Goal: Obtain resource: Obtain resource

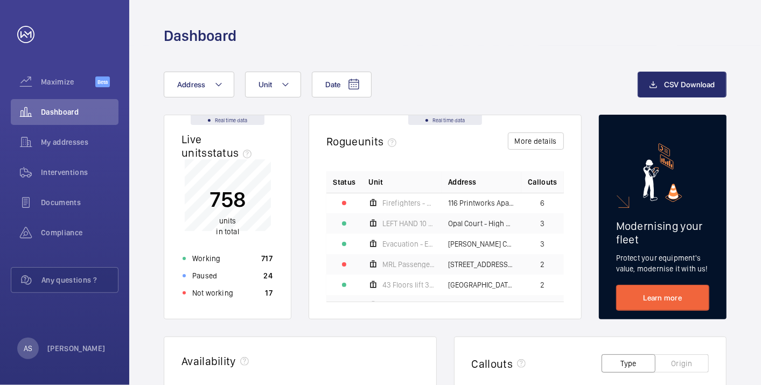
drag, startPoint x: 748, startPoint y: 326, endPoint x: 742, endPoint y: 323, distance: 6.6
click at [238, 289] on div "Not working 17" at bounding box center [227, 292] width 103 height 17
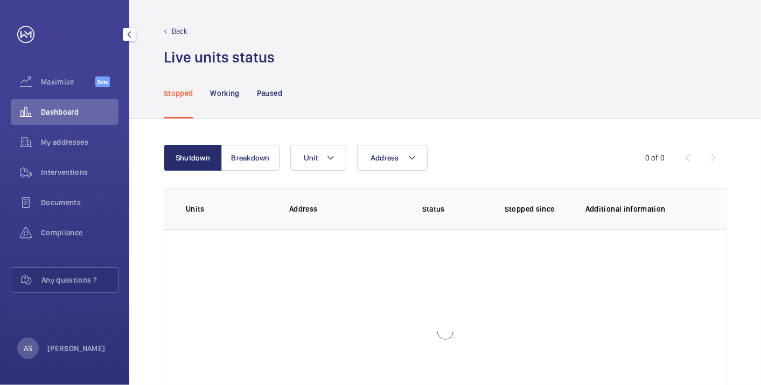
click at [83, 112] on span "Dashboard" at bounding box center [80, 112] width 78 height 11
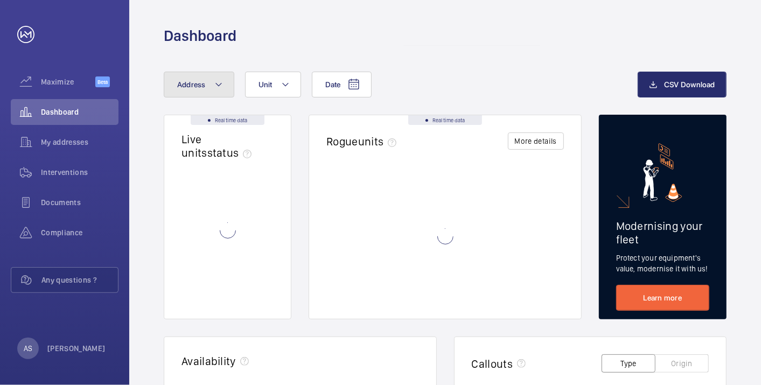
click at [215, 91] on button "Address" at bounding box center [199, 85] width 71 height 26
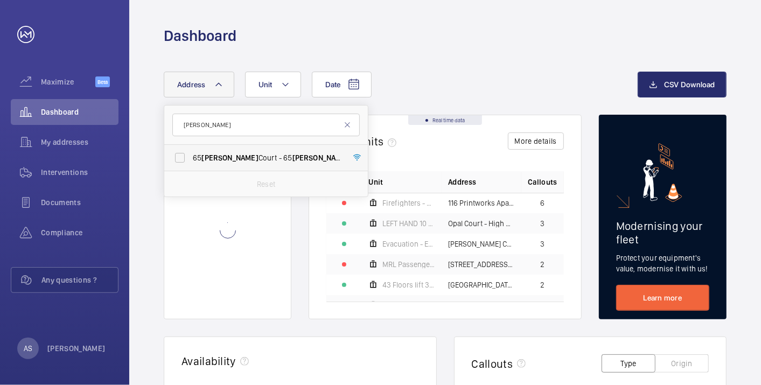
type input "[PERSON_NAME]"
click at [209, 158] on span "[PERSON_NAME]" at bounding box center [229, 158] width 57 height 9
click at [191, 158] on input "[STREET_ADDRESS][PERSON_NAME][PERSON_NAME]" at bounding box center [180, 158] width 22 height 22
checkbox input "true"
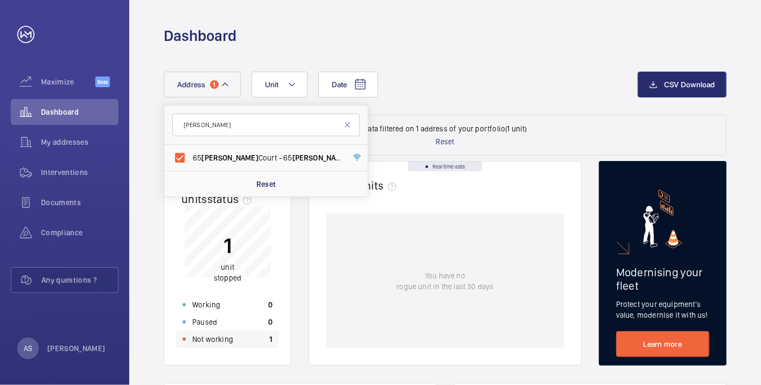
click at [257, 343] on div "Not working 1" at bounding box center [227, 339] width 103 height 17
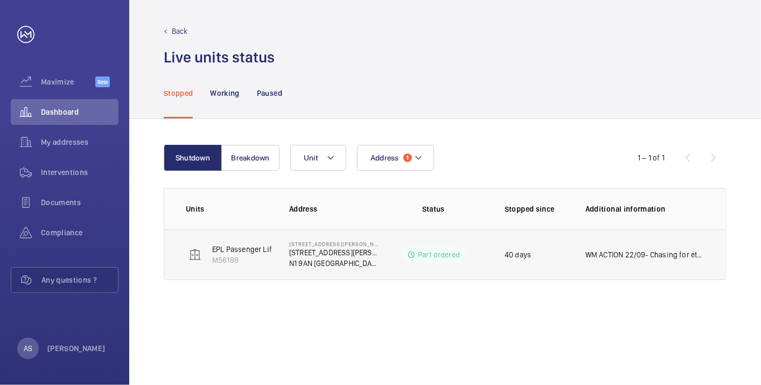
click at [638, 242] on td "WM ACTION 22/09- Chasing for eta on fitting 19/09 - repairs and scaffolder book…" at bounding box center [647, 254] width 158 height 51
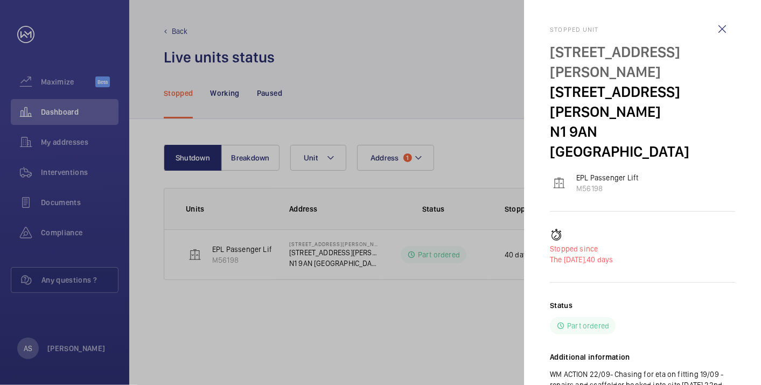
click at [93, 107] on div at bounding box center [380, 192] width 761 height 385
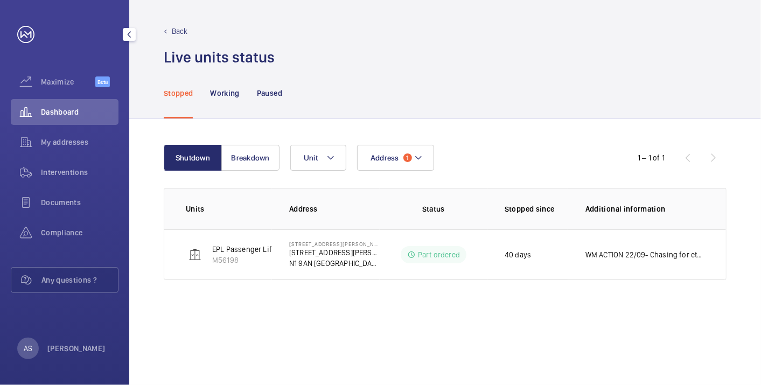
drag, startPoint x: 94, startPoint y: 110, endPoint x: 112, endPoint y: 119, distance: 20.2
click at [94, 110] on span "Dashboard" at bounding box center [80, 112] width 78 height 11
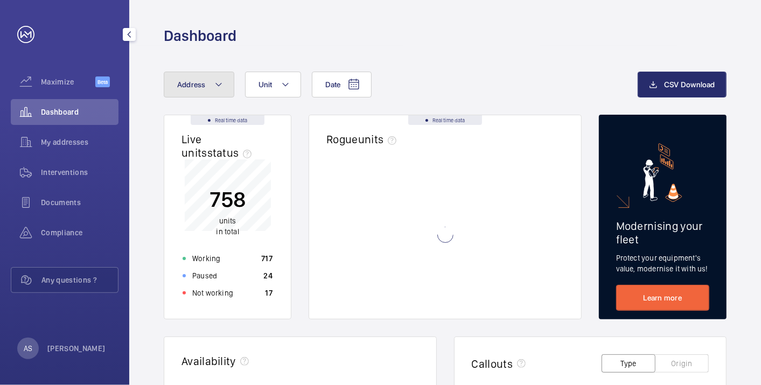
click at [205, 90] on button "Address" at bounding box center [199, 85] width 71 height 26
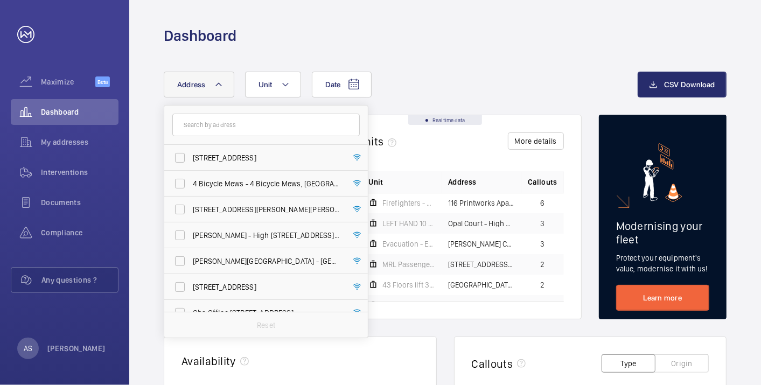
click at [212, 124] on input "text" at bounding box center [265, 125] width 187 height 23
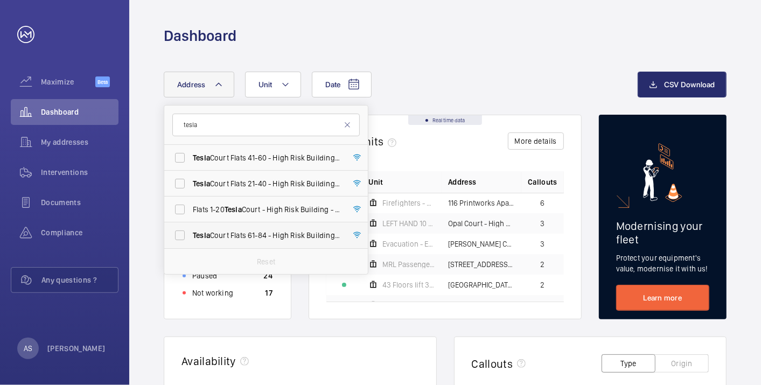
type input "tesla"
click at [285, 231] on span "Tesla Court Flats [STREET_ADDRESS]" at bounding box center [267, 235] width 148 height 11
click at [191, 231] on input "Tesla Court Flats [STREET_ADDRESS]" at bounding box center [180, 236] width 22 height 22
checkbox input "true"
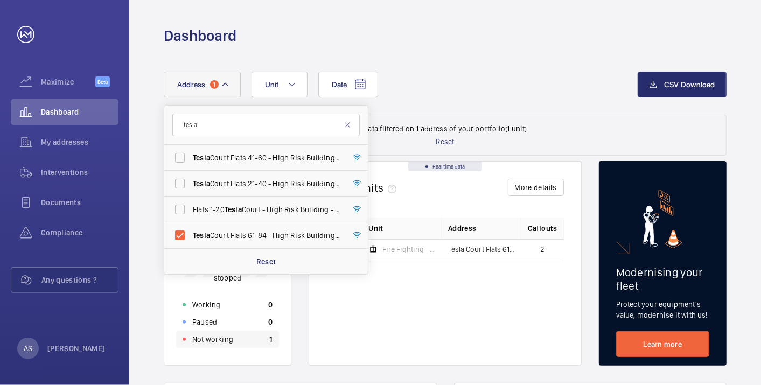
click at [267, 334] on div "Not working 1" at bounding box center [227, 339] width 103 height 17
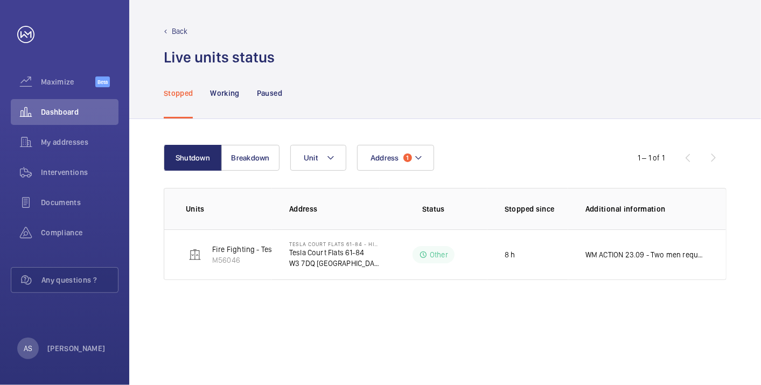
click at [604, 248] on td "WM ACTION 23.09 - Two men required, ETA TBC." at bounding box center [647, 254] width 158 height 51
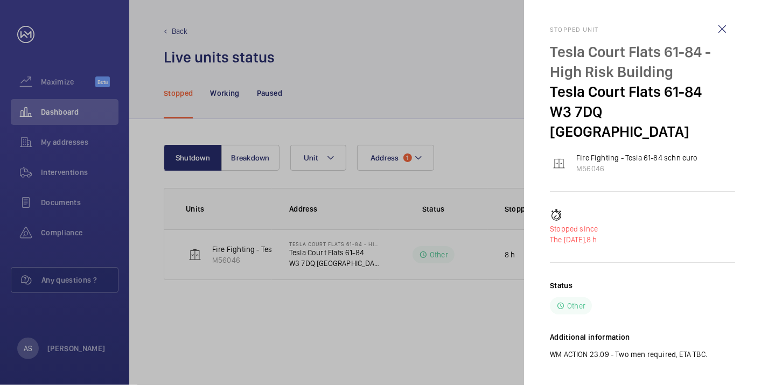
click at [298, 298] on div at bounding box center [380, 192] width 761 height 385
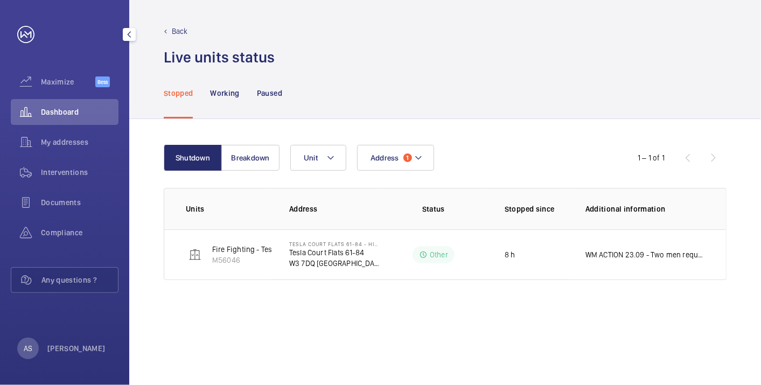
click at [67, 108] on span "Dashboard" at bounding box center [80, 112] width 78 height 11
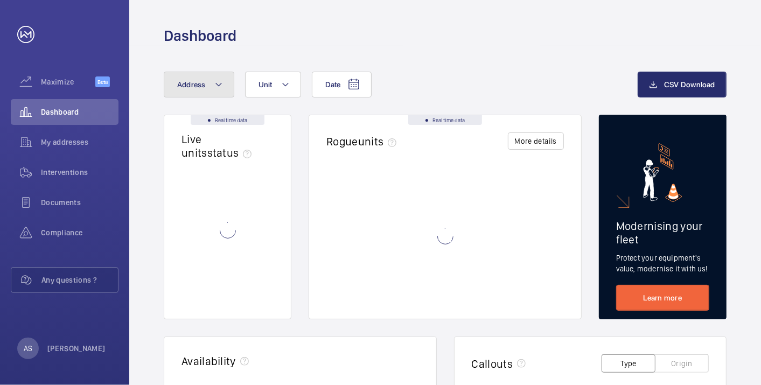
click at [189, 79] on button "Address" at bounding box center [199, 85] width 71 height 26
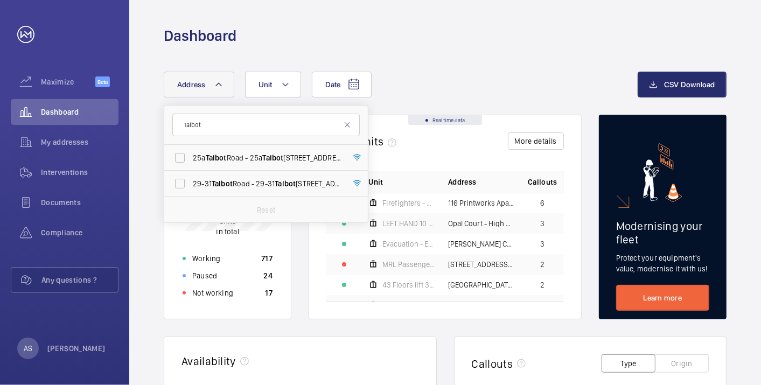
type input "Talbot"
click at [250, 175] on label "[STREET_ADDRESS]" at bounding box center [257, 184] width 187 height 26
drag, startPoint x: 250, startPoint y: 175, endPoint x: 244, endPoint y: 181, distance: 8.8
click at [244, 181] on span "[STREET_ADDRESS]" at bounding box center [267, 183] width 148 height 11
click at [191, 181] on input "[STREET_ADDRESS]" at bounding box center [180, 184] width 22 height 22
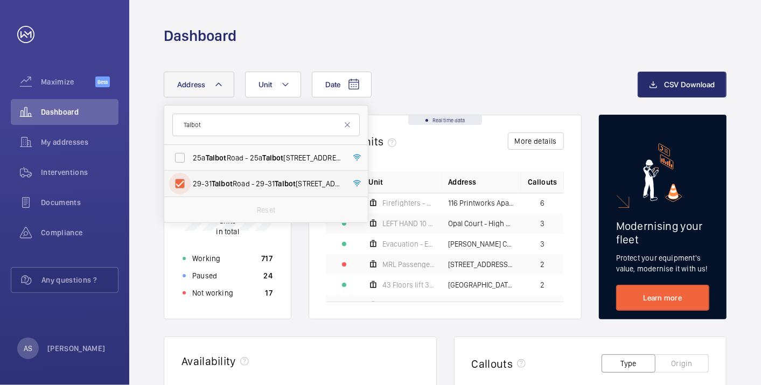
checkbox input "true"
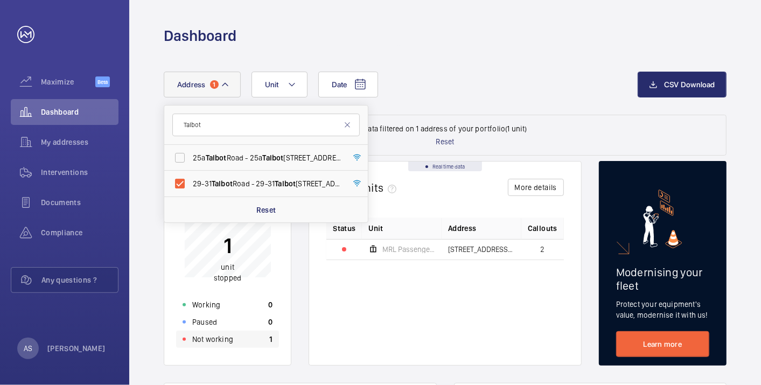
click at [237, 334] on div "Not working 1" at bounding box center [227, 339] width 103 height 17
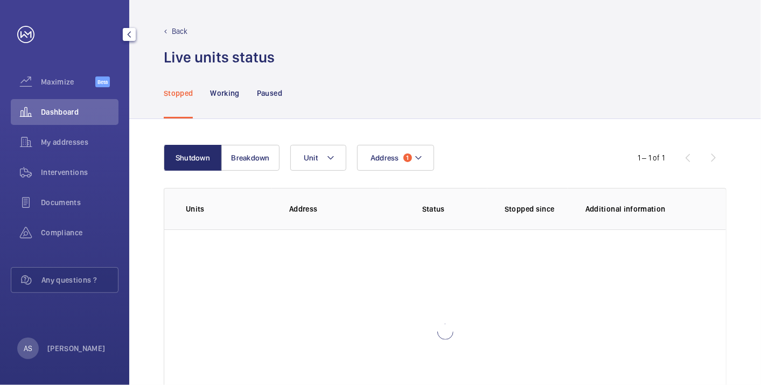
click at [78, 121] on div "Dashboard" at bounding box center [65, 112] width 108 height 26
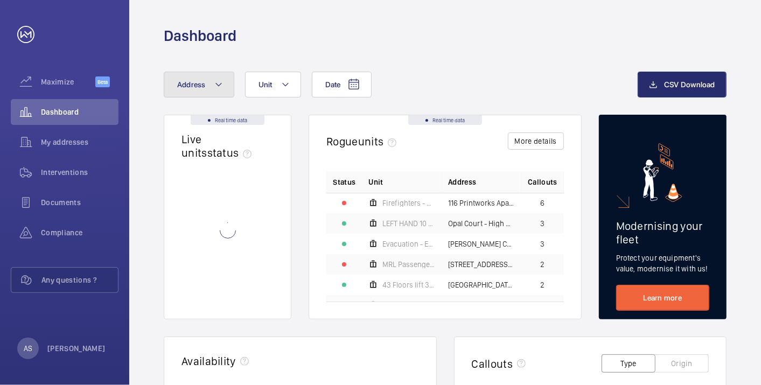
click at [194, 97] on button "Address" at bounding box center [199, 85] width 71 height 26
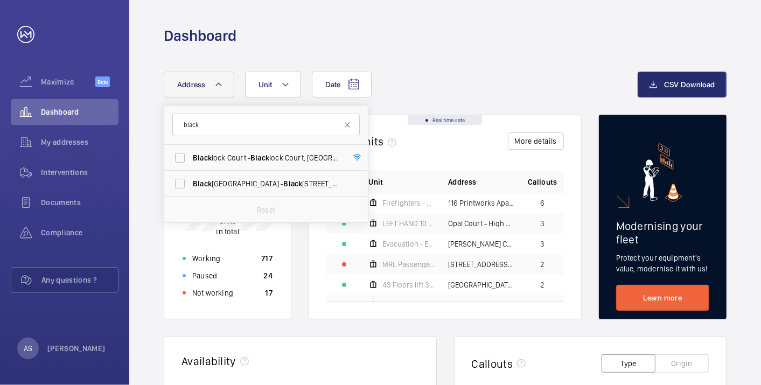
type input "black"
click at [288, 186] on span "Black [STREET_ADDRESS]" at bounding box center [267, 183] width 148 height 11
click at [191, 186] on input "Black [STREET_ADDRESS]" at bounding box center [180, 184] width 22 height 22
checkbox input "true"
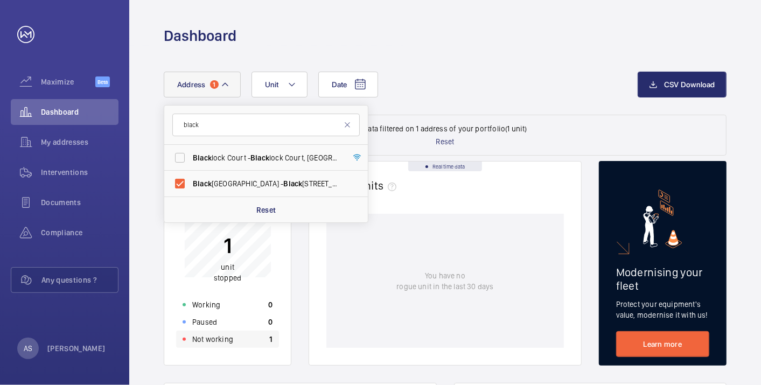
click at [248, 337] on div "Not working 1" at bounding box center [227, 339] width 103 height 17
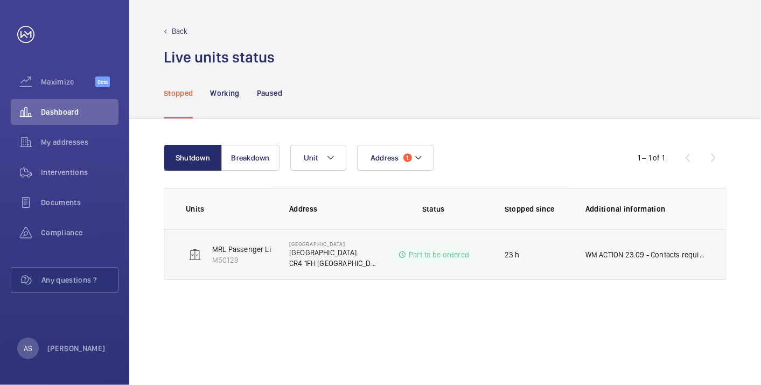
click at [593, 261] on td "WM ACTION 23.09 - Contacts required, supply chain currently sourcing." at bounding box center [647, 254] width 158 height 51
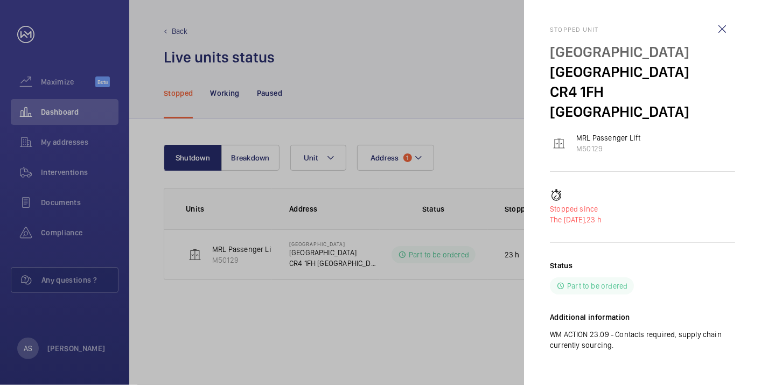
click at [681, 277] on div "Status Part to be ordered Additional information WM ACTION 23.09 - Contacts req…" at bounding box center [642, 314] width 185 height 108
click at [632, 340] on div "Status Part to be ordered Additional information WM ACTION 23.09 - Contacts req…" at bounding box center [642, 314] width 185 height 108
drag, startPoint x: 619, startPoint y: 311, endPoint x: 692, endPoint y: 320, distance: 73.8
click at [692, 329] on p "WM ACTION 23.09 - Contacts required, supply chain currently sourcing." at bounding box center [642, 340] width 185 height 22
drag, startPoint x: 475, startPoint y: 70, endPoint x: 207, endPoint y: 129, distance: 273.6
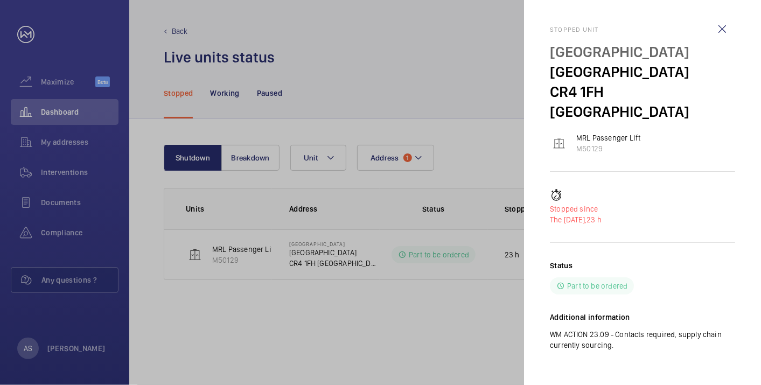
click at [473, 70] on div at bounding box center [380, 192] width 761 height 385
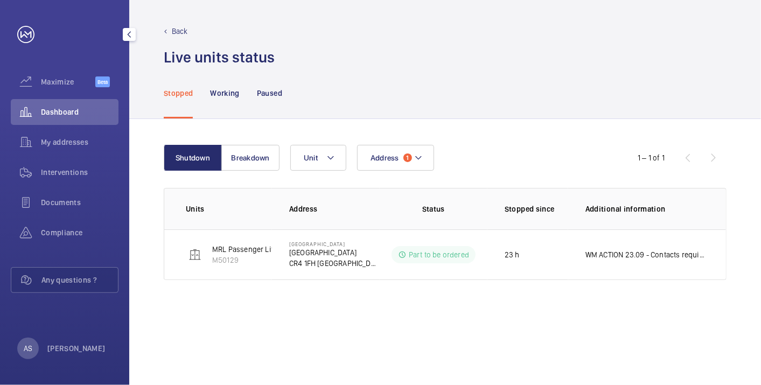
click at [86, 116] on span "Dashboard" at bounding box center [80, 112] width 78 height 11
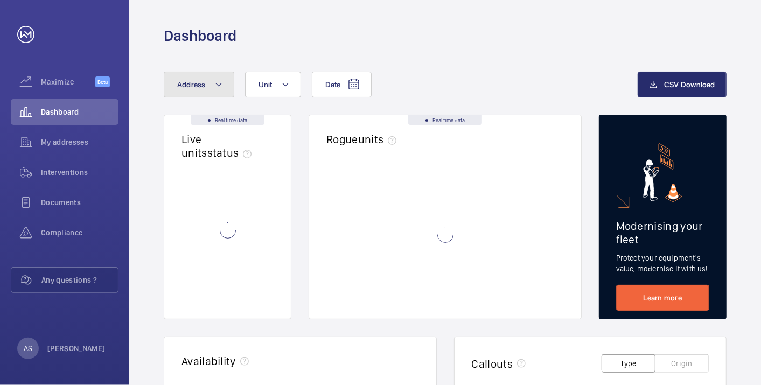
click at [186, 81] on span "Address" at bounding box center [191, 84] width 29 height 9
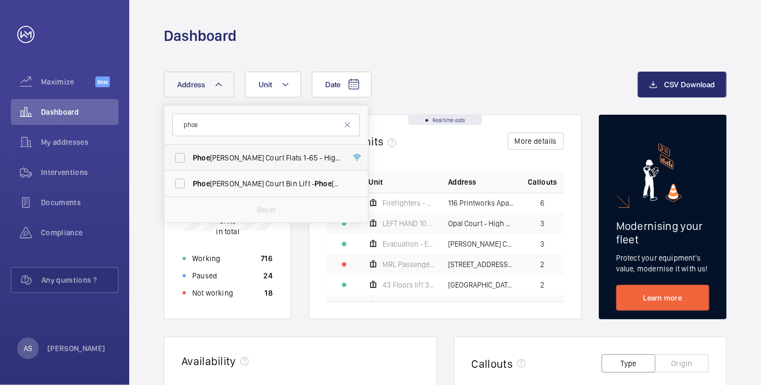
type input "phoe"
click at [229, 159] on span "Phoe [PERSON_NAME] Court Flats [STREET_ADDRESS][PERSON_NAME]" at bounding box center [267, 157] width 148 height 11
click at [191, 159] on input "Phoe [PERSON_NAME] Court Flats [STREET_ADDRESS][PERSON_NAME]" at bounding box center [180, 158] width 22 height 22
checkbox input "true"
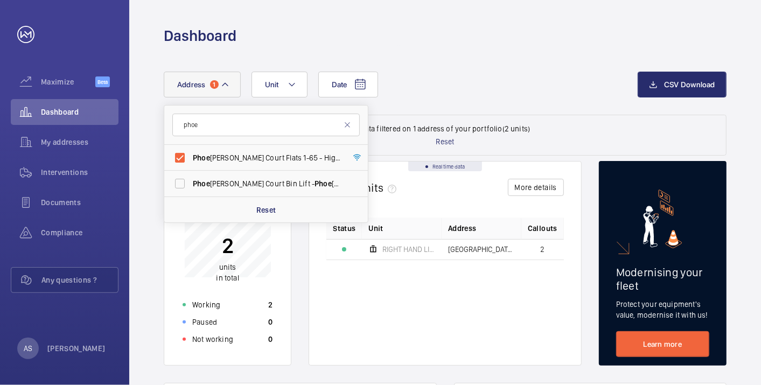
click at [413, 97] on div "Date Address [STREET_ADDRESS][PERSON_NAME][PERSON_NAME] Phoe [PERSON_NAME] Cour…" at bounding box center [401, 85] width 474 height 26
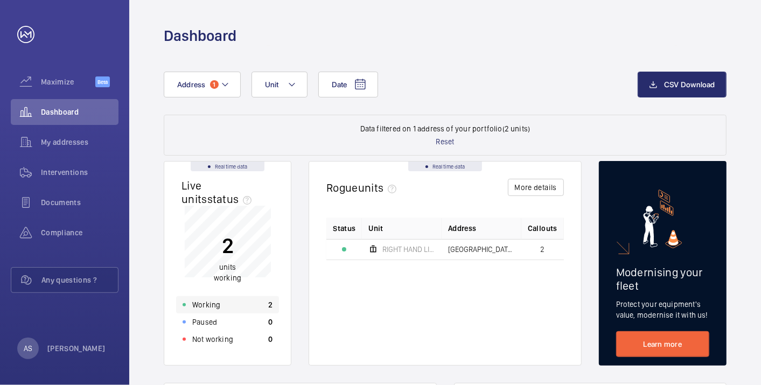
click at [214, 303] on p "Working" at bounding box center [206, 305] width 28 height 11
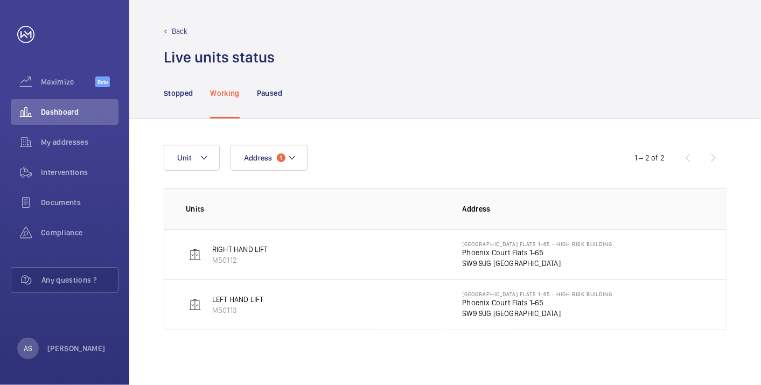
click at [564, 255] on p "Phoenix Court Flats 1-65" at bounding box center [538, 252] width 150 height 11
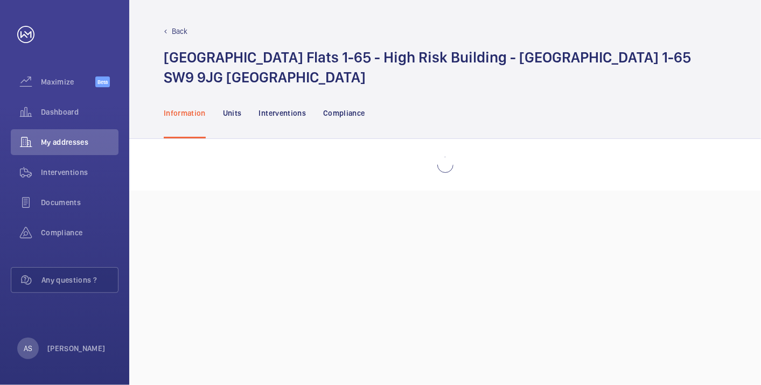
click at [172, 30] on p "Back" at bounding box center [180, 31] width 16 height 11
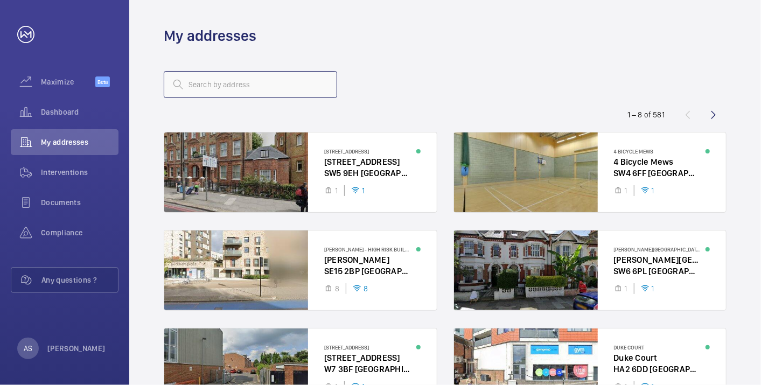
drag, startPoint x: 211, startPoint y: 75, endPoint x: 213, endPoint y: 83, distance: 7.8
click at [212, 79] on input "text" at bounding box center [250, 84] width 173 height 27
click at [89, 113] on span "Dashboard" at bounding box center [80, 112] width 78 height 11
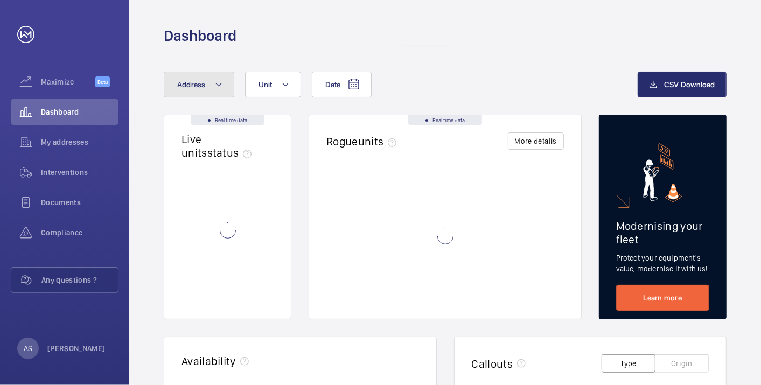
click at [205, 88] on button "Address" at bounding box center [199, 85] width 71 height 26
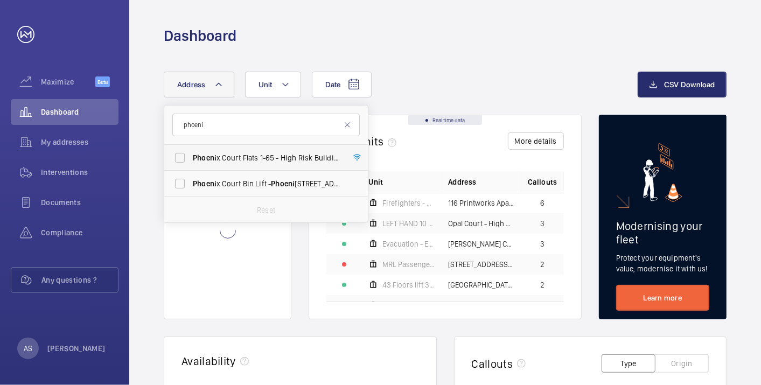
type input "phoeni"
click at [242, 163] on span "Phoeni x Court Flats 1-65 - High Risk Building - Phoeni x Court Flats [STREET_A…" at bounding box center [267, 157] width 148 height 11
click at [191, 163] on input "Phoeni x Court Flats 1-65 - High Risk Building - Phoeni x Court Flats [STREET_A…" at bounding box center [180, 158] width 22 height 22
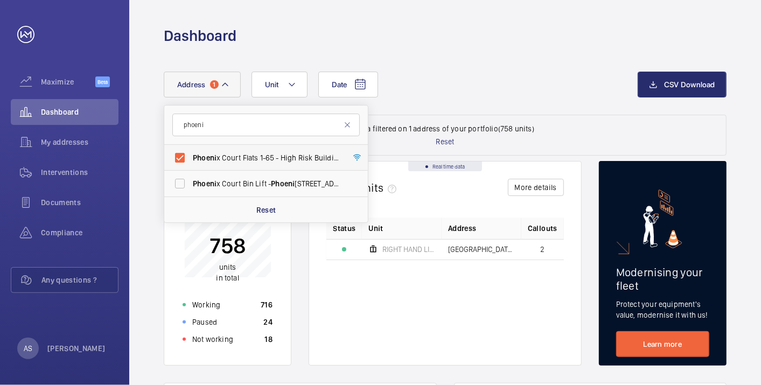
click at [221, 153] on span "Phoeni x Court Flats 1-65 - High Risk Building - Phoeni x Court Flats [STREET_A…" at bounding box center [267, 157] width 148 height 11
click at [191, 153] on input "Phoeni x Court Flats 1-65 - High Risk Building - Phoeni x Court Flats [STREET_A…" at bounding box center [180, 158] width 22 height 22
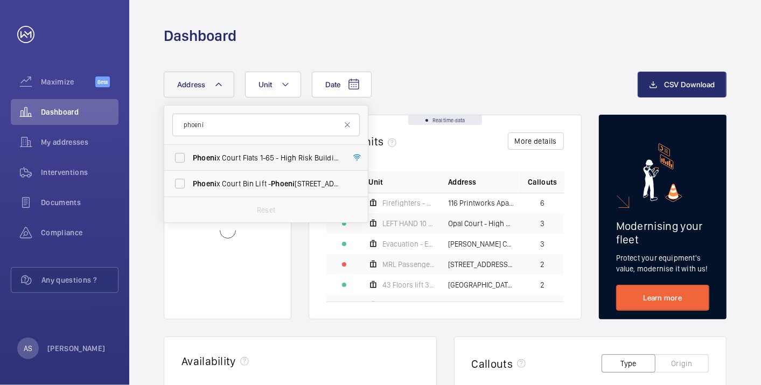
click at [220, 152] on span "Phoeni x Court Flats 1-65 - High Risk Building - Phoeni x Court Flats [STREET_A…" at bounding box center [267, 157] width 148 height 11
click at [191, 152] on input "Phoeni x Court Flats 1-65 - High Risk Building - Phoeni x Court Flats [STREET_A…" at bounding box center [180, 158] width 22 height 22
checkbox input "true"
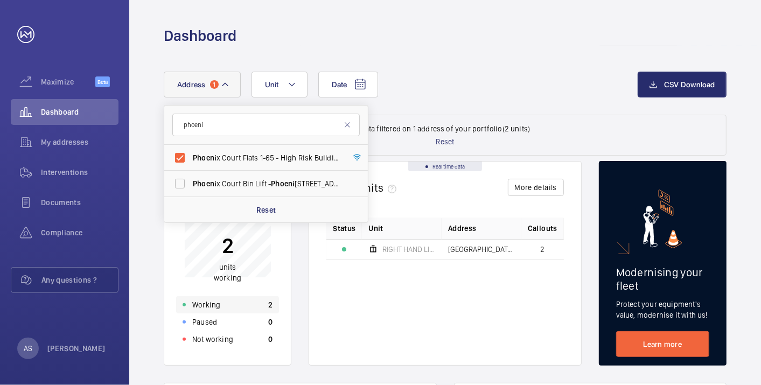
click at [231, 305] on div "Working 2" at bounding box center [227, 304] width 103 height 17
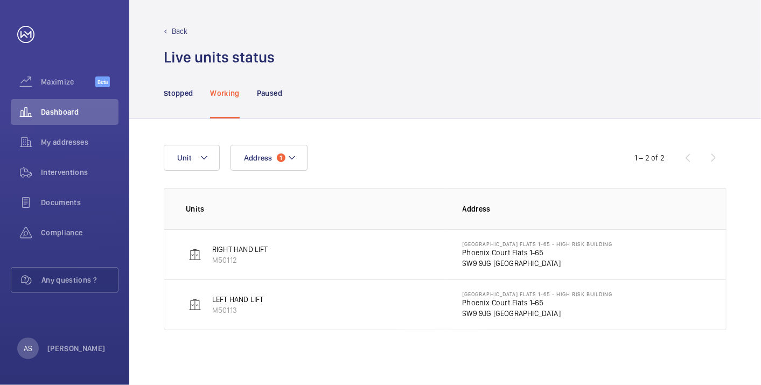
click at [496, 304] on p "Phoenix Court Flats 1-65" at bounding box center [538, 302] width 150 height 11
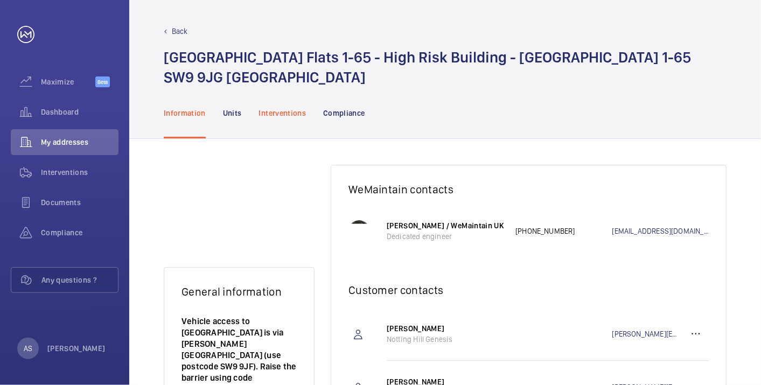
click at [294, 110] on p "Interventions" at bounding box center [282, 113] width 47 height 11
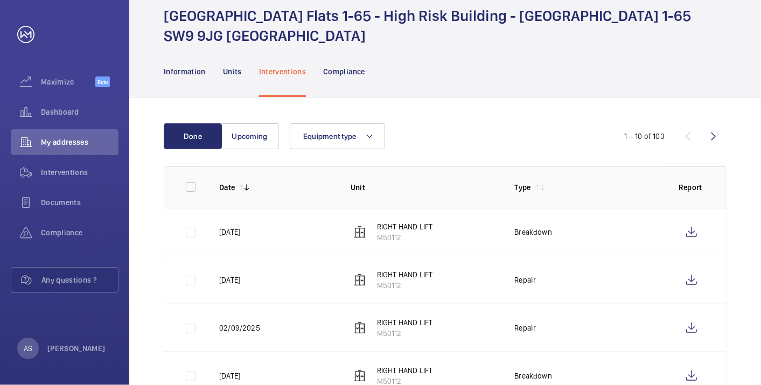
scroll to position [60, 0]
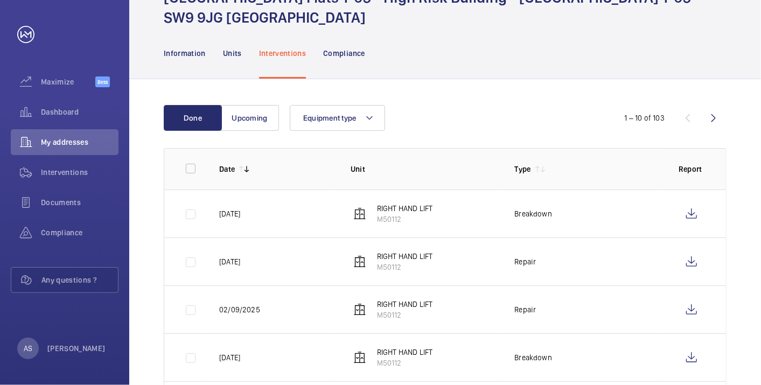
click at [712, 213] on td at bounding box center [694, 214] width 65 height 48
click at [686, 212] on wm-front-icon-button at bounding box center [692, 214] width 26 height 26
click at [57, 114] on span "Dashboard" at bounding box center [80, 112] width 78 height 11
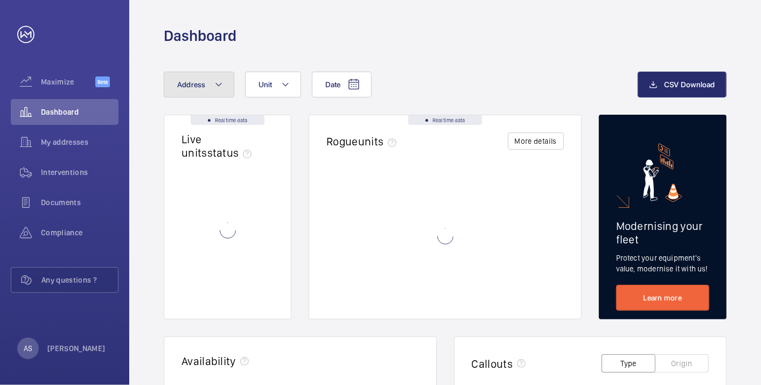
click at [197, 87] on span "Address" at bounding box center [191, 84] width 29 height 9
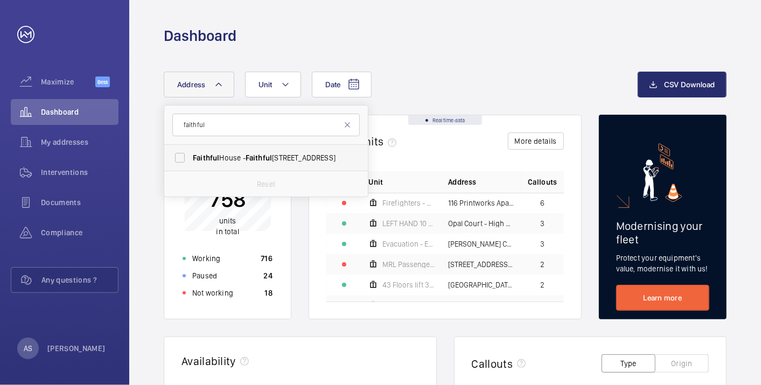
type input "faithful"
click at [279, 155] on span "Faithful House - [GEOGRAPHIC_DATA]" at bounding box center [267, 157] width 148 height 11
click at [191, 155] on input "Faithful House - [GEOGRAPHIC_DATA]" at bounding box center [180, 158] width 22 height 22
checkbox input "true"
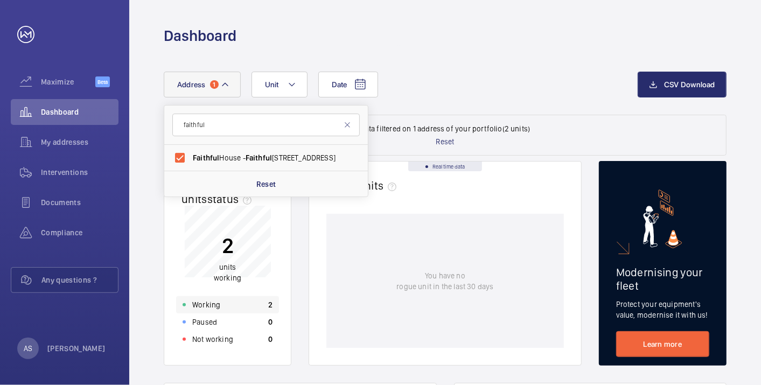
click at [242, 304] on div "Working 2" at bounding box center [227, 304] width 103 height 17
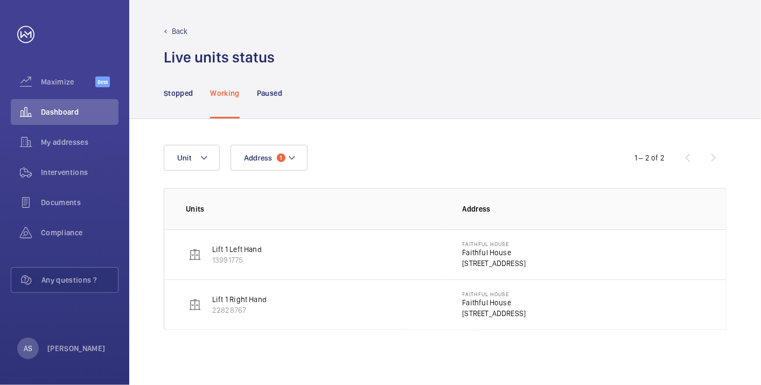
click at [483, 265] on p "[STREET_ADDRESS]" at bounding box center [495, 263] width 64 height 11
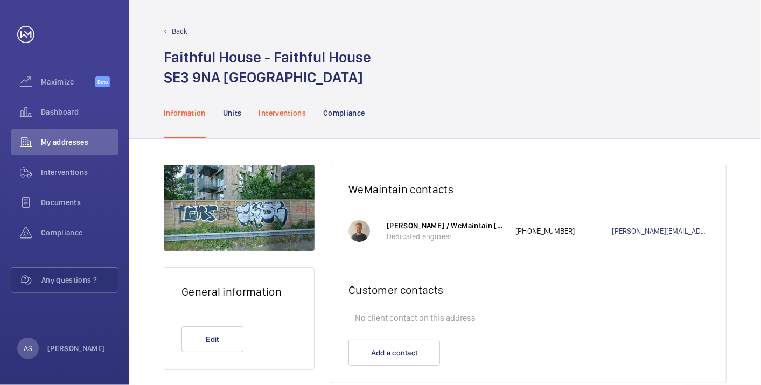
click at [277, 112] on p "Interventions" at bounding box center [282, 113] width 47 height 11
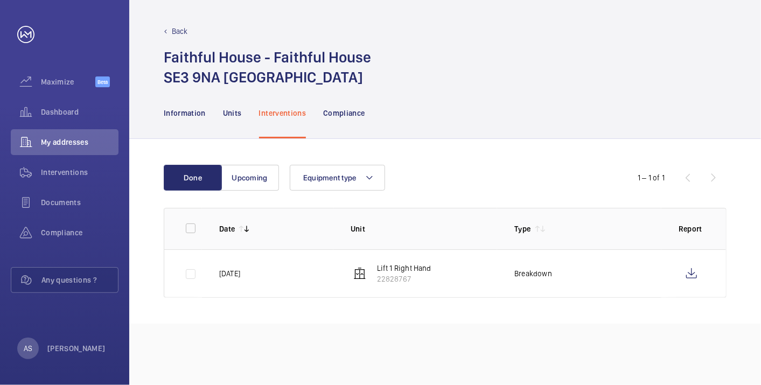
click at [391, 267] on p "Lift 1 Right Hand" at bounding box center [404, 268] width 54 height 11
click at [515, 270] on p "Breakdown" at bounding box center [533, 273] width 38 height 11
click at [397, 273] on p "Lift 1 Right Hand" at bounding box center [404, 268] width 54 height 11
drag, startPoint x: 158, startPoint y: 52, endPoint x: 263, endPoint y: 56, distance: 105.1
click at [263, 56] on div "Back Faithful House - [GEOGRAPHIC_DATA]" at bounding box center [445, 43] width 632 height 87
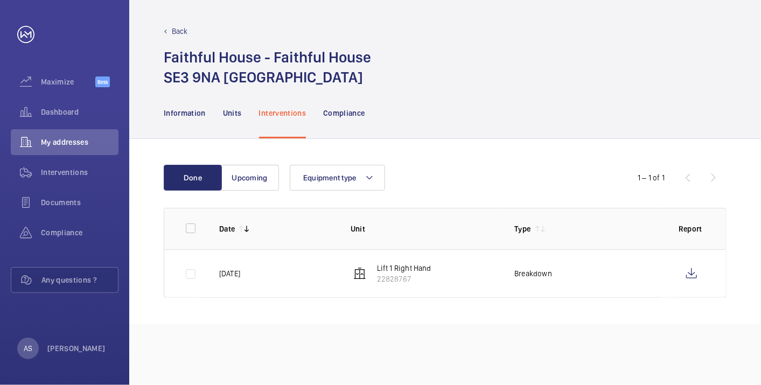
click at [555, 67] on div "Faithful House - [STREET_ADDRESS]" at bounding box center [445, 67] width 563 height 40
click at [79, 122] on div "Dashboard" at bounding box center [65, 112] width 108 height 26
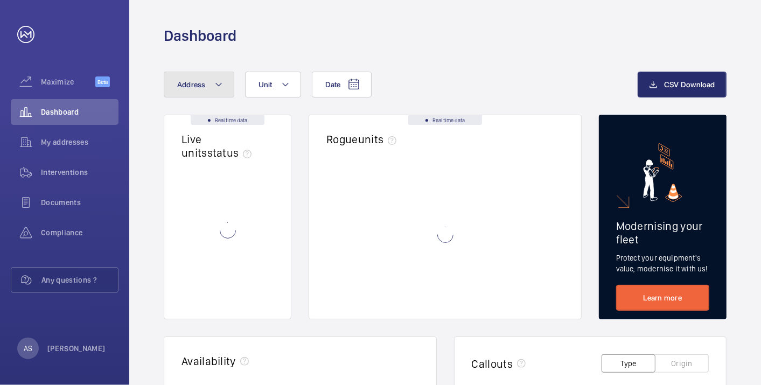
click at [214, 78] on mat-icon at bounding box center [218, 84] width 9 height 13
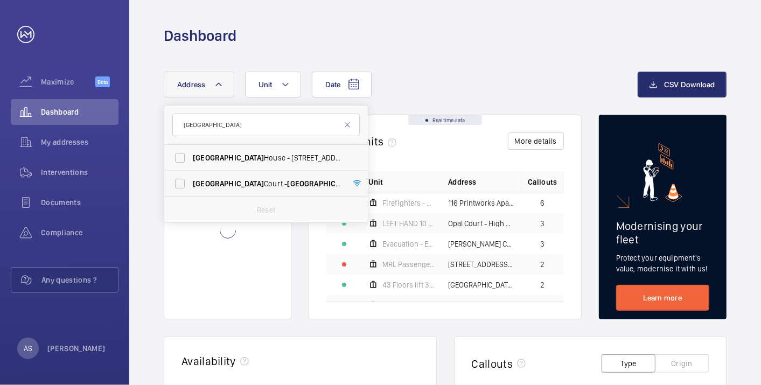
type input "[GEOGRAPHIC_DATA]"
click at [248, 186] on span "[STREET_ADDRESS]" at bounding box center [267, 183] width 148 height 11
click at [191, 186] on input "[STREET_ADDRESS]" at bounding box center [180, 184] width 22 height 22
checkbox input "true"
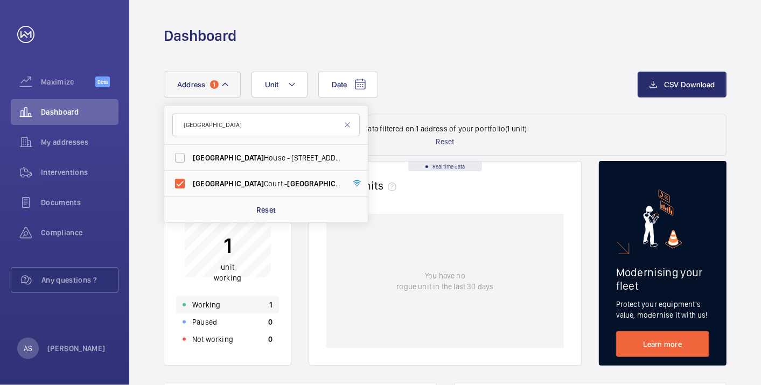
click at [253, 300] on div "Working 1" at bounding box center [227, 304] width 103 height 17
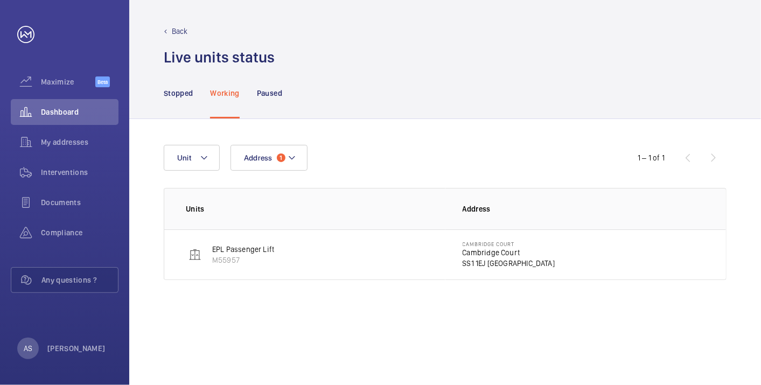
click at [483, 251] on p "Cambridge Court" at bounding box center [509, 252] width 93 height 11
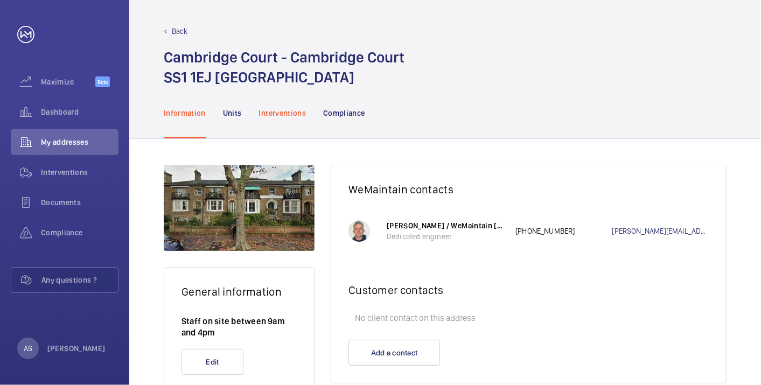
click at [272, 120] on div "Interventions" at bounding box center [282, 112] width 47 height 51
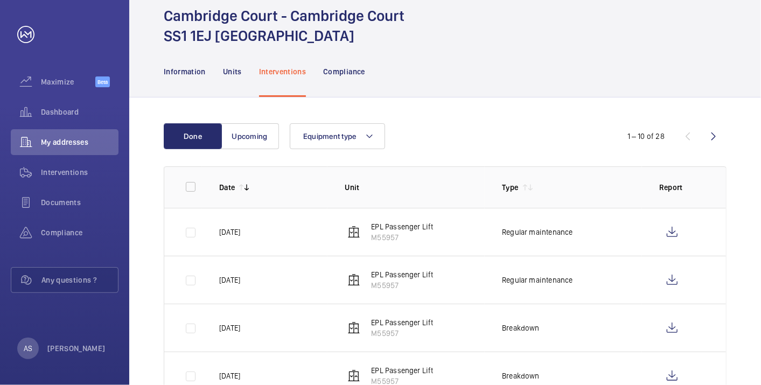
scroll to position [60, 0]
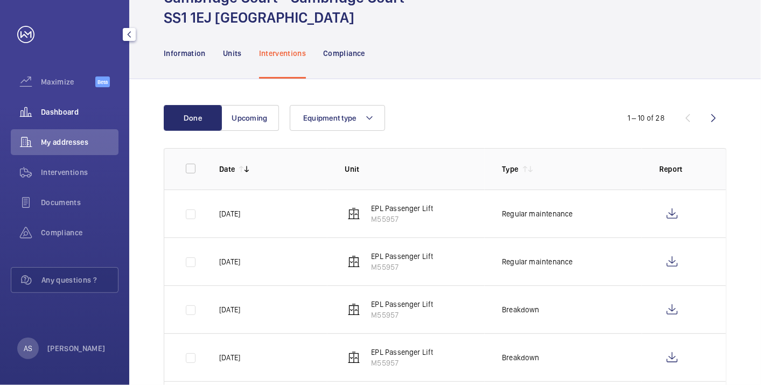
click at [54, 107] on span "Dashboard" at bounding box center [80, 112] width 78 height 11
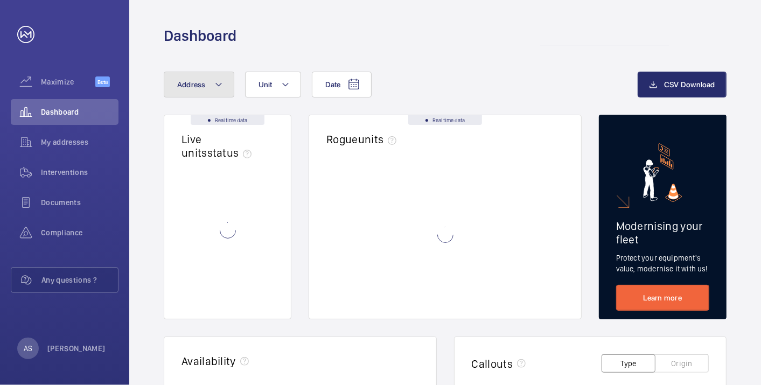
click at [207, 89] on button "Address" at bounding box center [199, 85] width 71 height 26
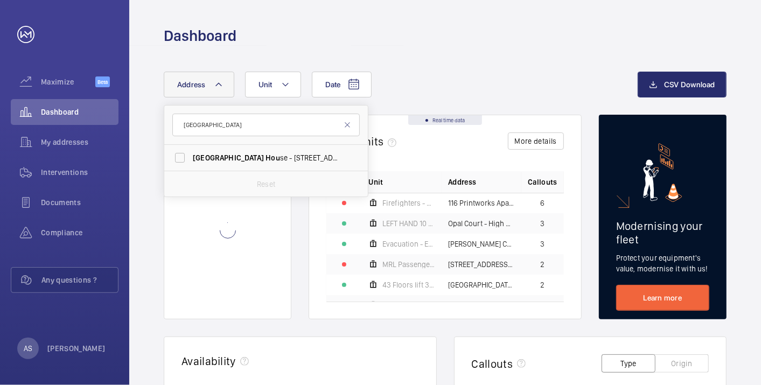
type input "[GEOGRAPHIC_DATA]"
click at [228, 166] on label "[GEOGRAPHIC_DATA] - [STREET_ADDRESS]" at bounding box center [257, 158] width 187 height 26
drag, startPoint x: 228, startPoint y: 166, endPoint x: 197, endPoint y: 154, distance: 33.4
click at [197, 154] on span "[GEOGRAPHIC_DATA]" at bounding box center [228, 158] width 71 height 9
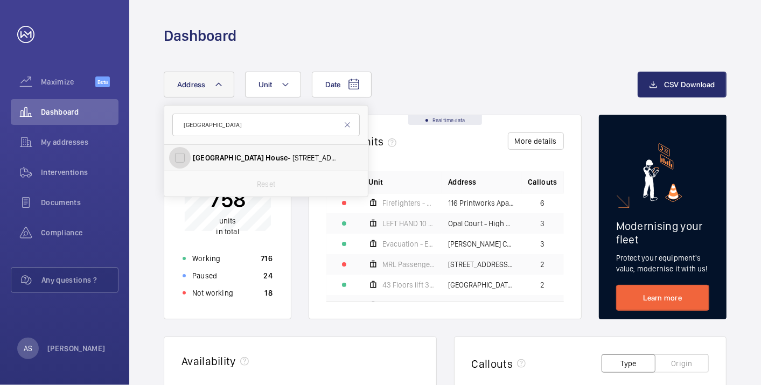
click at [191, 154] on input "[GEOGRAPHIC_DATA] - [STREET_ADDRESS]" at bounding box center [180, 158] width 22 height 22
checkbox input "true"
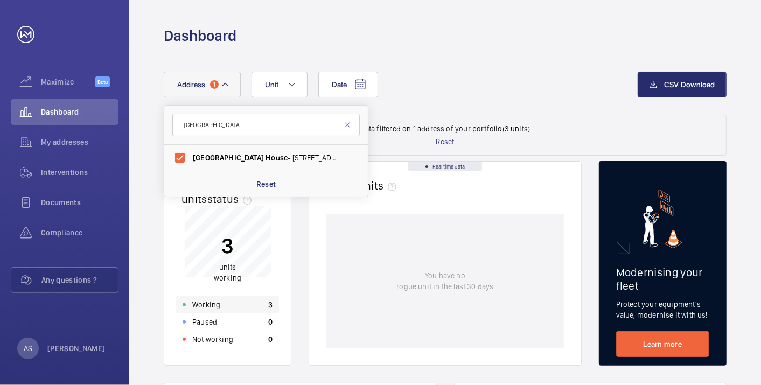
click at [247, 303] on div "Working 3" at bounding box center [227, 304] width 103 height 17
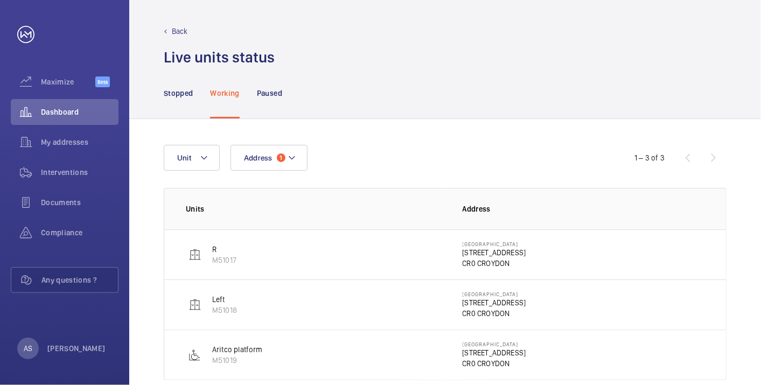
click at [166, 25] on div "Back Live units status﻿" at bounding box center [445, 33] width 632 height 67
click at [175, 29] on p "Back" at bounding box center [180, 31] width 16 height 11
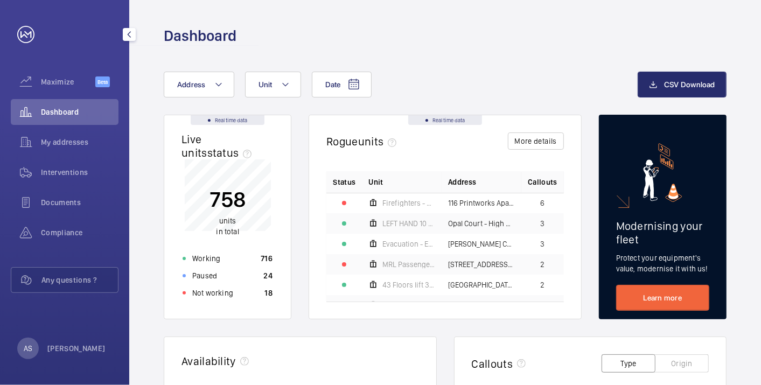
click at [86, 112] on span "Dashboard" at bounding box center [80, 112] width 78 height 11
drag, startPoint x: 192, startPoint y: 72, endPoint x: 198, endPoint y: 82, distance: 12.3
click at [195, 79] on button "Address" at bounding box center [199, 85] width 71 height 26
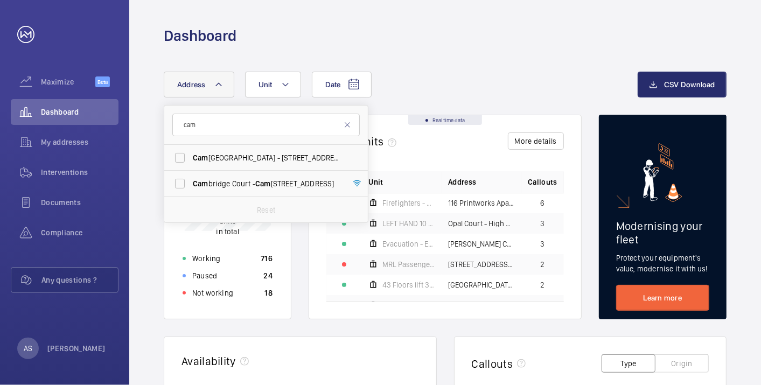
type input "cam"
click at [55, 110] on span "Dashboard" at bounding box center [80, 112] width 78 height 11
click at [226, 126] on input "cam" at bounding box center [265, 125] width 187 height 23
drag, startPoint x: 225, startPoint y: 126, endPoint x: 129, endPoint y: 124, distance: 95.4
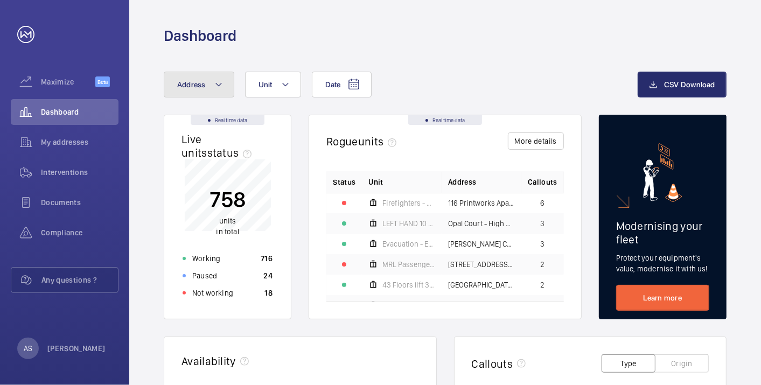
click at [229, 86] on button "Address" at bounding box center [199, 85] width 71 height 26
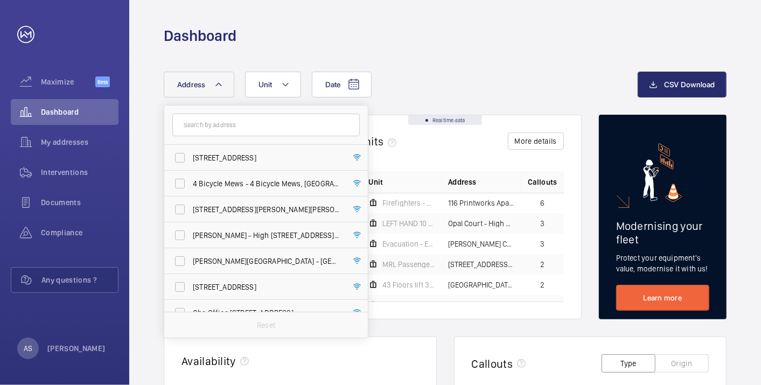
type input "NW13PT 15RVKCI/EO"
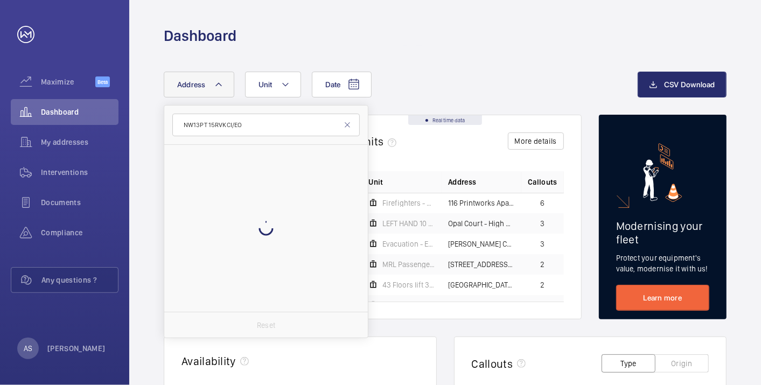
drag, startPoint x: 249, startPoint y: 119, endPoint x: 129, endPoint y: 104, distance: 121.6
click at [129, 104] on mat-sidenav-content "Maximize Beta Dashboard My addresses Interventions Documents Compliance Any que…" at bounding box center [380, 192] width 761 height 385
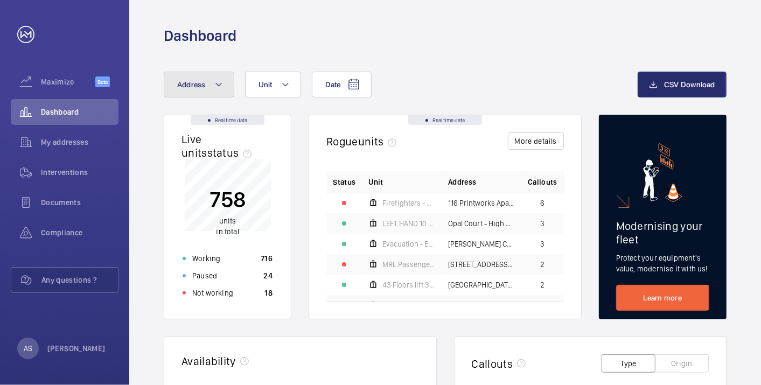
click at [213, 92] on button "Address" at bounding box center [199, 85] width 71 height 26
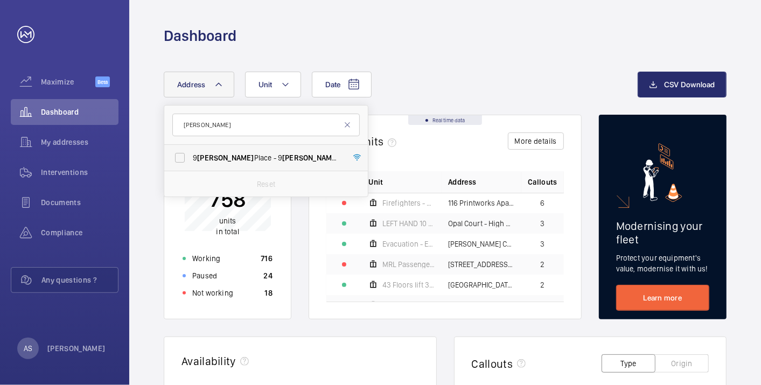
type input "[PERSON_NAME]"
drag, startPoint x: 235, startPoint y: 159, endPoint x: 235, endPoint y: 165, distance: 5.9
click at [235, 161] on span "[STREET_ADDRESS][PERSON_NAME][PERSON_NAME]" at bounding box center [267, 157] width 148 height 11
click at [191, 161] on input "[STREET_ADDRESS][PERSON_NAME][PERSON_NAME]" at bounding box center [180, 158] width 22 height 22
checkbox input "true"
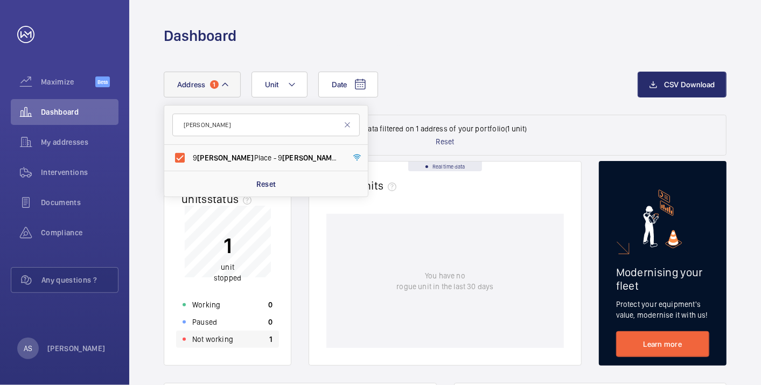
click at [265, 340] on div "Not working 1" at bounding box center [227, 339] width 103 height 17
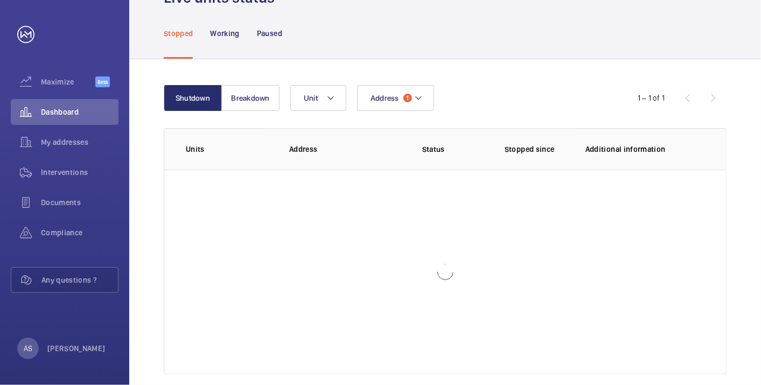
scroll to position [74, 0]
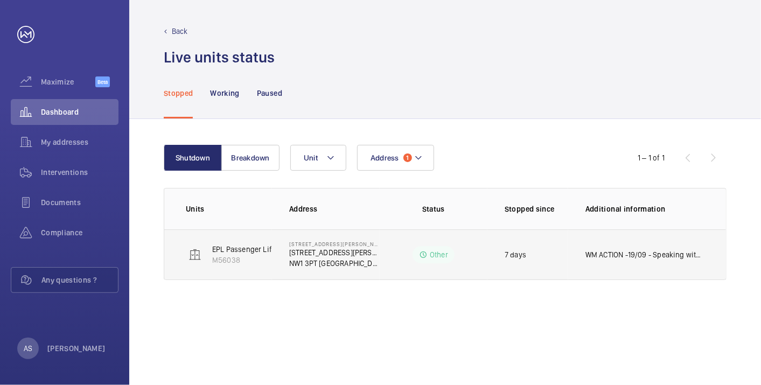
click at [623, 254] on p "WM ACTION -19/09 - Speaking with suppliers for [PERSON_NAME] 18/09 Repairs atte…" at bounding box center [645, 254] width 119 height 11
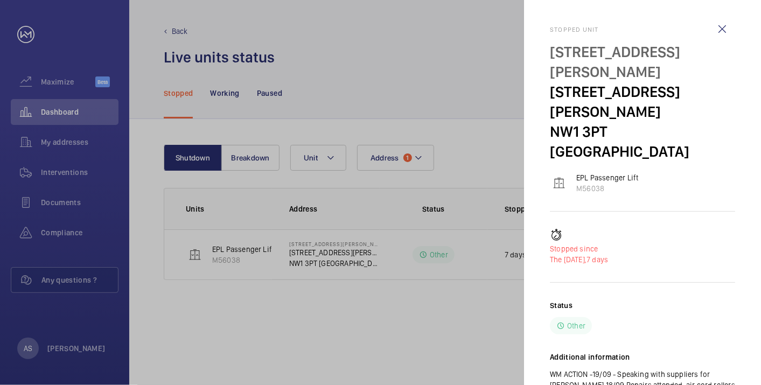
drag, startPoint x: 373, startPoint y: 76, endPoint x: 375, endPoint y: 2, distance: 73.8
click at [374, 73] on div at bounding box center [380, 192] width 761 height 385
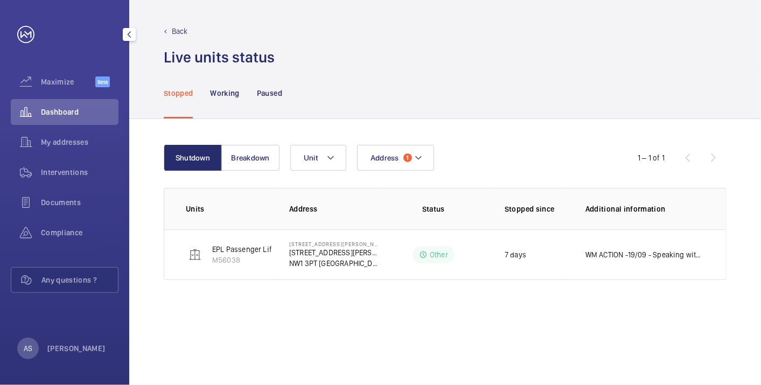
drag, startPoint x: 57, startPoint y: 115, endPoint x: 80, endPoint y: 119, distance: 24.0
click at [57, 114] on span "Dashboard" at bounding box center [80, 112] width 78 height 11
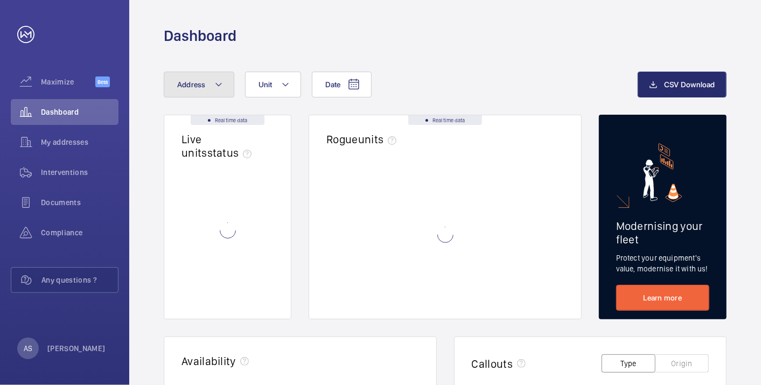
click at [171, 87] on button "Address" at bounding box center [199, 85] width 71 height 26
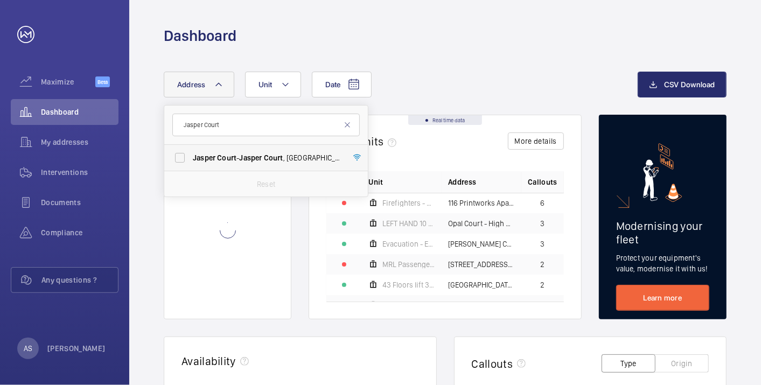
type input "Jasper Court"
click at [237, 154] on span "Court" at bounding box center [226, 158] width 19 height 9
click at [191, 153] on input "[STREET_ADDRESS]" at bounding box center [180, 158] width 22 height 22
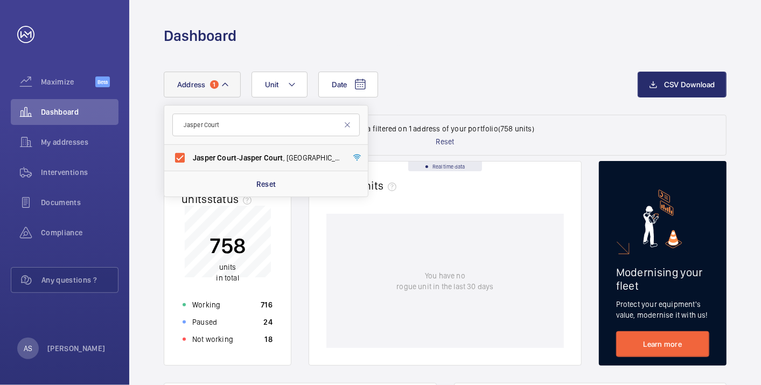
click at [218, 157] on span "Court" at bounding box center [226, 158] width 19 height 9
click at [191, 157] on input "[STREET_ADDRESS]" at bounding box center [180, 158] width 22 height 22
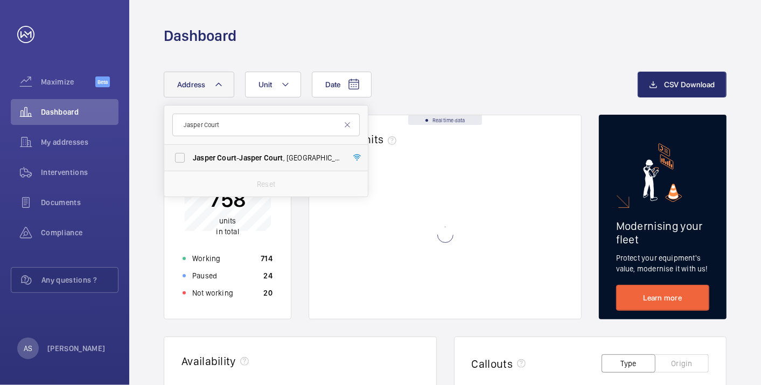
click at [211, 156] on span "Jasper" at bounding box center [204, 158] width 23 height 9
click at [191, 156] on input "[STREET_ADDRESS]" at bounding box center [180, 158] width 22 height 22
checkbox input "true"
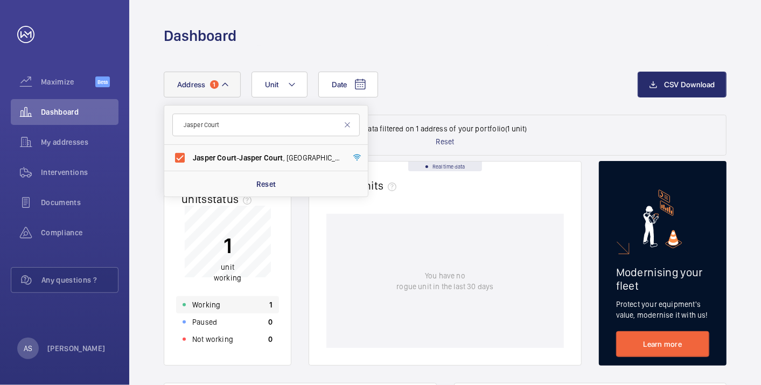
click at [231, 303] on div "Working 1" at bounding box center [227, 304] width 103 height 17
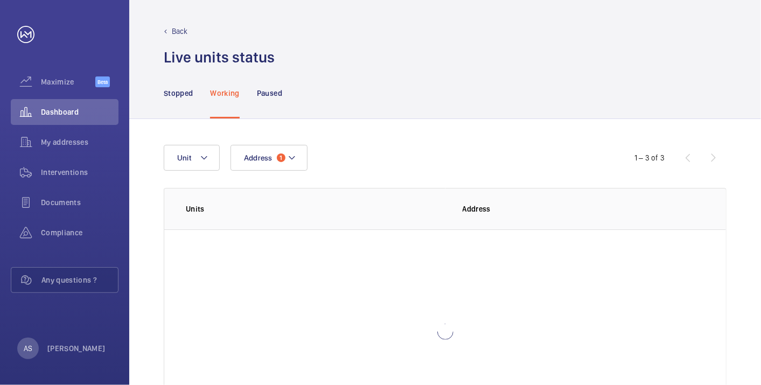
scroll to position [74, 0]
click at [491, 273] on td "[STREET_ADDRESS]" at bounding box center [586, 254] width 281 height 51
drag, startPoint x: 481, startPoint y: 260, endPoint x: 454, endPoint y: 248, distance: 28.9
click at [478, 259] on p "EN5 2UL [GEOGRAPHIC_DATA]" at bounding box center [512, 263] width 98 height 11
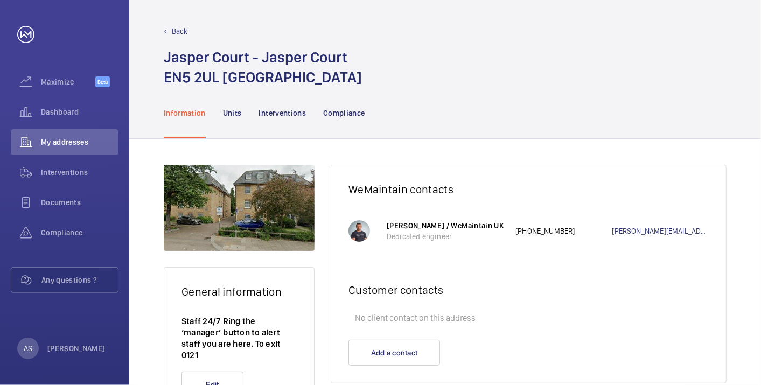
click at [246, 121] on nav "Information Units Interventions Compliance" at bounding box center [264, 112] width 201 height 51
click at [260, 116] on div "Interventions" at bounding box center [282, 112] width 47 height 51
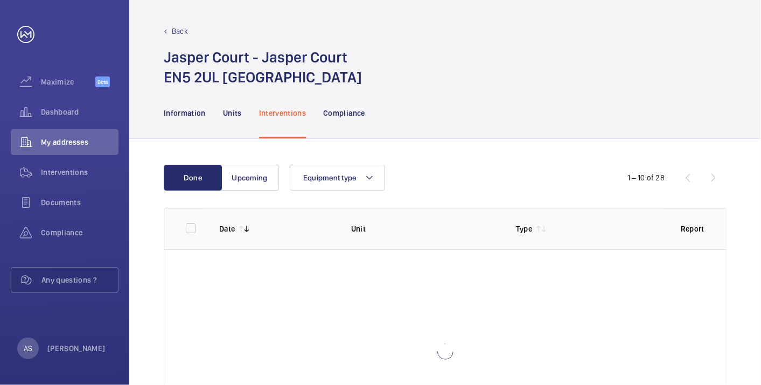
click at [262, 112] on p "Interventions" at bounding box center [282, 113] width 47 height 11
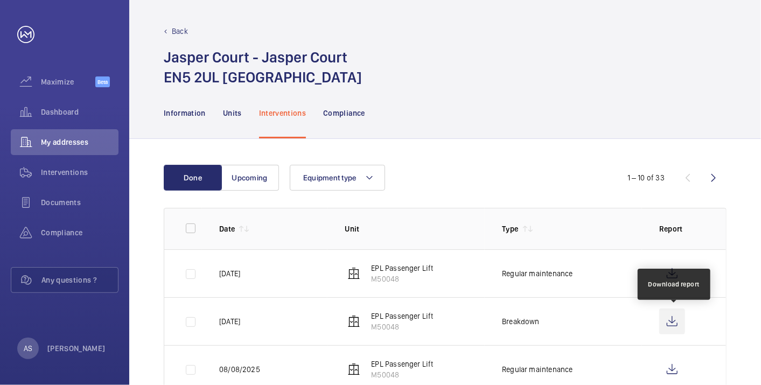
click at [670, 316] on wm-front-icon-button at bounding box center [672, 322] width 26 height 26
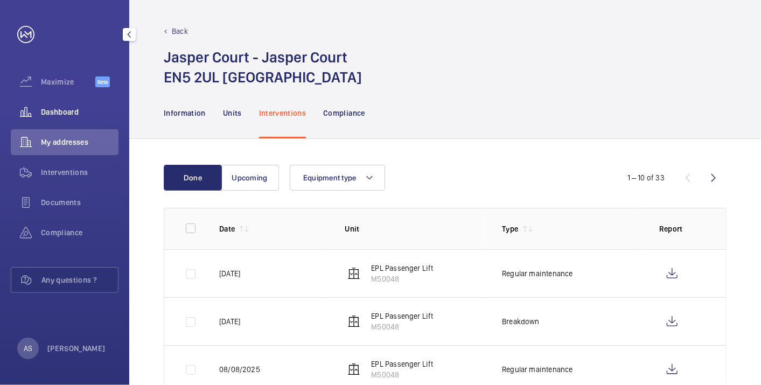
drag, startPoint x: 67, startPoint y: 112, endPoint x: 91, endPoint y: 121, distance: 25.4
click at [67, 112] on span "Dashboard" at bounding box center [80, 112] width 78 height 11
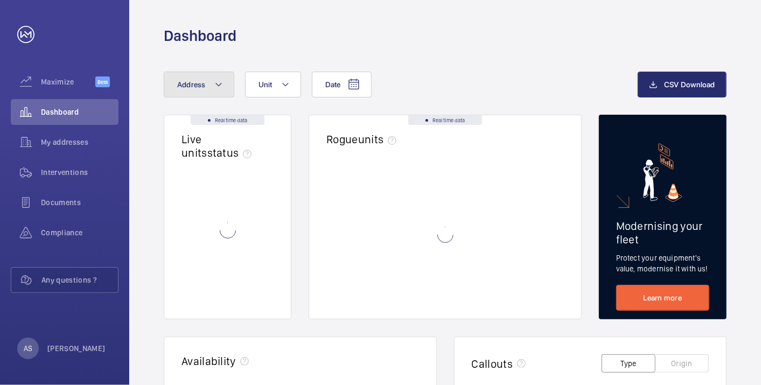
click at [208, 85] on button "Address" at bounding box center [199, 85] width 71 height 26
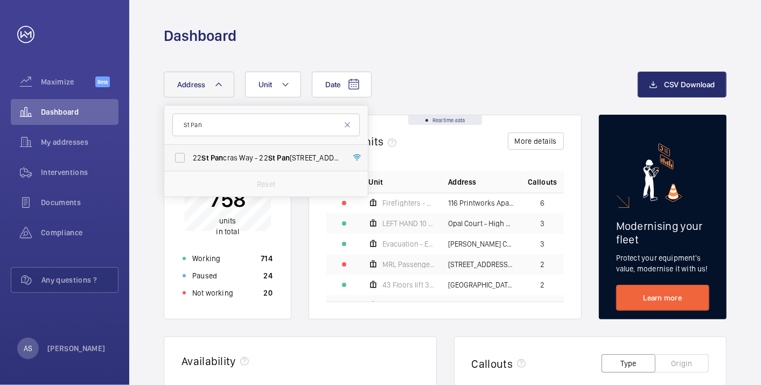
type input "St Pan"
click at [262, 169] on label "[STREET_ADDRESS]" at bounding box center [257, 158] width 187 height 26
click at [191, 169] on input "[STREET_ADDRESS]" at bounding box center [180, 158] width 22 height 22
checkbox input "true"
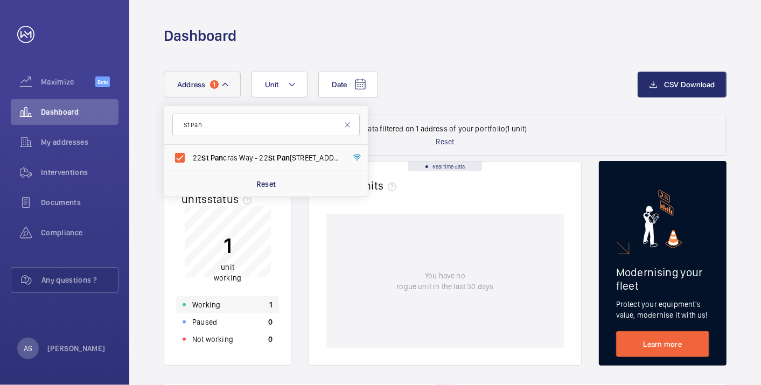
click at [213, 304] on p "Working" at bounding box center [206, 305] width 28 height 11
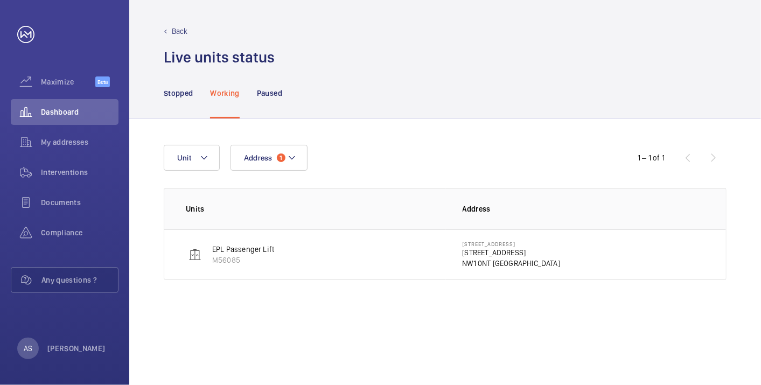
drag, startPoint x: 552, startPoint y: 79, endPoint x: 538, endPoint y: 32, distance: 48.9
click at [551, 76] on div "Stopped Working Paused" at bounding box center [445, 92] width 563 height 51
click at [493, 258] on p "NW1 0NT [GEOGRAPHIC_DATA]" at bounding box center [512, 263] width 98 height 11
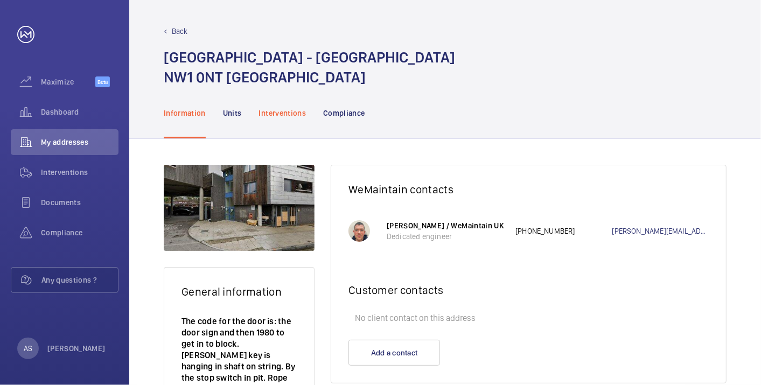
click at [276, 112] on p "Interventions" at bounding box center [282, 113] width 47 height 11
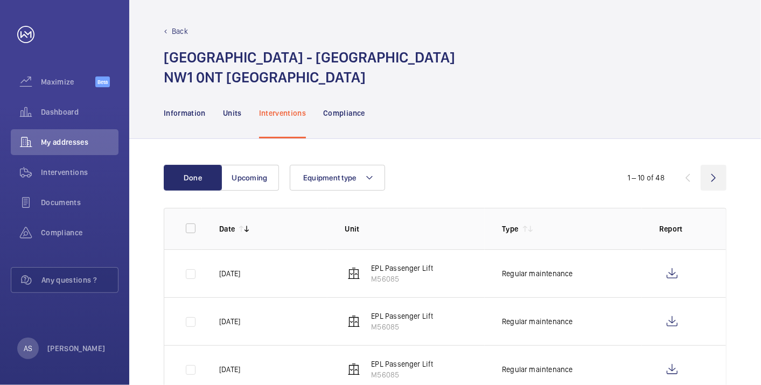
click at [711, 182] on wm-front-icon-button at bounding box center [714, 178] width 26 height 26
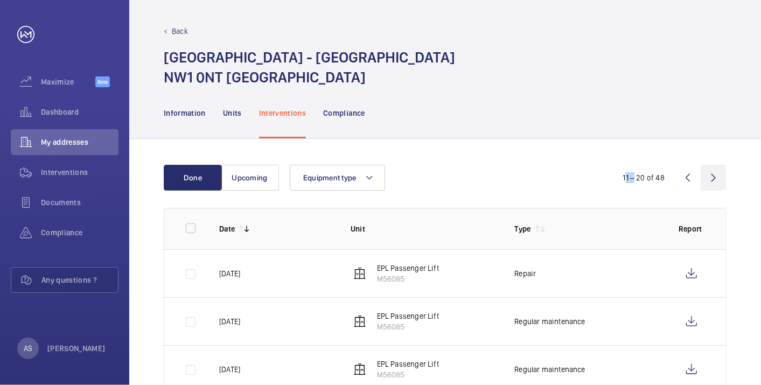
click at [711, 182] on wm-front-icon-button at bounding box center [714, 178] width 26 height 26
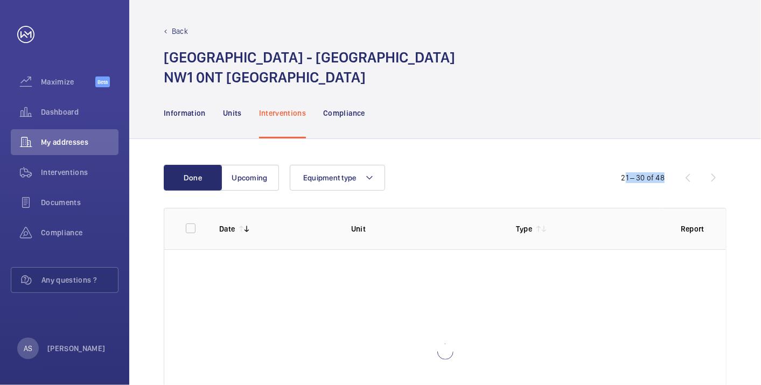
click at [711, 182] on div "21 – 30 of 48" at bounding box center [661, 177] width 129 height 13
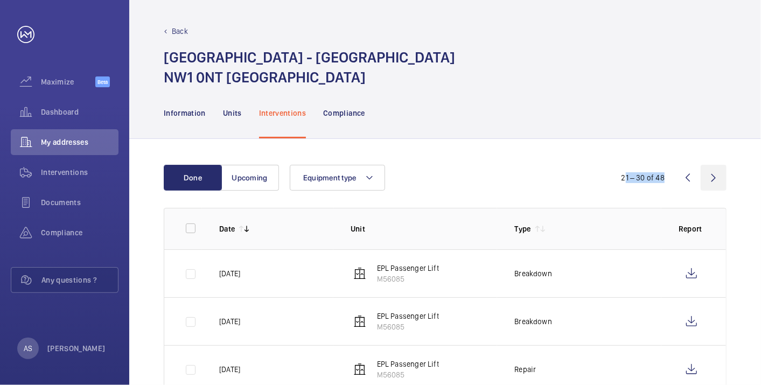
click at [711, 182] on wm-front-icon-button at bounding box center [714, 178] width 26 height 26
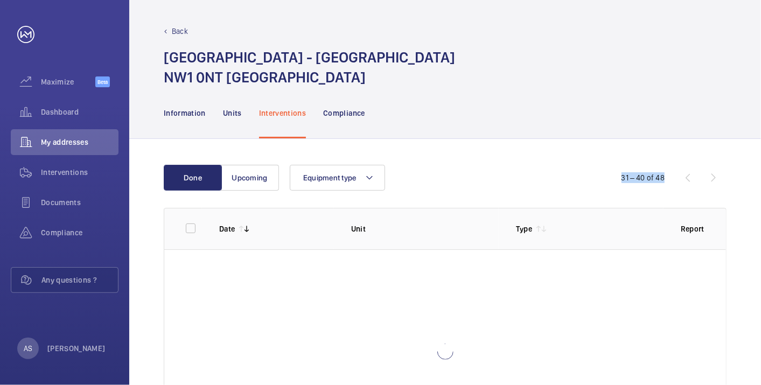
click at [711, 182] on div "31 – 40 of 48" at bounding box center [661, 177] width 129 height 13
click at [711, 182] on wm-front-icon-button at bounding box center [714, 178] width 26 height 26
click at [711, 182] on div "41 – 48 of 48" at bounding box center [661, 177] width 129 height 13
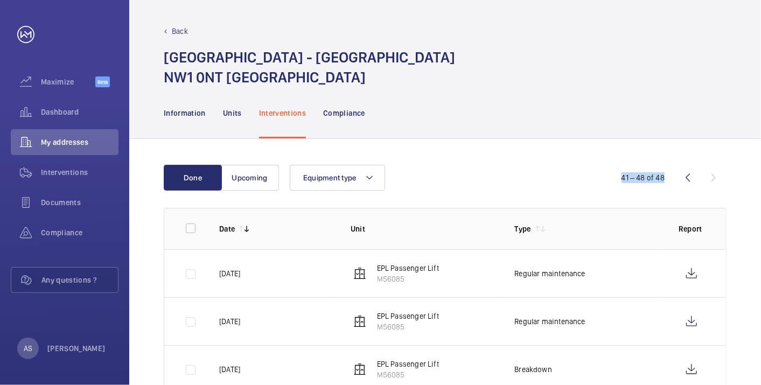
click at [711, 182] on div "41 – 48 of 48" at bounding box center [661, 177] width 129 height 13
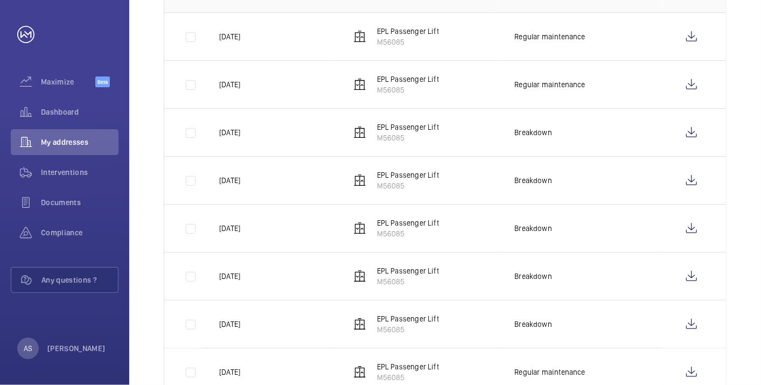
scroll to position [272, 0]
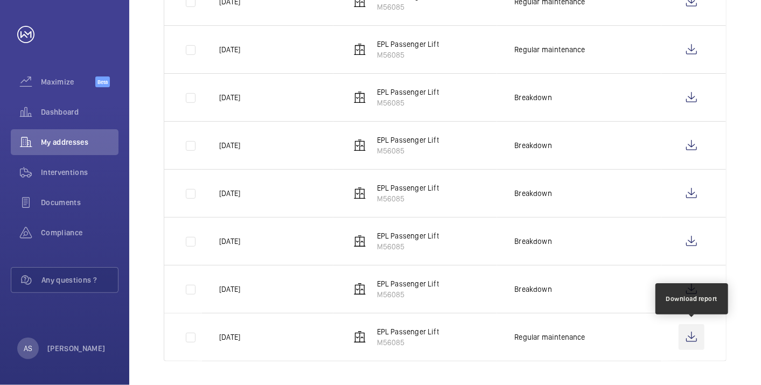
click at [695, 339] on wm-front-icon-button at bounding box center [692, 337] width 26 height 26
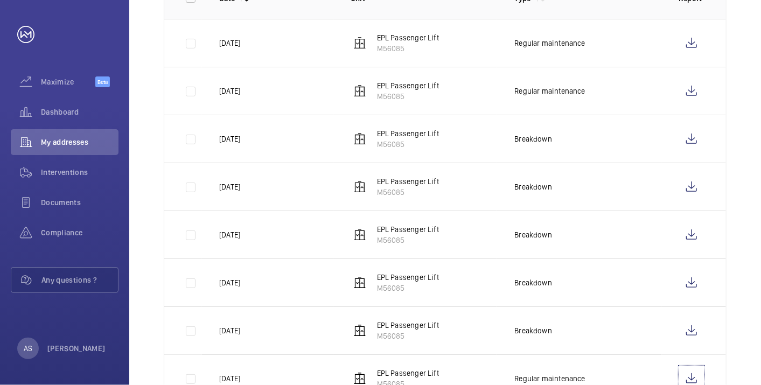
scroll to position [212, 0]
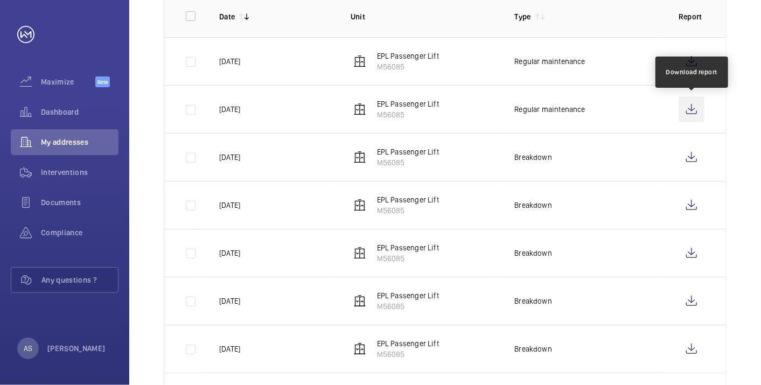
click at [696, 111] on wm-front-icon-button at bounding box center [692, 109] width 26 height 26
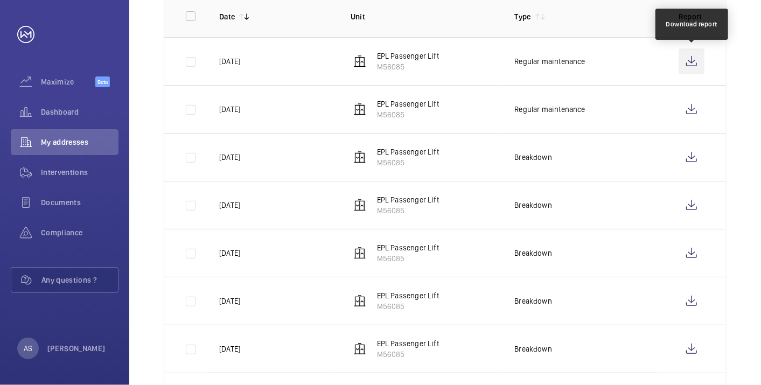
click at [695, 63] on wm-front-icon-button at bounding box center [692, 61] width 26 height 26
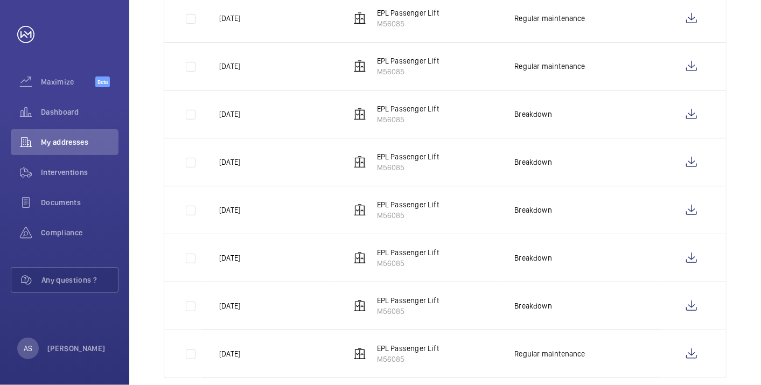
scroll to position [272, 0]
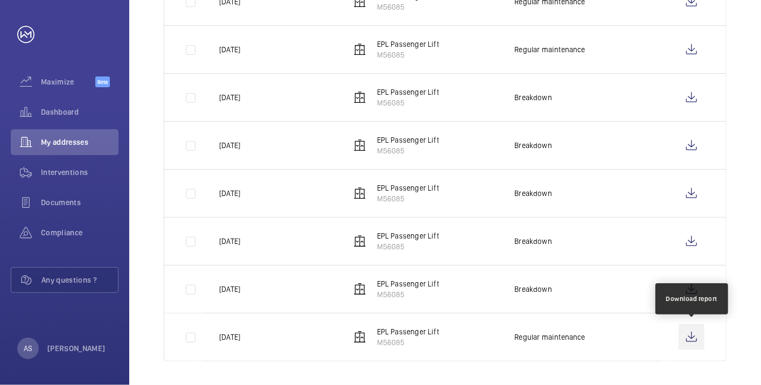
click at [690, 329] on wm-front-icon-button at bounding box center [692, 337] width 26 height 26
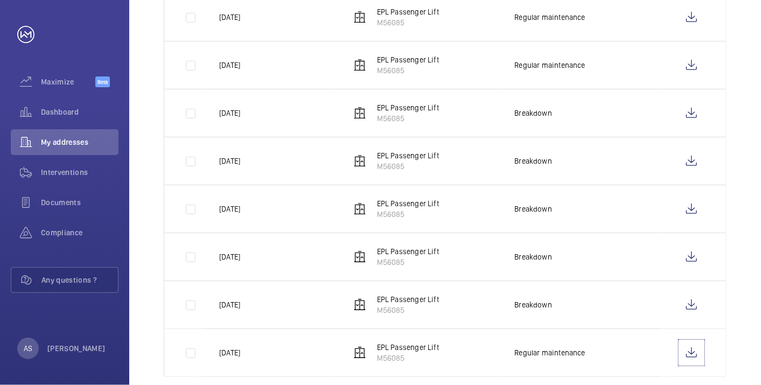
scroll to position [212, 0]
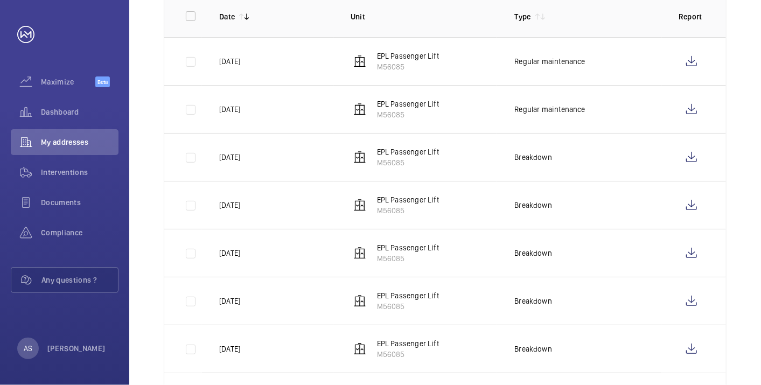
click at [719, 107] on td at bounding box center [694, 109] width 65 height 48
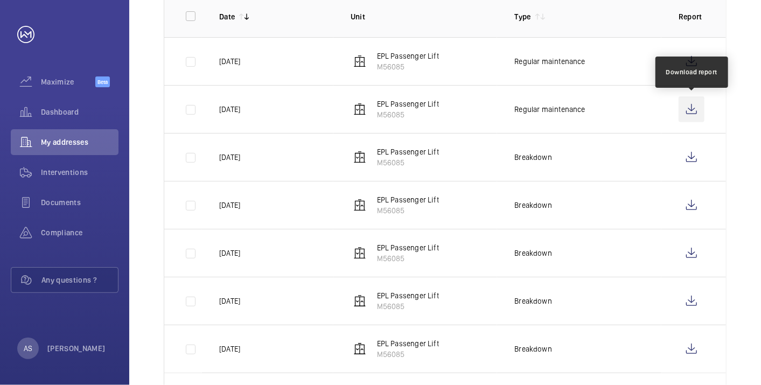
click at [695, 108] on wm-front-icon-button at bounding box center [692, 109] width 26 height 26
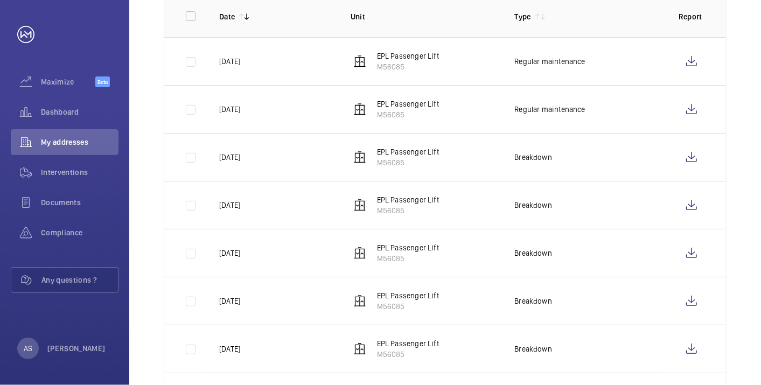
click at [731, 60] on div "Done Upcoming Equipment type 41 – 48 of 48 Date Unit Type Report [DATE] EPL Pas…" at bounding box center [445, 187] width 632 height 520
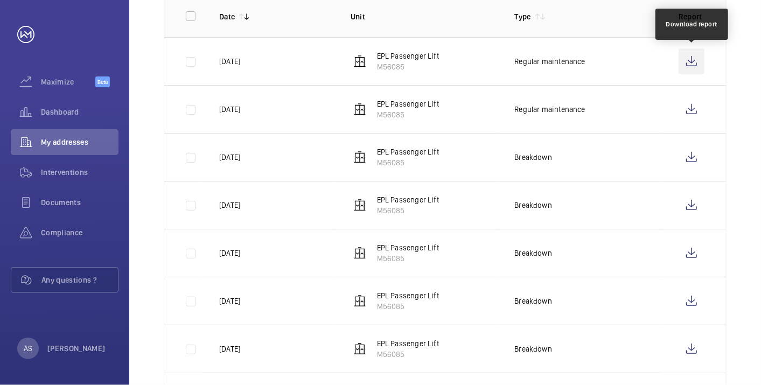
click at [688, 60] on wm-front-icon-button at bounding box center [692, 61] width 26 height 26
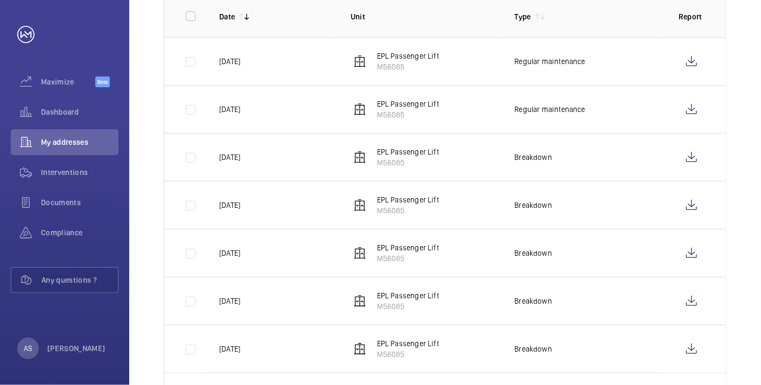
click at [719, 62] on td at bounding box center [694, 61] width 65 height 48
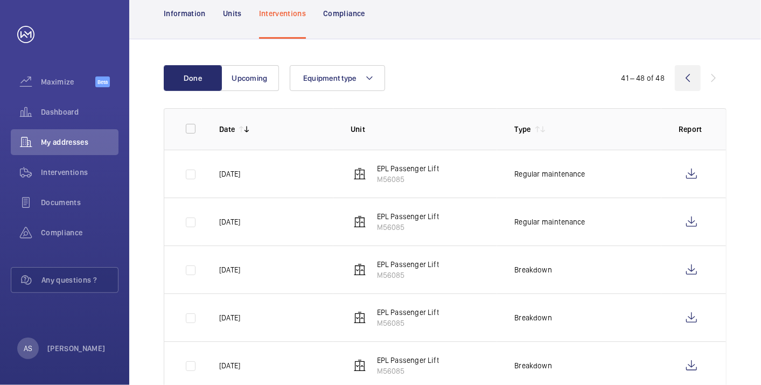
scroll to position [92, 0]
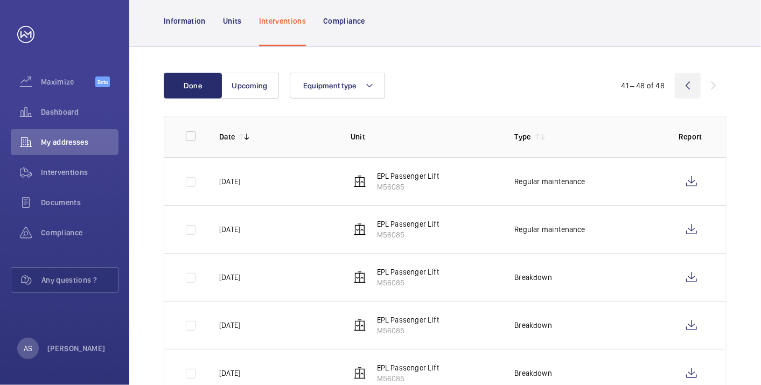
click at [684, 89] on wm-front-icon-button at bounding box center [688, 86] width 26 height 26
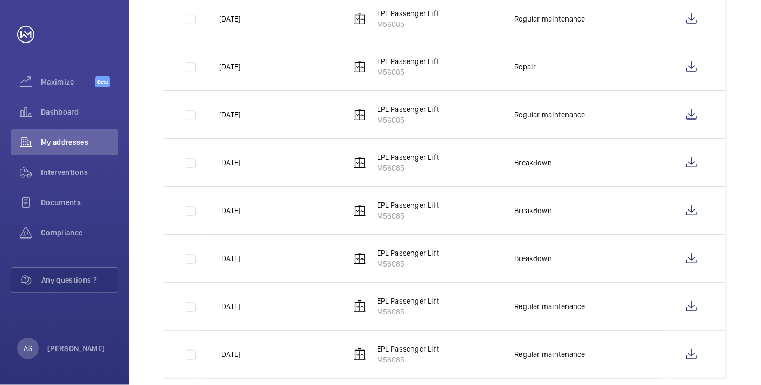
scroll to position [367, 0]
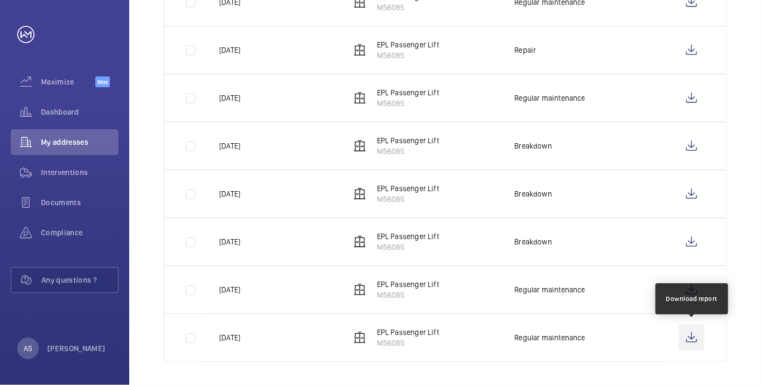
click at [690, 338] on wm-front-icon-button at bounding box center [692, 338] width 26 height 26
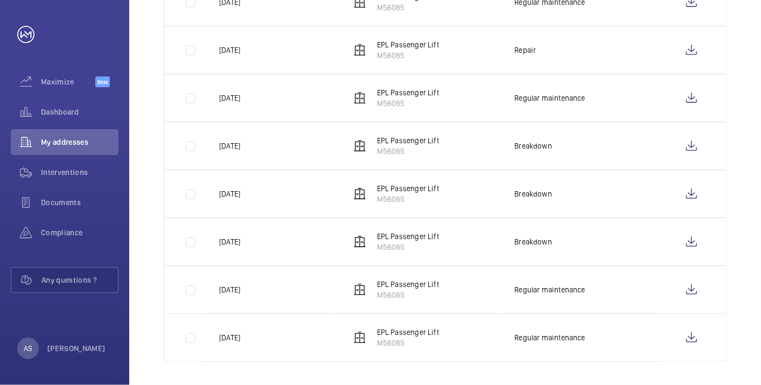
click at [712, 287] on td at bounding box center [694, 290] width 65 height 48
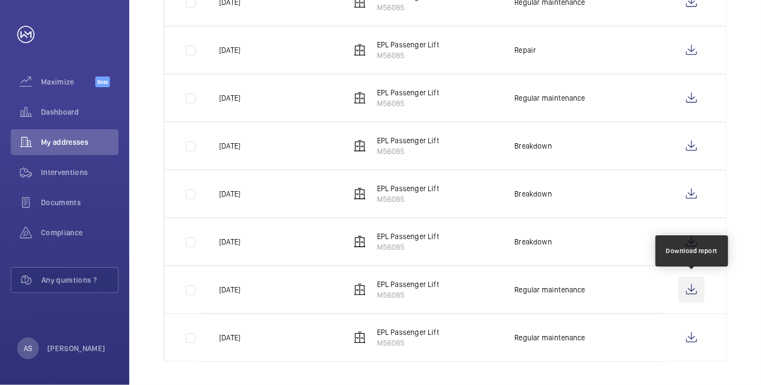
click at [692, 288] on wm-front-icon-button at bounding box center [692, 290] width 26 height 26
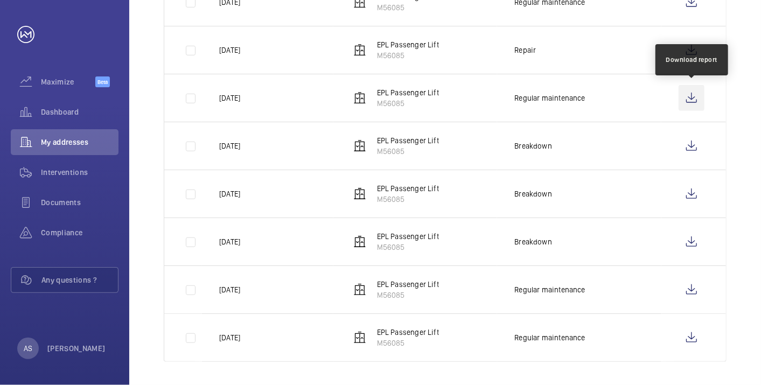
click at [687, 97] on wm-front-icon-button at bounding box center [692, 98] width 26 height 26
click at [724, 62] on td at bounding box center [694, 50] width 65 height 48
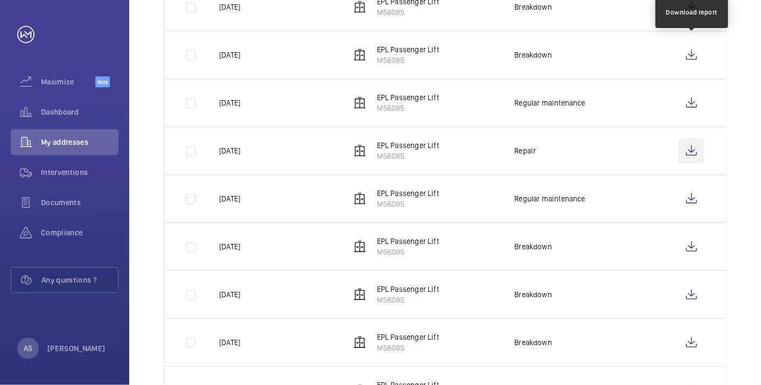
scroll to position [248, 0]
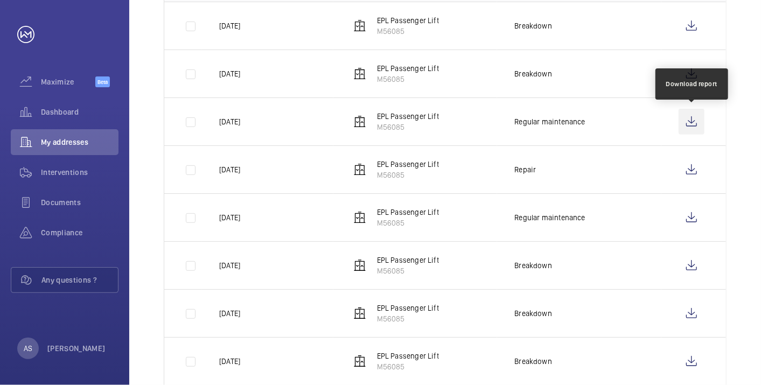
click at [686, 119] on wm-front-icon-button at bounding box center [692, 122] width 26 height 26
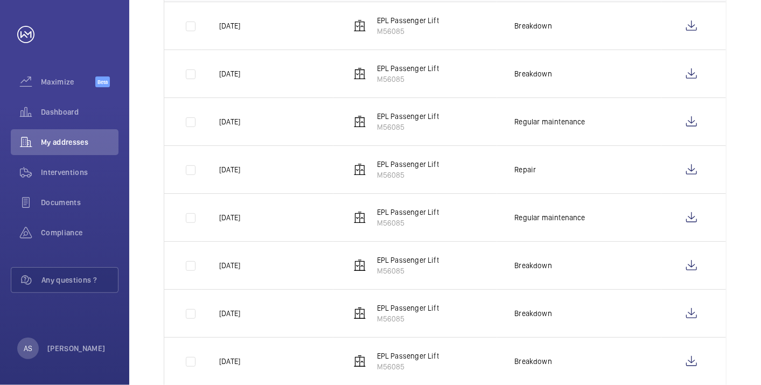
click at [747, 61] on div "Done Upcoming Equipment type 31 – 40 of 48 Date Unit Type Report [DATE] EPL Pas…" at bounding box center [445, 199] width 632 height 616
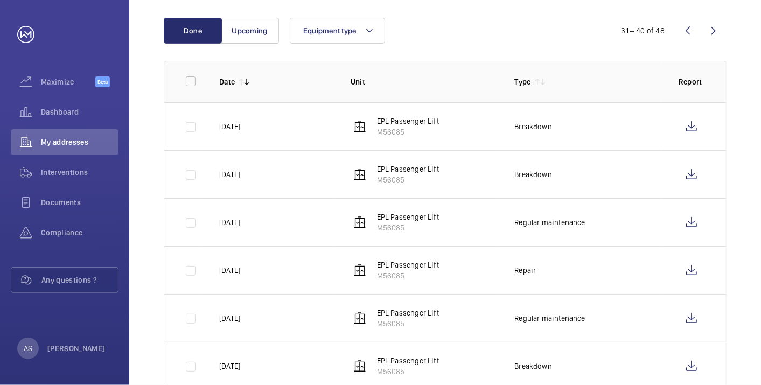
scroll to position [128, 0]
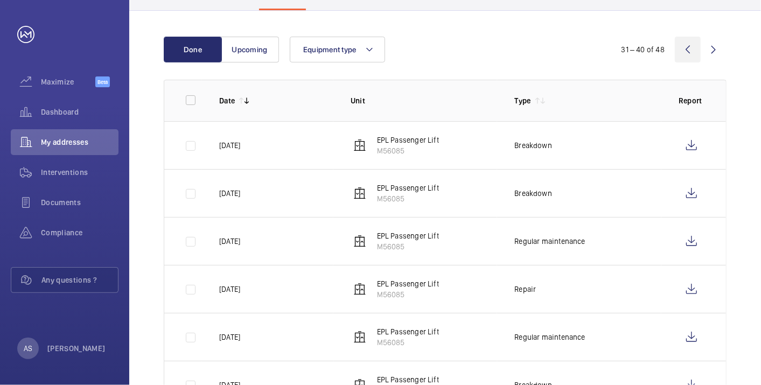
click at [687, 53] on wm-front-icon-button at bounding box center [688, 50] width 26 height 26
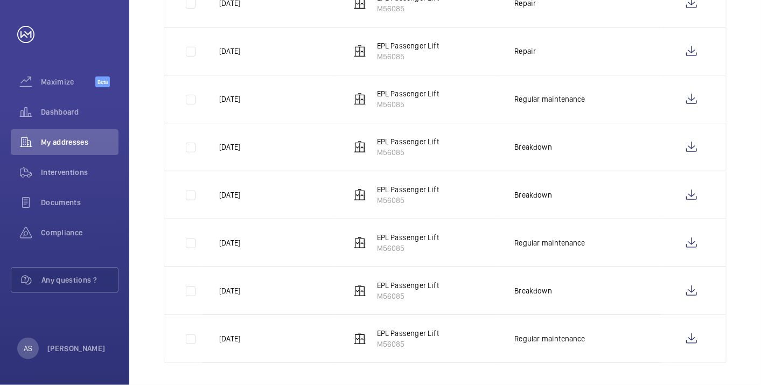
scroll to position [367, 0]
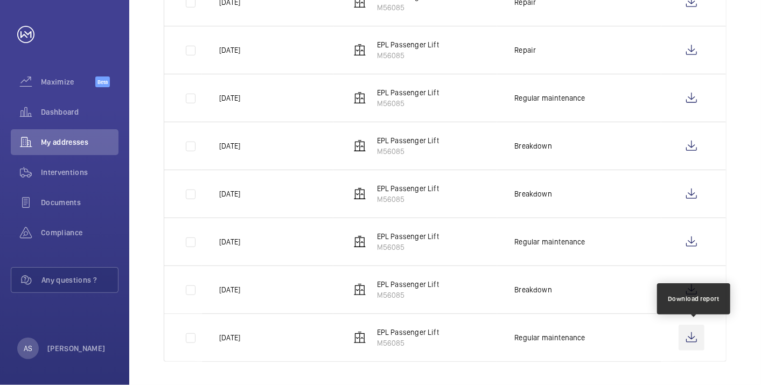
click at [692, 336] on wm-front-icon-button at bounding box center [692, 338] width 26 height 26
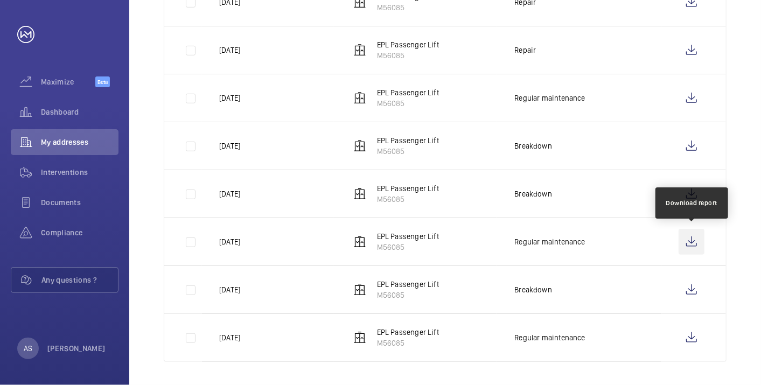
click at [698, 241] on wm-front-icon-button at bounding box center [692, 242] width 26 height 26
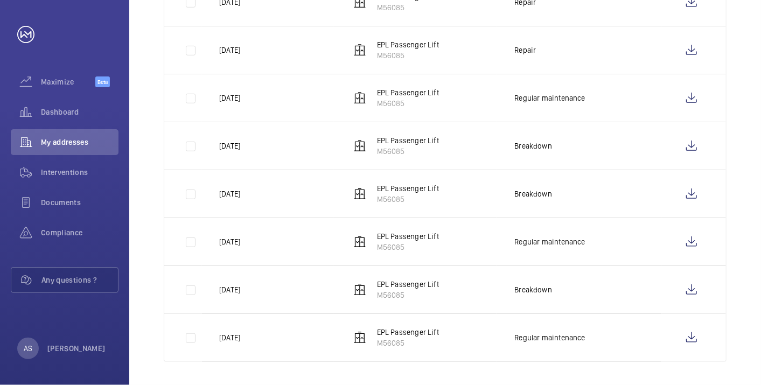
click at [742, 185] on div "Done Upcoming Equipment type 21 – 30 of 48 Date Unit Type Report [DATE] EPL Pas…" at bounding box center [445, 80] width 632 height 616
click at [693, 100] on wm-front-icon-button at bounding box center [692, 98] width 26 height 26
click at [736, 67] on div "Done Upcoming Equipment type 21 – 30 of 48 Date Unit Type Report [DATE] EPL Pas…" at bounding box center [445, 80] width 632 height 616
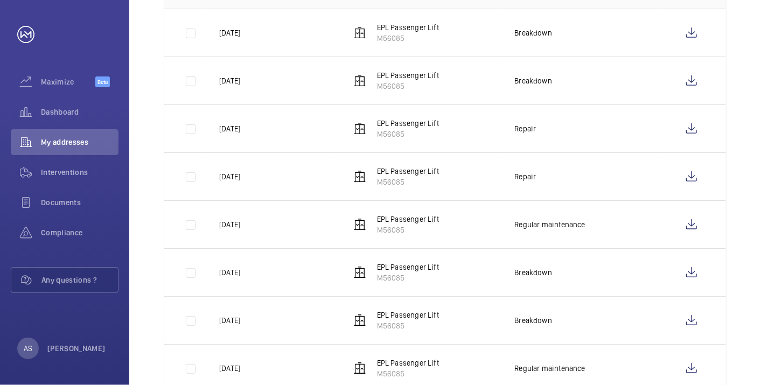
scroll to position [128, 0]
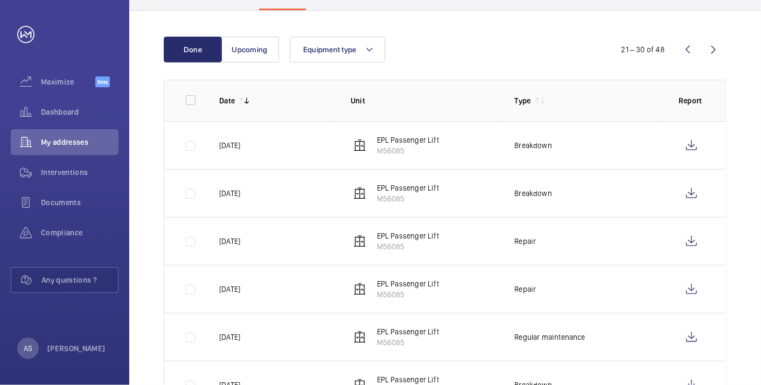
click at [686, 48] on wm-front-icon-button at bounding box center [688, 50] width 26 height 26
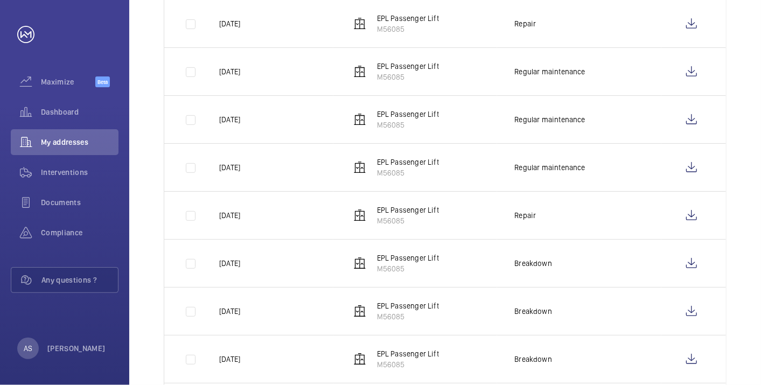
scroll to position [367, 0]
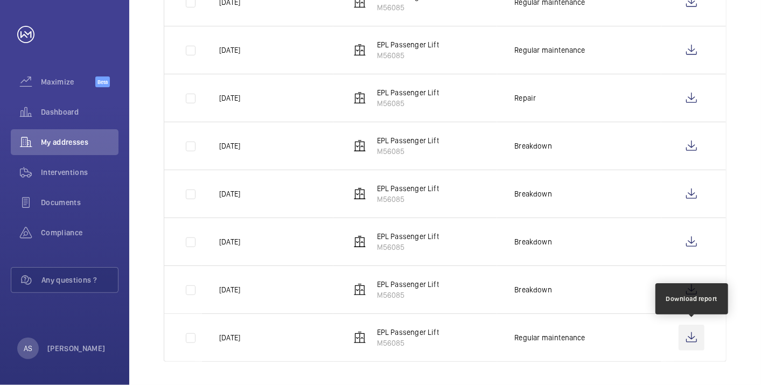
click at [692, 340] on wm-front-icon-button at bounding box center [692, 338] width 26 height 26
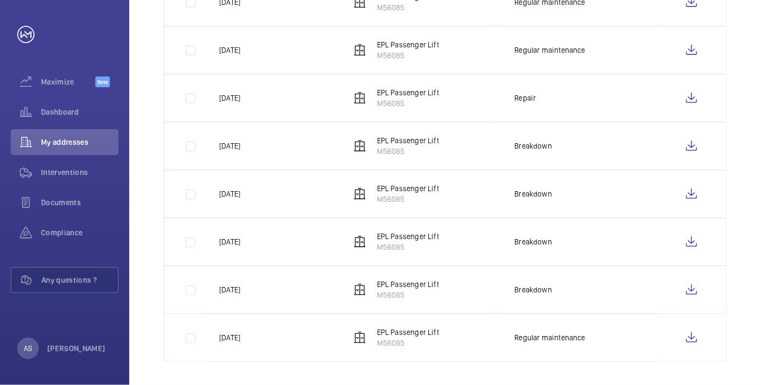
click at [743, 67] on div "Done Upcoming Equipment type 11 – 20 of 48 Date Unit Type Report [DATE] EPL Pas…" at bounding box center [445, 80] width 632 height 616
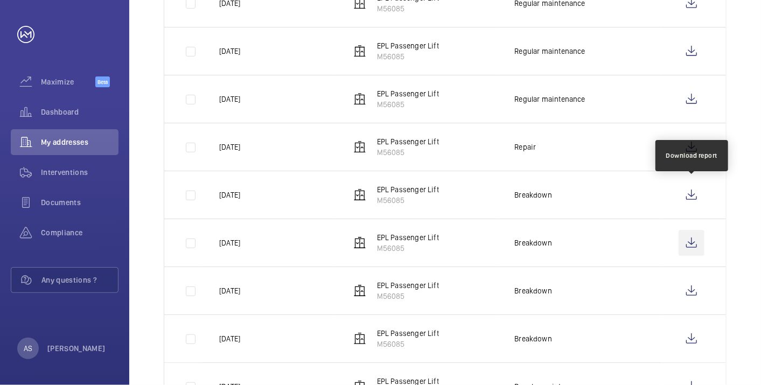
scroll to position [308, 0]
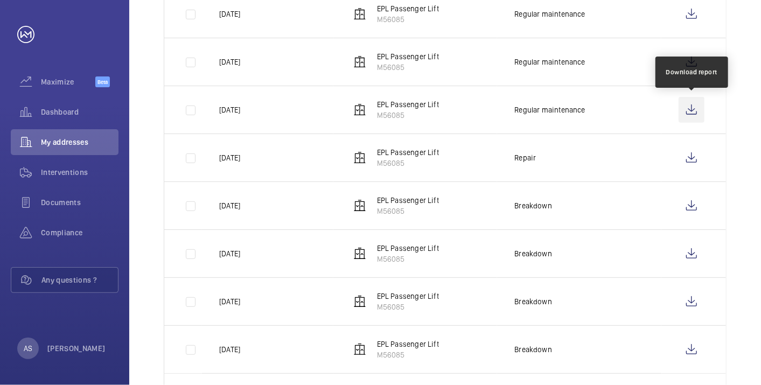
click at [695, 108] on wm-front-icon-button at bounding box center [692, 110] width 26 height 26
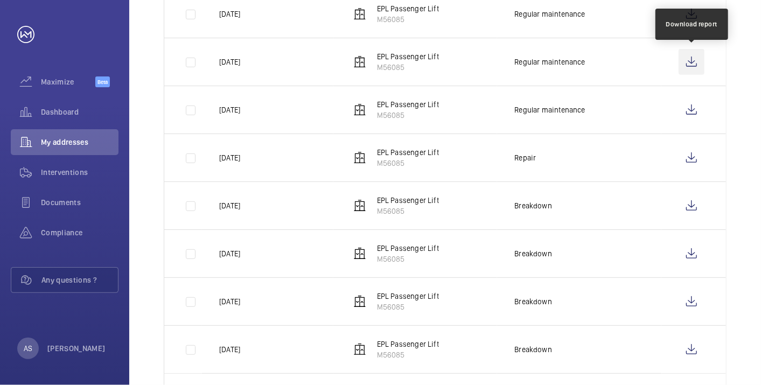
click at [685, 67] on wm-front-icon-button at bounding box center [692, 62] width 26 height 26
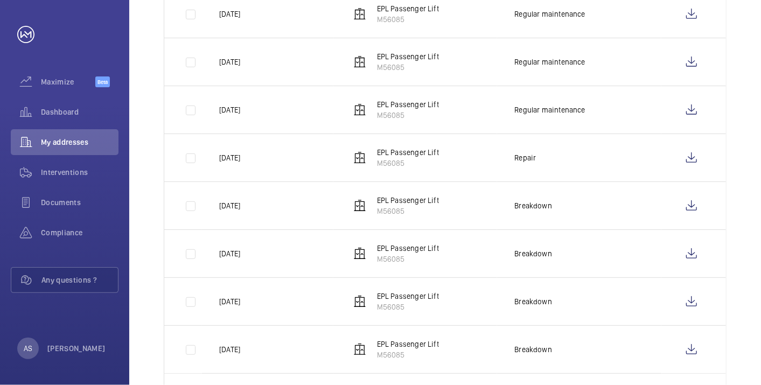
click at [745, 51] on div "Done Upcoming Equipment type 11 – 20 of 48 Date Unit Type Report [DATE] EPL Pas…" at bounding box center [445, 139] width 632 height 616
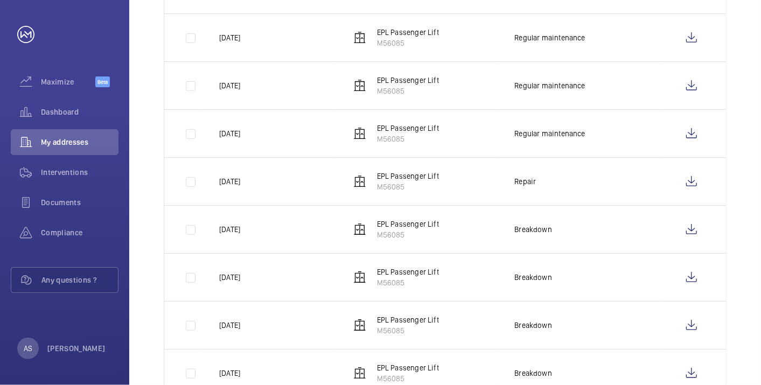
scroll to position [248, 0]
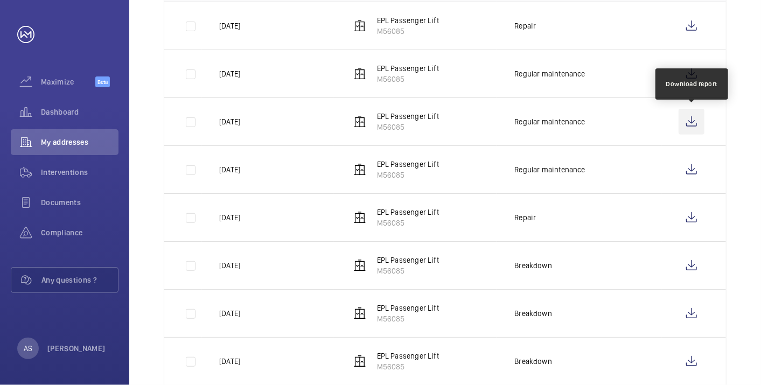
click at [693, 119] on wm-front-icon-button at bounding box center [692, 122] width 26 height 26
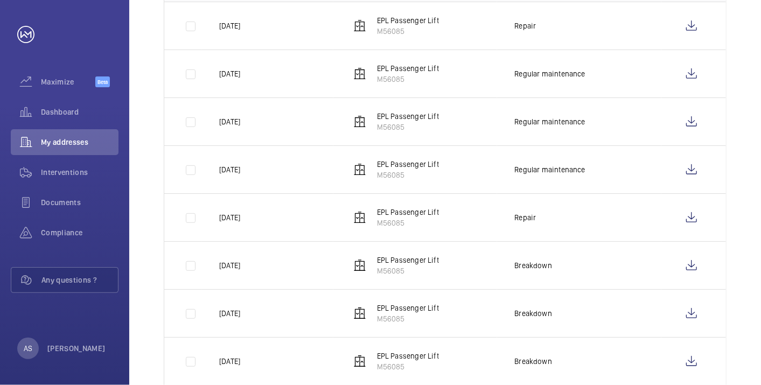
click at [742, 138] on div "Done Upcoming Equipment type 11 – 20 of 48 Date Unit Type Report [DATE] EPL Pas…" at bounding box center [445, 199] width 632 height 616
click at [696, 78] on wm-front-icon-button at bounding box center [692, 74] width 26 height 26
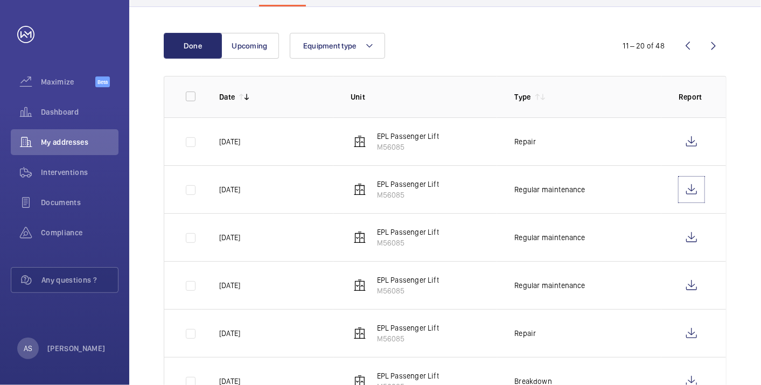
scroll to position [128, 0]
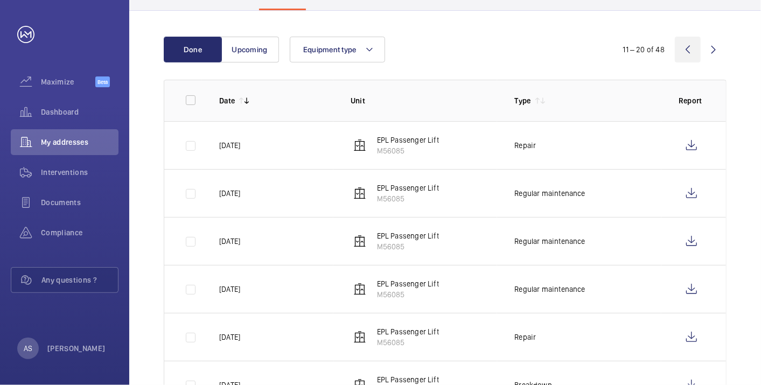
click at [682, 58] on wm-front-icon-button at bounding box center [688, 50] width 26 height 26
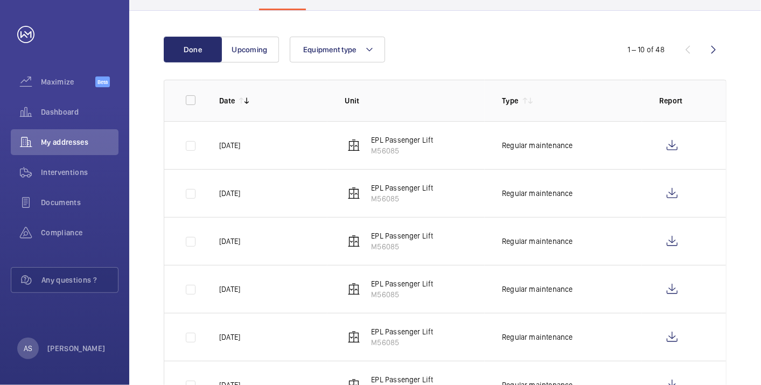
scroll to position [367, 0]
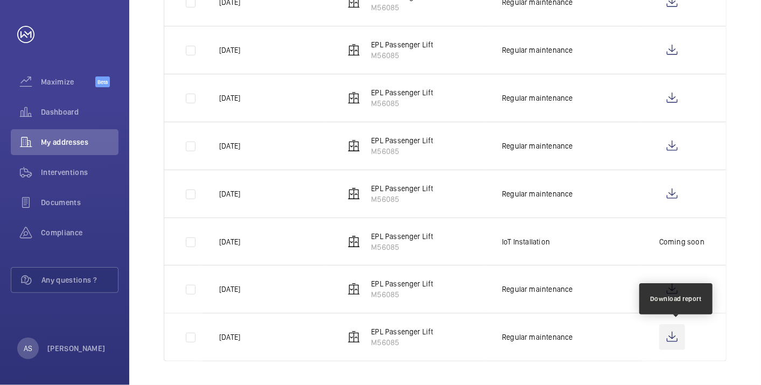
click at [676, 338] on wm-front-icon-button at bounding box center [672, 337] width 26 height 26
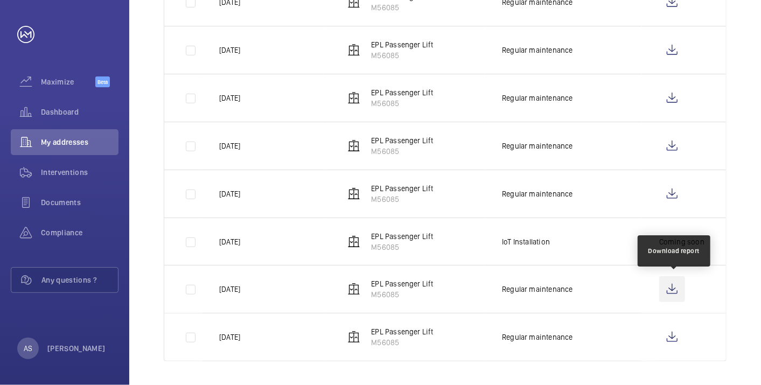
click at [678, 289] on wm-front-icon-button at bounding box center [672, 289] width 26 height 26
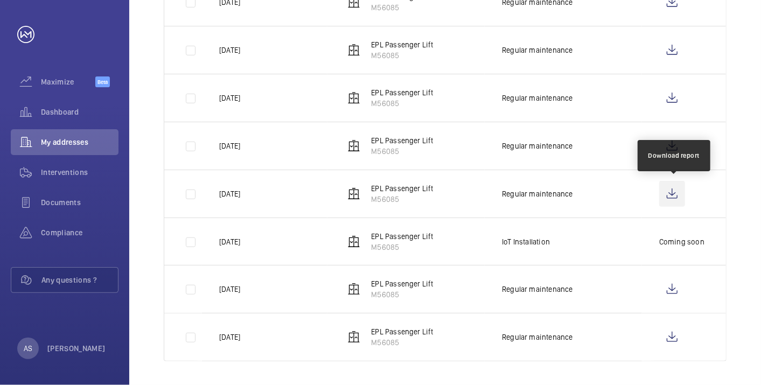
click at [674, 192] on wm-front-icon-button at bounding box center [672, 194] width 26 height 26
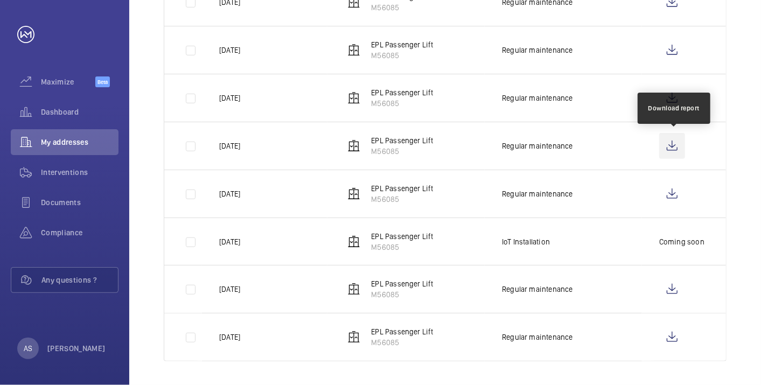
click at [676, 142] on wm-front-icon-button at bounding box center [672, 146] width 26 height 26
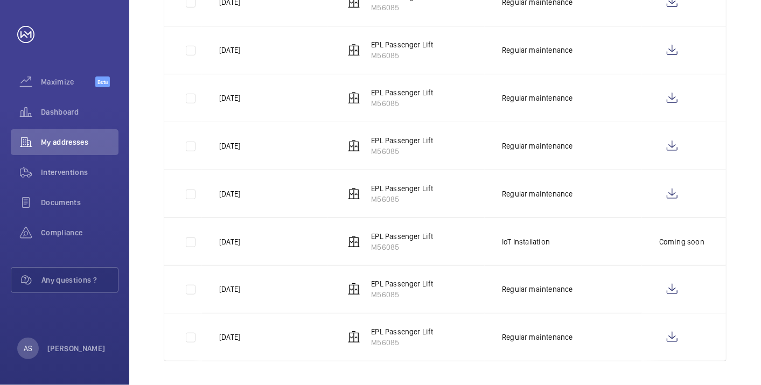
click at [749, 74] on div "Done Upcoming Equipment type 1 – 10 of 48 Date Unit Type Report [DATE] EPL Pass…" at bounding box center [445, 80] width 632 height 616
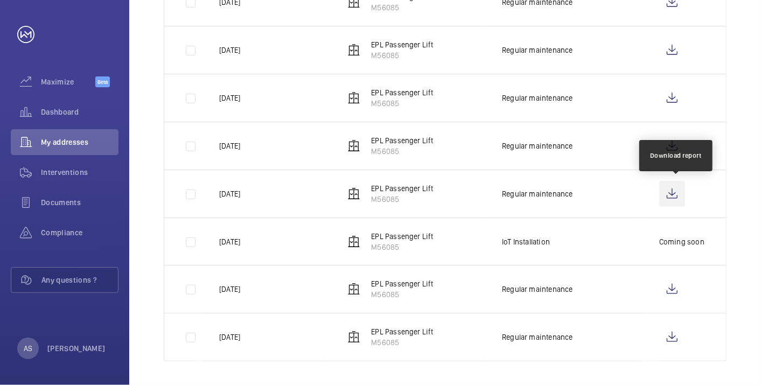
click at [682, 193] on wm-front-icon-button at bounding box center [672, 194] width 26 height 26
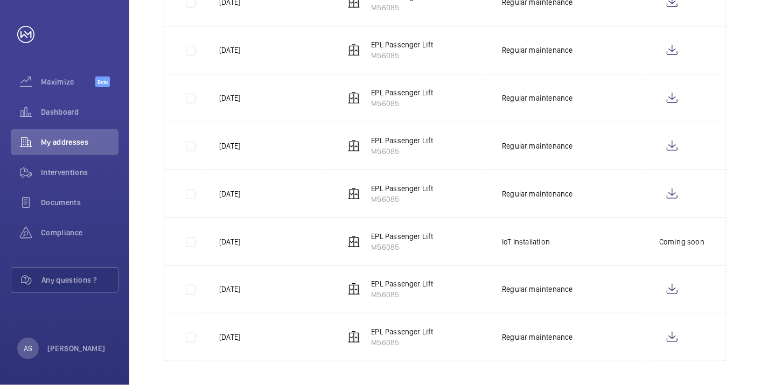
click at [746, 127] on div "Done Upcoming Equipment type 1 – 10 of 48 Date Unit Type Report [DATE] EPL Pass…" at bounding box center [445, 80] width 632 height 616
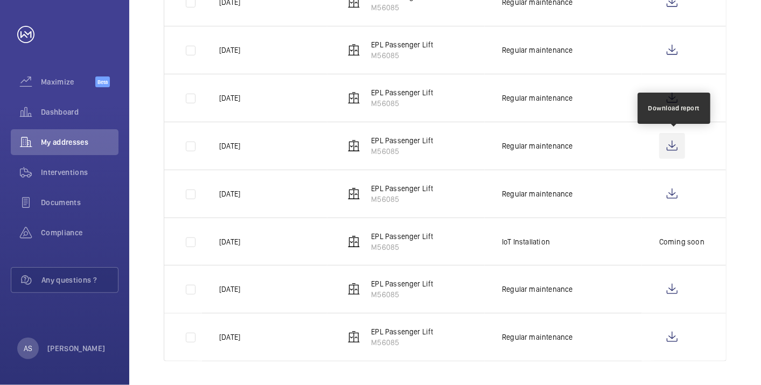
click at [679, 143] on wm-front-icon-button at bounding box center [672, 146] width 26 height 26
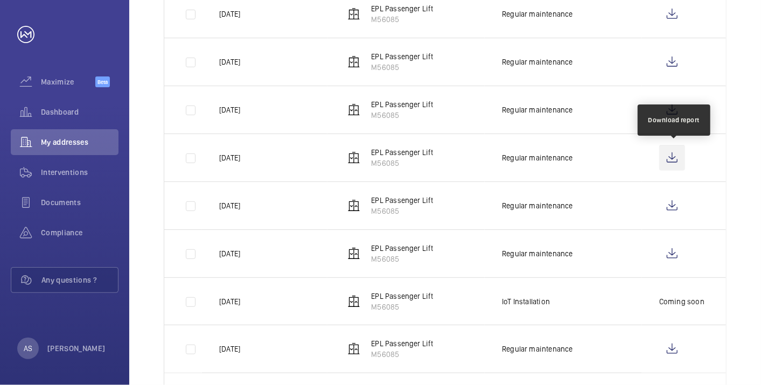
click at [678, 161] on wm-front-icon-button at bounding box center [672, 158] width 26 height 26
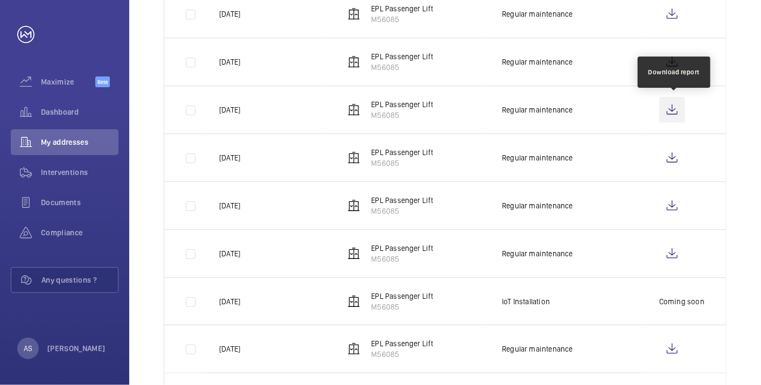
click at [673, 114] on wm-front-icon-button at bounding box center [672, 110] width 26 height 26
click at [733, 52] on div "Done Upcoming Equipment type 1 – 10 of 48 Date Unit Type Report [DATE] EPL Pass…" at bounding box center [445, 139] width 632 height 616
click at [680, 116] on wm-front-icon-button at bounding box center [672, 110] width 26 height 26
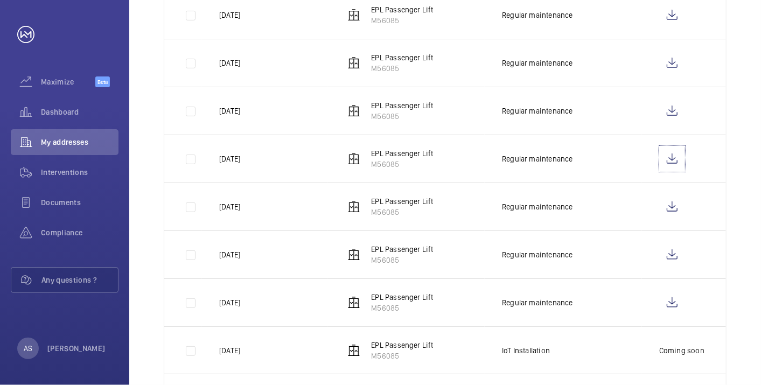
scroll to position [248, 0]
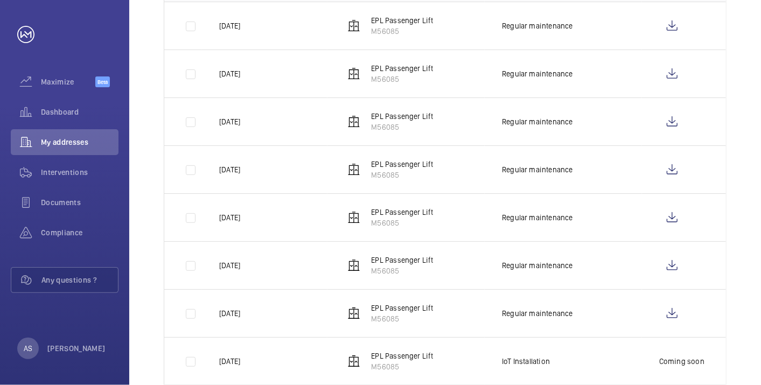
click at [722, 131] on td at bounding box center [684, 122] width 84 height 48
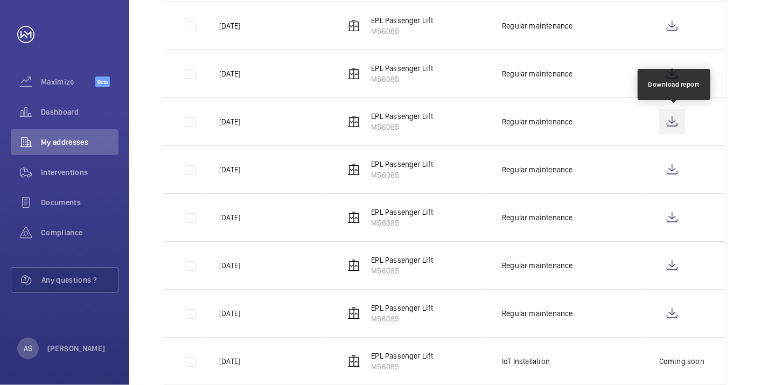
click at [665, 121] on wm-front-icon-button at bounding box center [672, 122] width 26 height 26
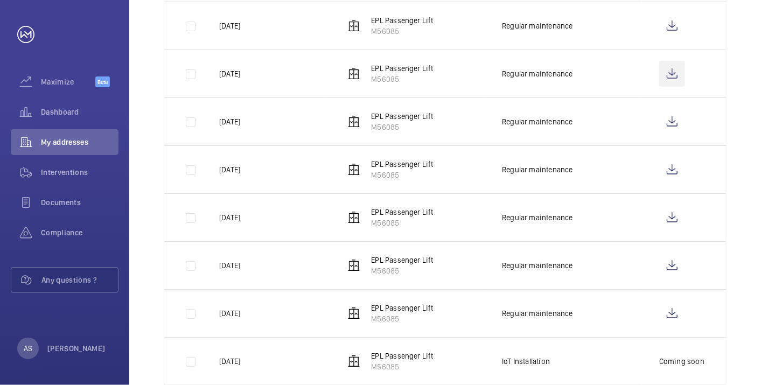
click at [678, 74] on wm-front-icon-button at bounding box center [672, 74] width 26 height 26
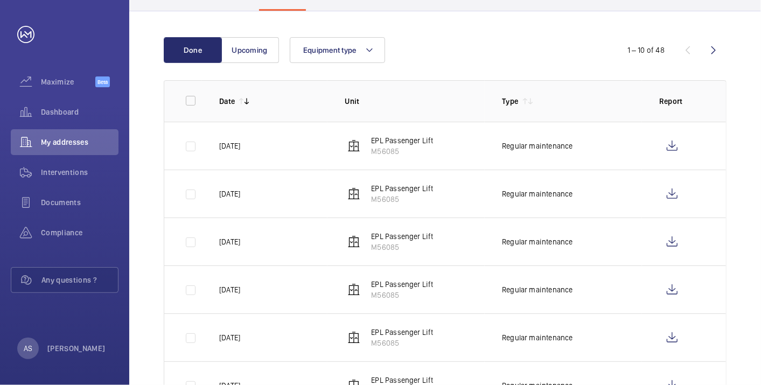
click at [756, 153] on div "Done Upcoming Equipment type 1 – 10 of 48 Date Unit Type Report [DATE] EPL Pass…" at bounding box center [445, 319] width 632 height 616
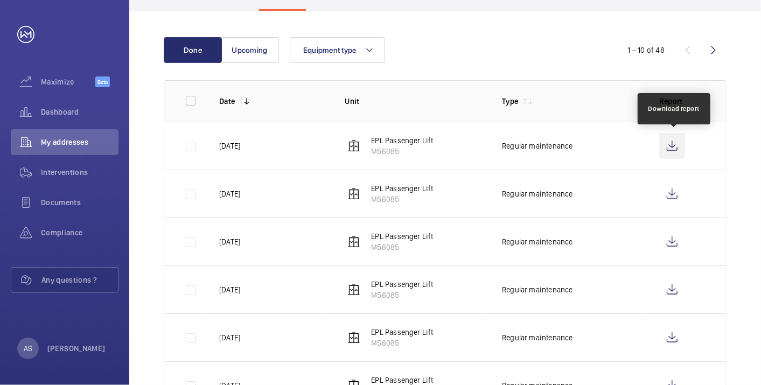
click at [681, 144] on wm-front-icon-button at bounding box center [672, 146] width 26 height 26
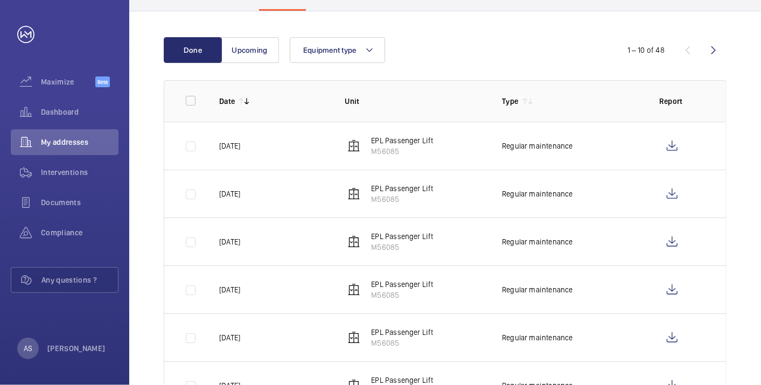
click at [740, 55] on div "Done Upcoming Equipment type 1 – 10 of 48 Date Unit Type Report [DATE] EPL Pass…" at bounding box center [445, 319] width 632 height 616
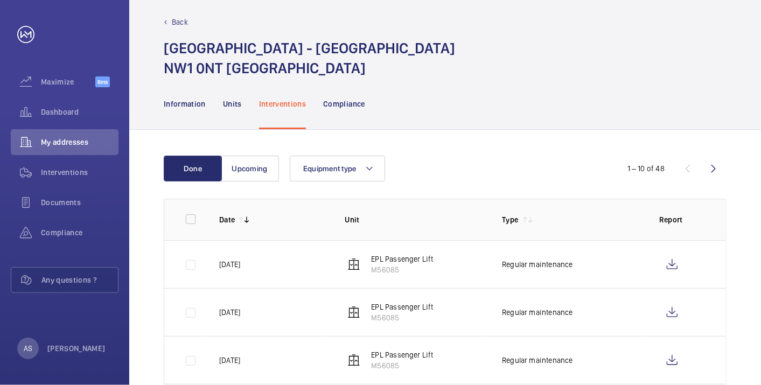
scroll to position [8, 0]
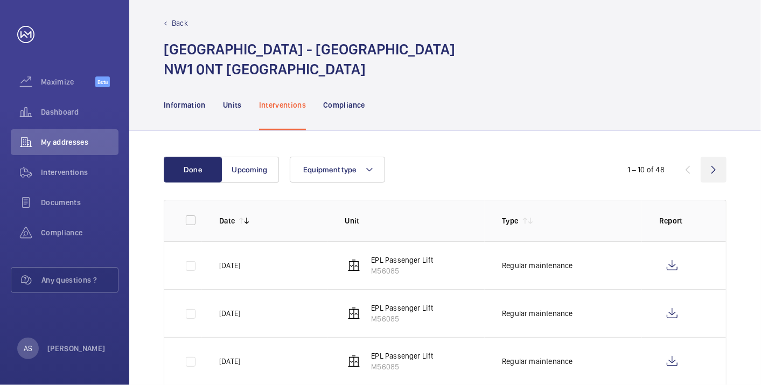
click at [712, 164] on wm-front-icon-button at bounding box center [714, 170] width 26 height 26
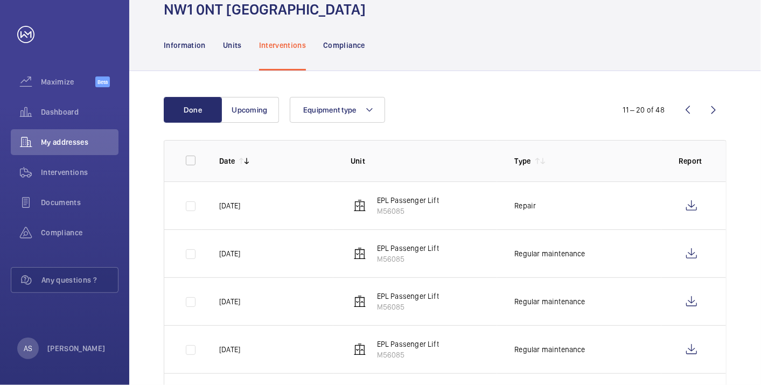
scroll to position [68, 0]
click at [691, 199] on wm-front-icon-button at bounding box center [692, 206] width 26 height 26
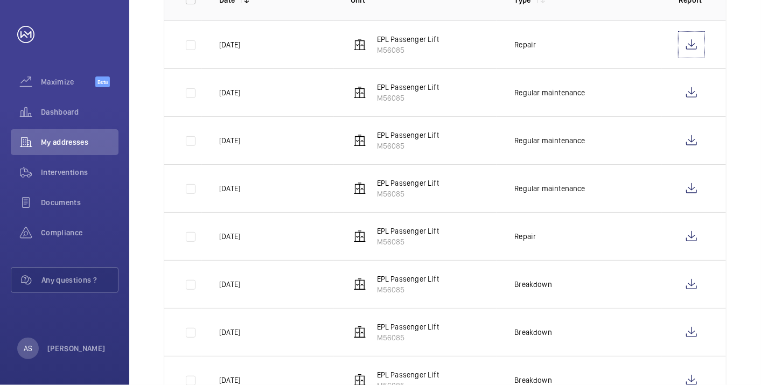
scroll to position [248, 0]
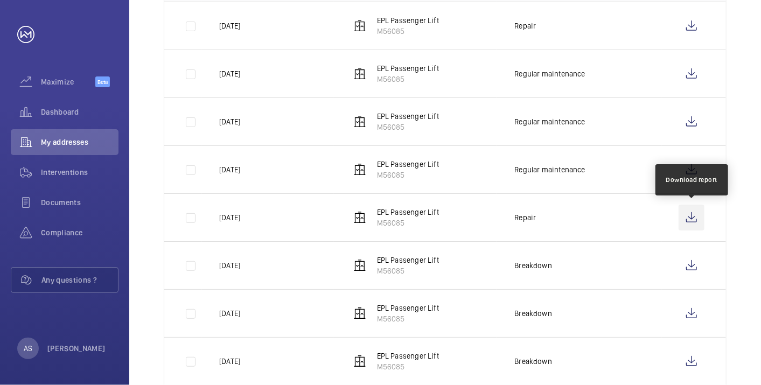
click at [685, 214] on wm-front-icon-button at bounding box center [692, 218] width 26 height 26
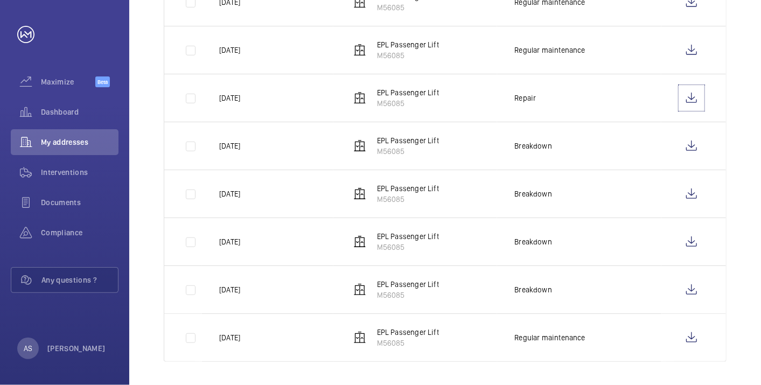
scroll to position [367, 0]
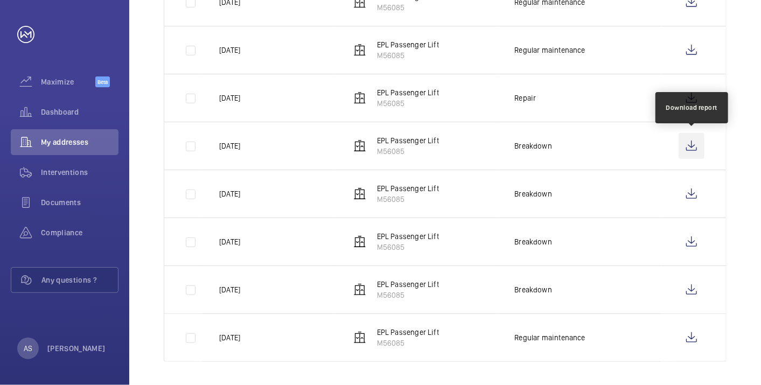
click at [688, 151] on wm-front-icon-button at bounding box center [692, 146] width 26 height 26
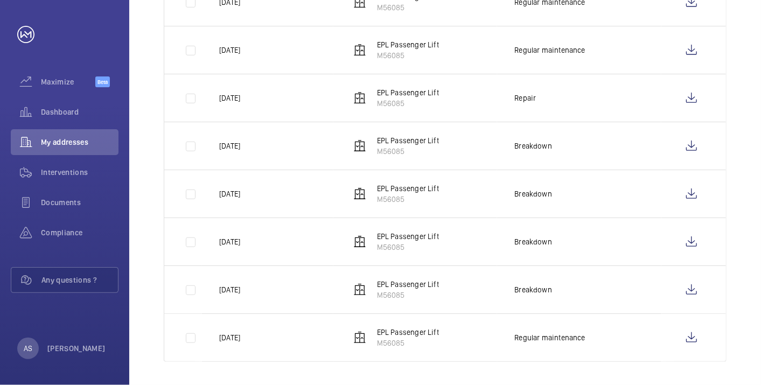
click at [719, 197] on td at bounding box center [694, 194] width 65 height 48
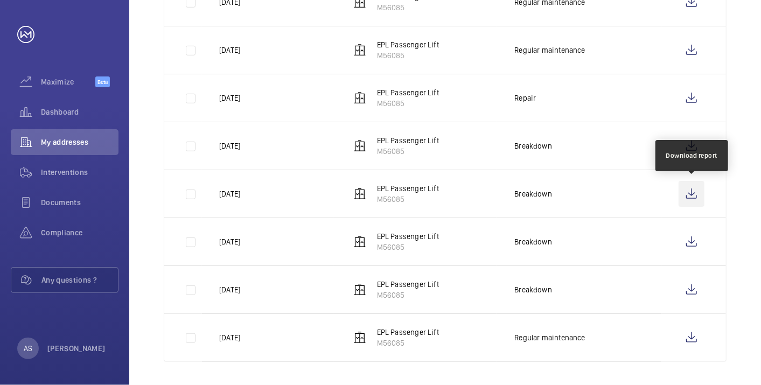
click at [698, 192] on wm-front-icon-button at bounding box center [692, 194] width 26 height 26
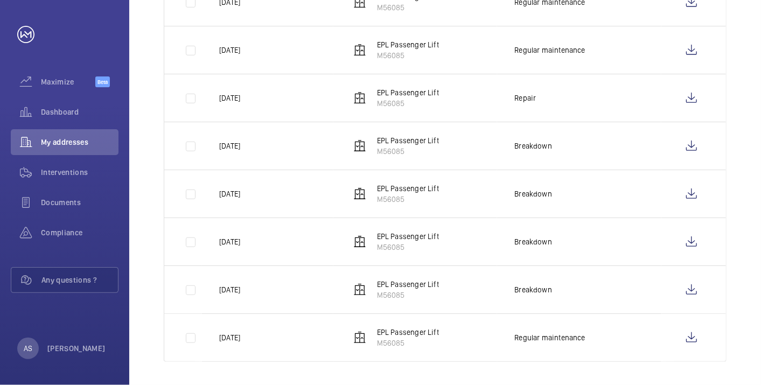
click at [733, 248] on div "Done Upcoming Equipment type 11 – 20 of 48 Date Unit Type Report [DATE] EPL Pas…" at bounding box center [445, 80] width 632 height 616
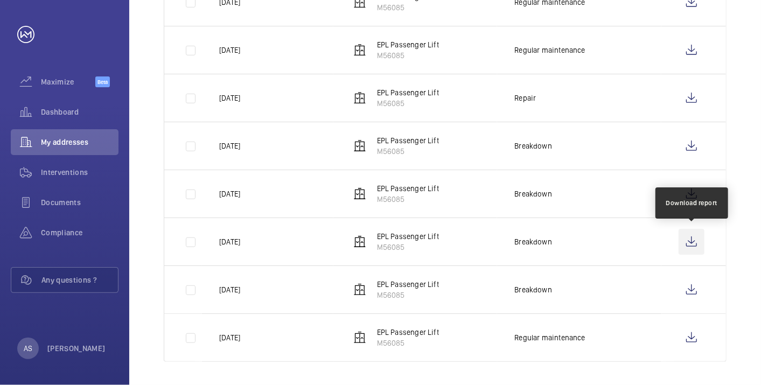
click at [692, 239] on wm-front-icon-button at bounding box center [692, 242] width 26 height 26
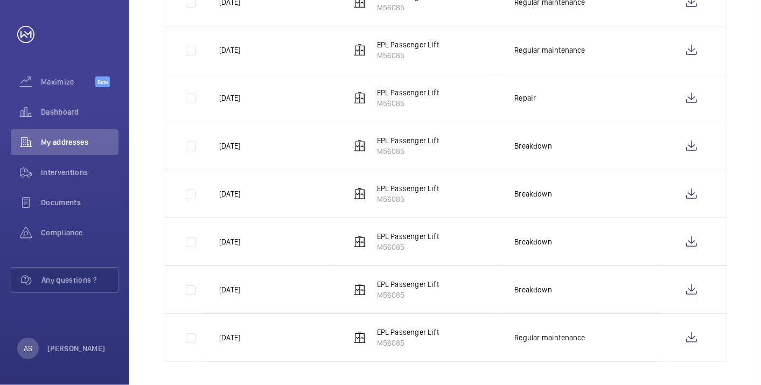
click at [728, 300] on div "Done Upcoming Equipment type 11 – 20 of 48 Date Unit Type Report [DATE] EPL Pas…" at bounding box center [445, 80] width 632 height 616
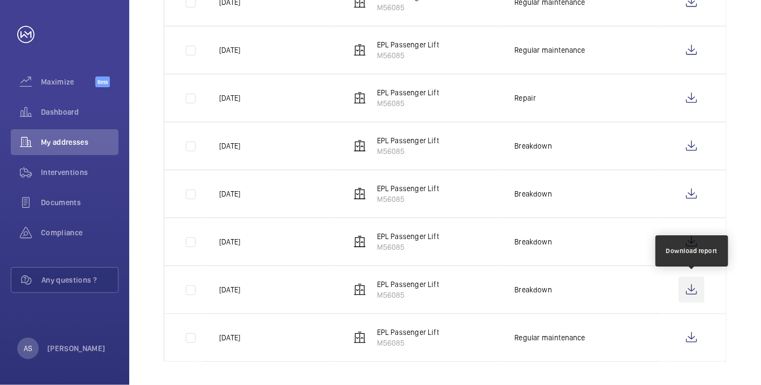
click at [695, 290] on wm-front-icon-button at bounding box center [692, 290] width 26 height 26
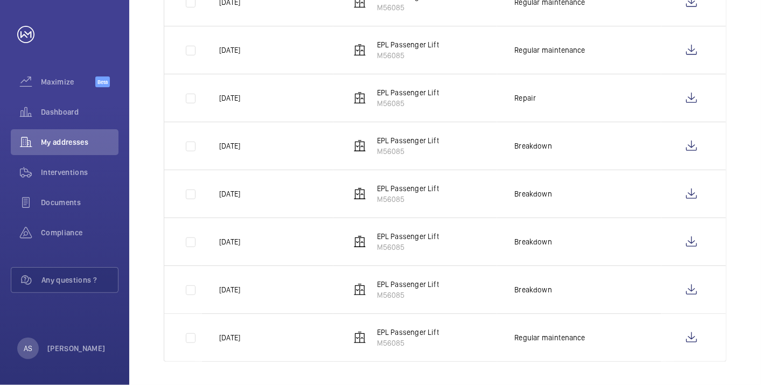
click at [740, 205] on div "Done Upcoming Equipment type 11 – 20 of 48 Date Unit Type Report [DATE] EPL Pas…" at bounding box center [445, 80] width 632 height 616
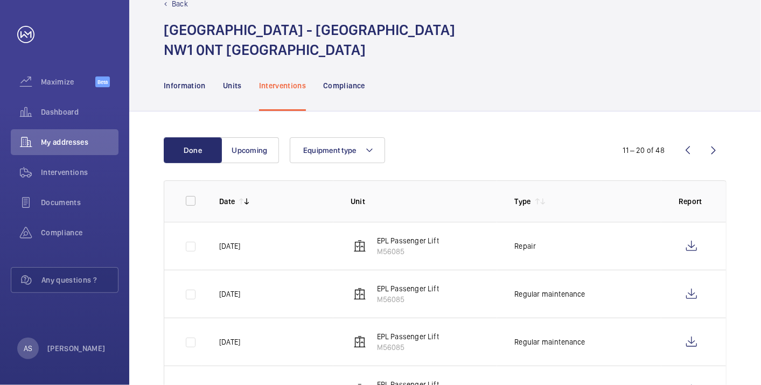
scroll to position [9, 0]
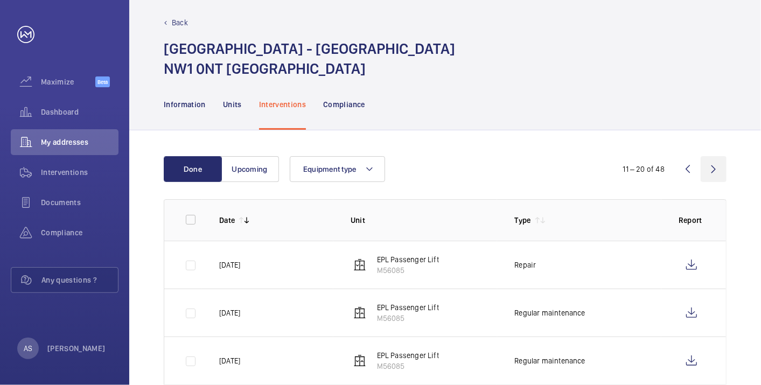
click at [714, 176] on wm-front-icon-button at bounding box center [714, 169] width 26 height 26
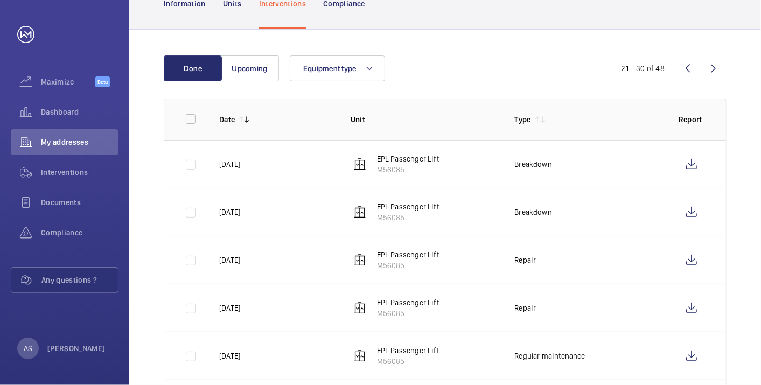
scroll to position [128, 0]
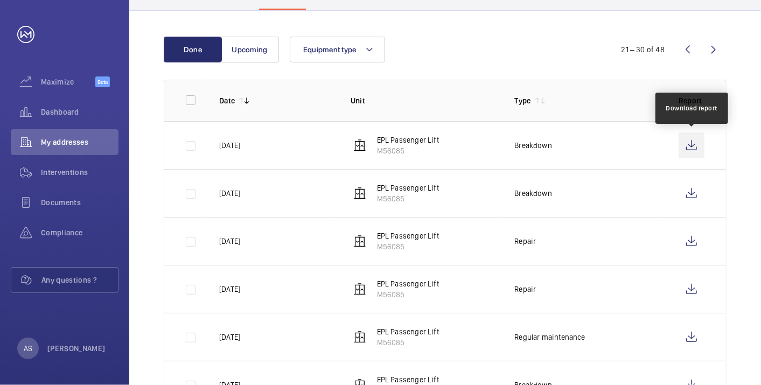
click at [692, 147] on wm-front-icon-button at bounding box center [692, 146] width 26 height 26
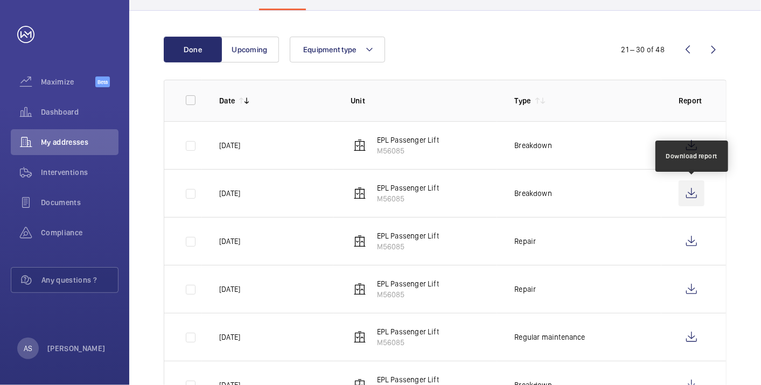
click at [699, 197] on wm-front-icon-button at bounding box center [692, 193] width 26 height 26
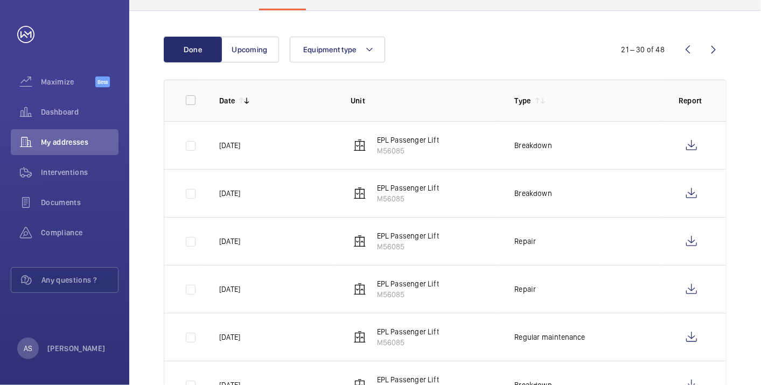
click at [738, 223] on div "Done Upcoming Equipment type 21 – 30 of 48 Date Unit Type Report [DATE] EPL Pas…" at bounding box center [445, 319] width 632 height 616
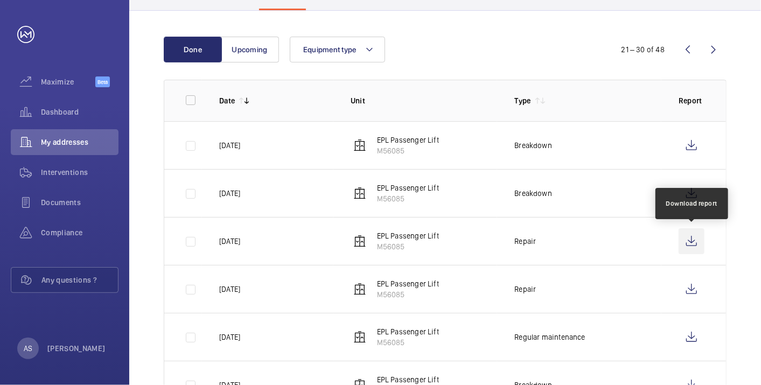
click at [685, 247] on wm-front-icon-button at bounding box center [692, 241] width 26 height 26
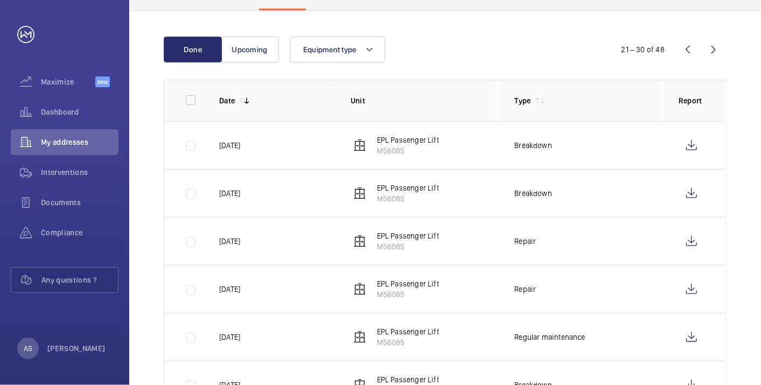
click at [712, 298] on td at bounding box center [694, 289] width 65 height 48
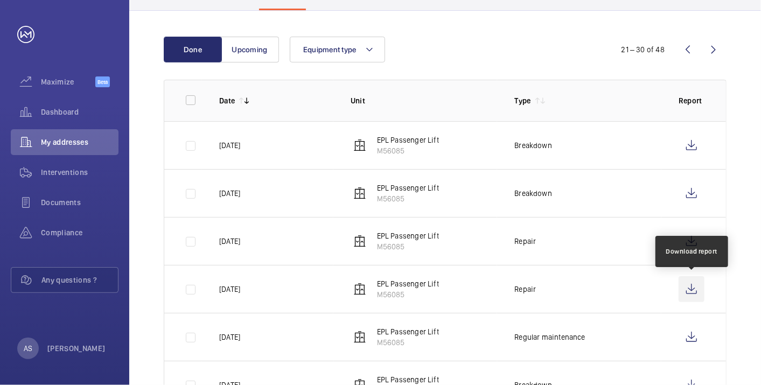
click at [698, 293] on wm-front-icon-button at bounding box center [692, 289] width 26 height 26
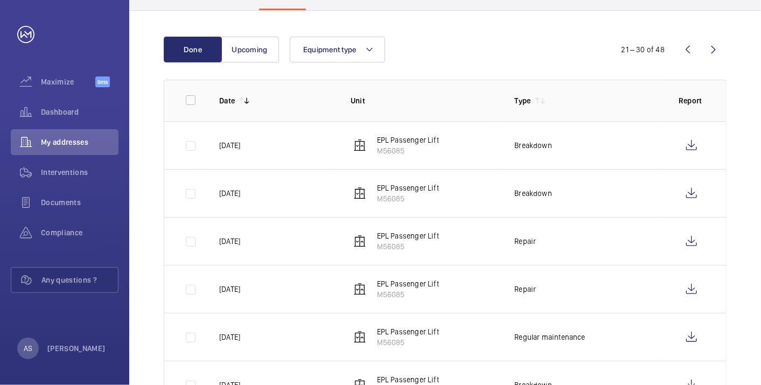
click at [743, 211] on div "Done Upcoming Equipment type 21 – 30 of 48 Date Unit Type Report [DATE] EPL Pas…" at bounding box center [445, 319] width 632 height 616
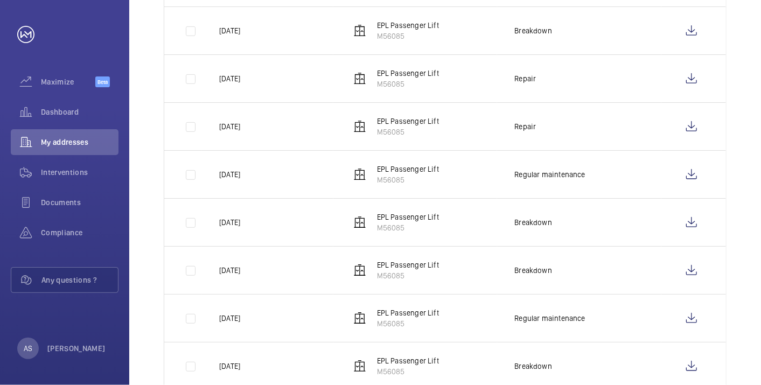
scroll to position [308, 0]
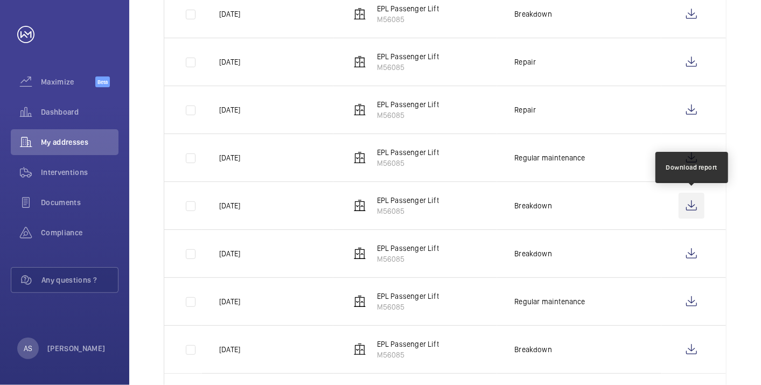
click at [694, 207] on wm-front-icon-button at bounding box center [692, 206] width 26 height 26
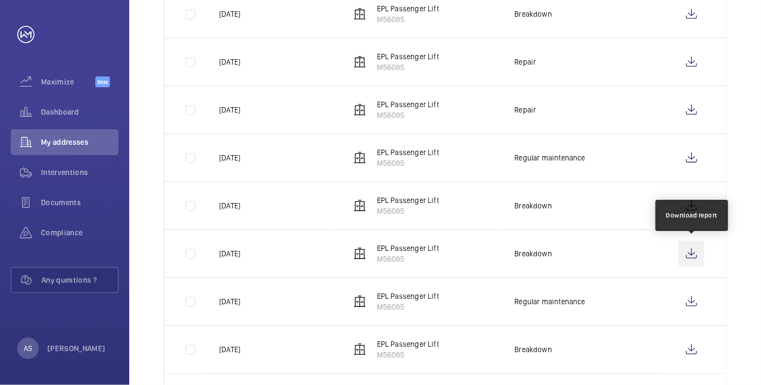
click at [692, 251] on wm-front-icon-button at bounding box center [692, 254] width 26 height 26
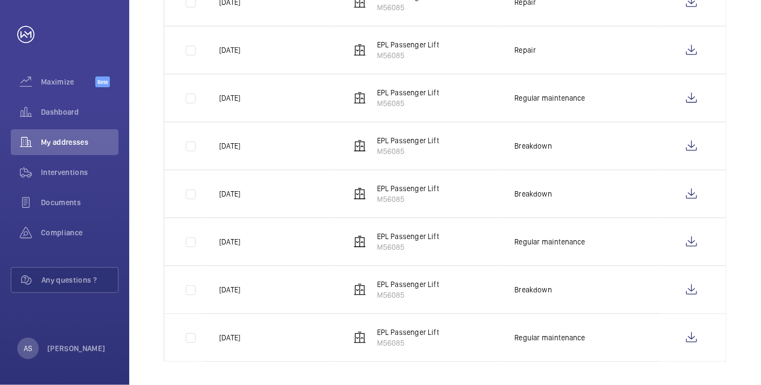
click at [730, 291] on div "Done Upcoming Equipment type 21 – 30 of 48 Date Unit Type Report [DATE] EPL Pas…" at bounding box center [445, 80] width 632 height 616
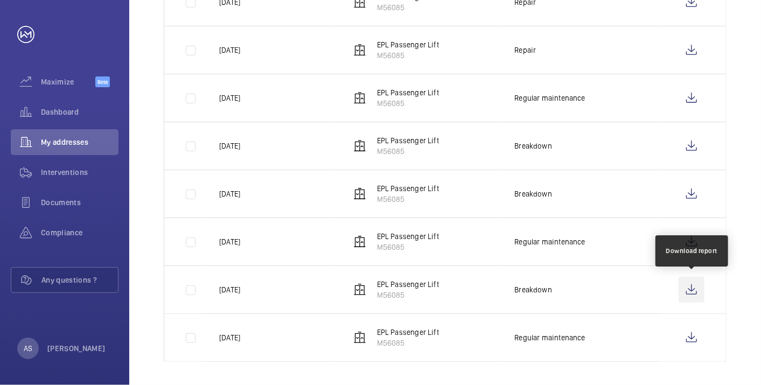
click at [695, 289] on wm-front-icon-button at bounding box center [692, 290] width 26 height 26
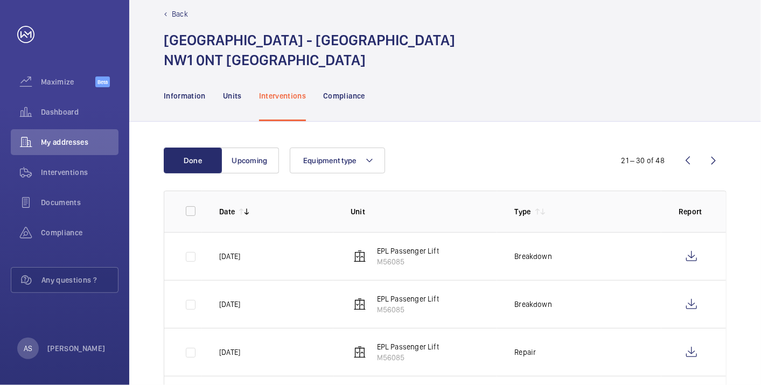
scroll to position [9, 0]
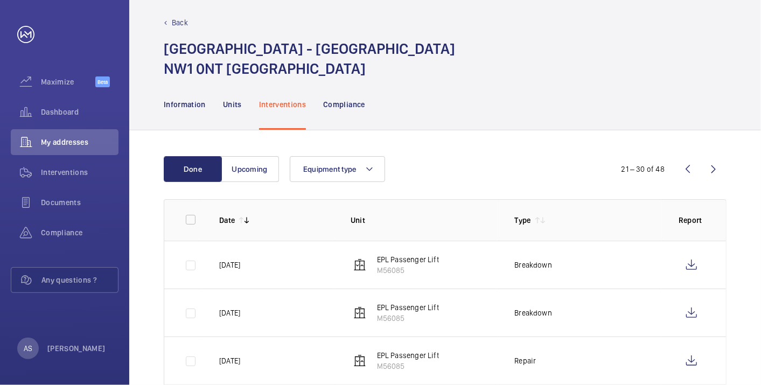
click at [717, 166] on wm-front-icon-button at bounding box center [714, 169] width 26 height 26
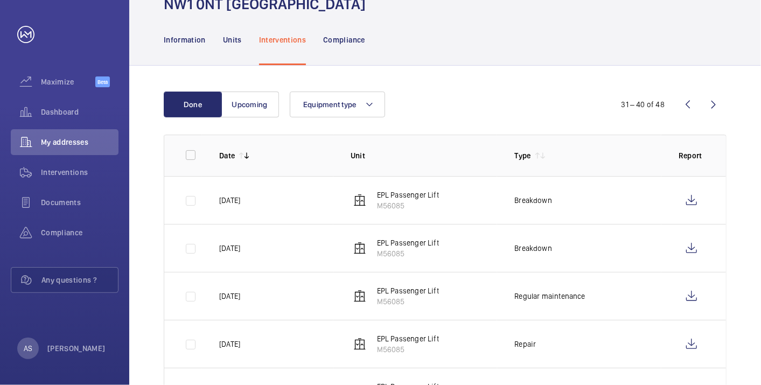
scroll to position [128, 0]
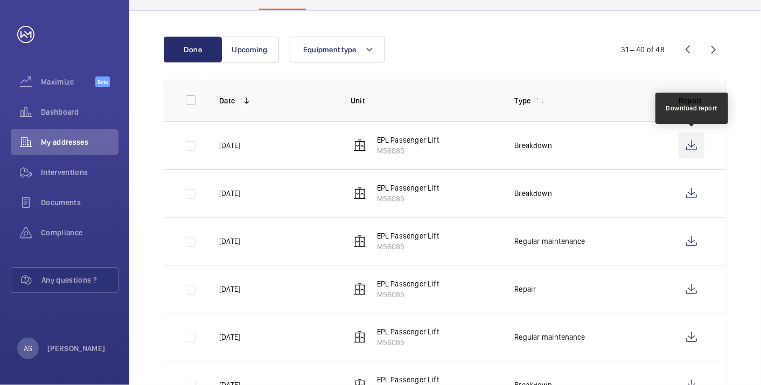
click at [693, 151] on wm-front-icon-button at bounding box center [692, 146] width 26 height 26
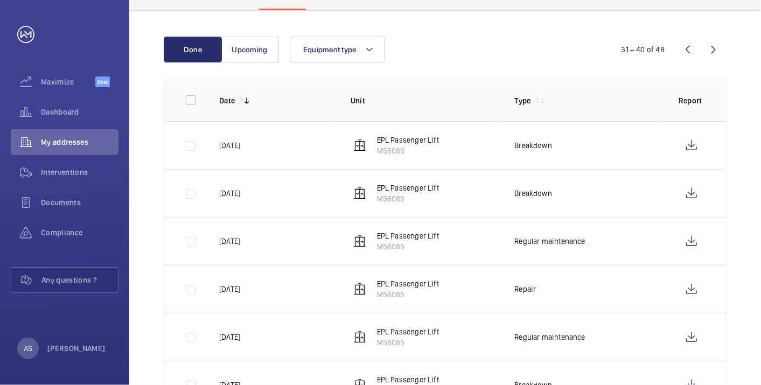
click at [731, 193] on div "Done Upcoming Equipment type 31 – 40 of 48 Date Unit Type Report [DATE] EPL Pas…" at bounding box center [445, 319] width 632 height 616
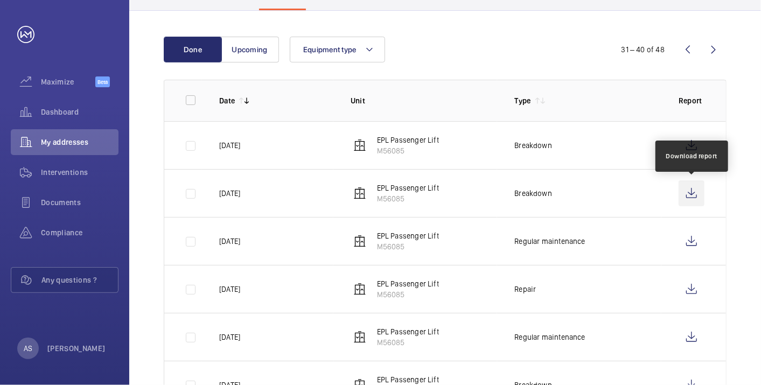
click at [691, 194] on wm-front-icon-button at bounding box center [692, 193] width 26 height 26
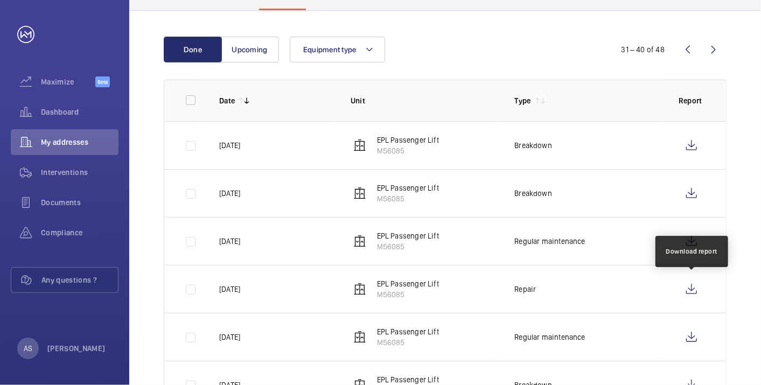
click at [711, 293] on td at bounding box center [694, 289] width 65 height 48
click at [691, 286] on wm-front-icon-button at bounding box center [692, 289] width 26 height 26
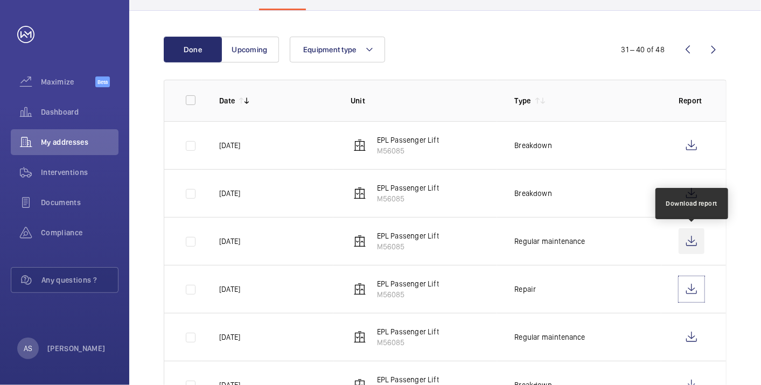
scroll to position [188, 0]
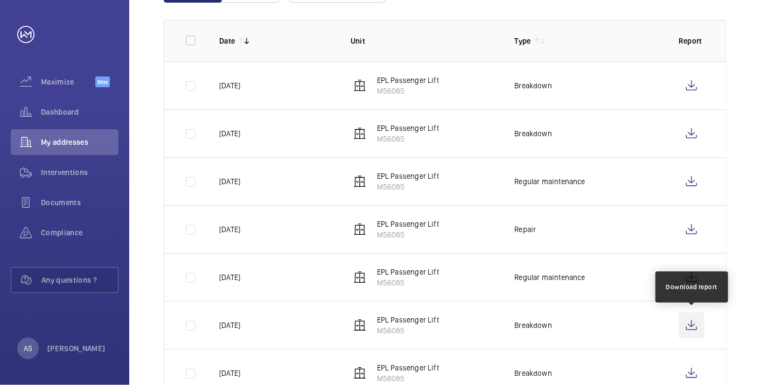
click at [695, 325] on wm-front-icon-button at bounding box center [692, 325] width 26 height 26
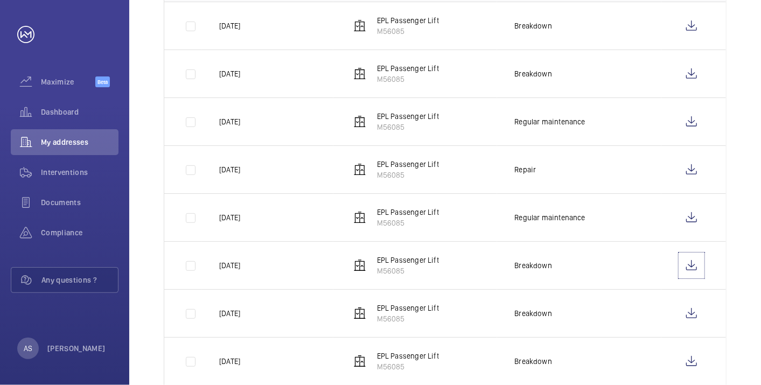
scroll to position [308, 0]
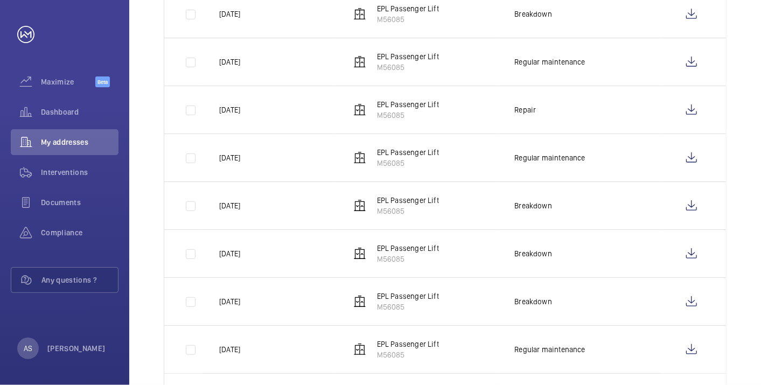
click at [714, 257] on td at bounding box center [694, 253] width 65 height 48
click at [695, 255] on wm-front-icon-button at bounding box center [692, 254] width 26 height 26
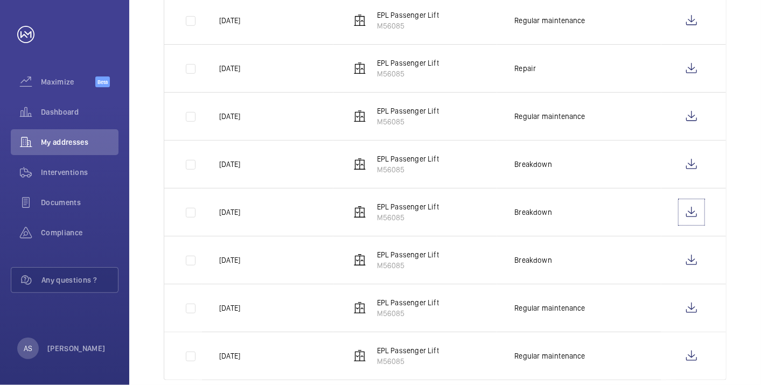
scroll to position [367, 0]
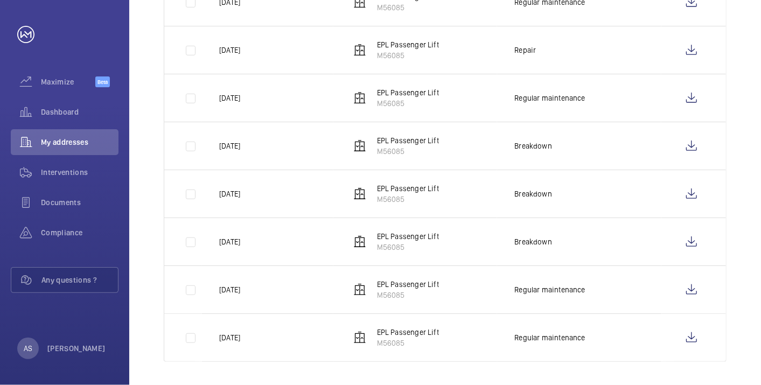
click at [728, 241] on div "Done Upcoming Equipment type 31 – 40 of 48 Date Unit Type Report [DATE] EPL Pas…" at bounding box center [445, 80] width 632 height 616
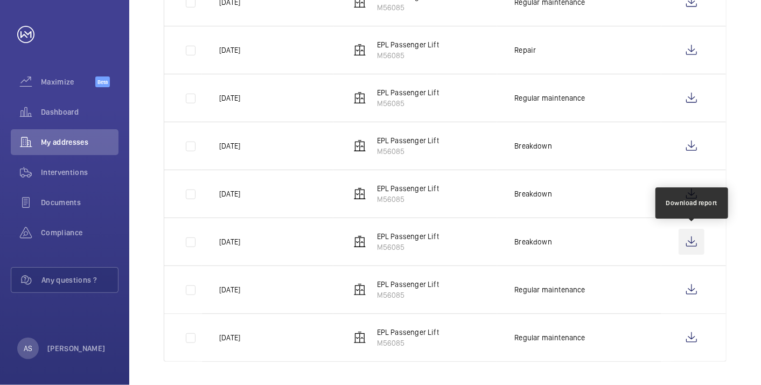
click at [690, 240] on wm-front-icon-button at bounding box center [692, 242] width 26 height 26
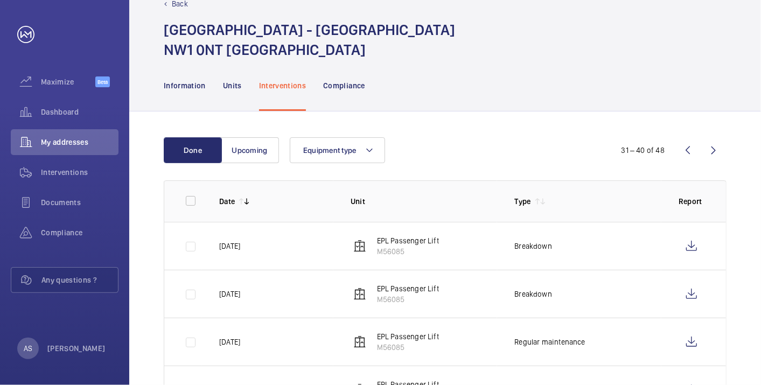
scroll to position [9, 0]
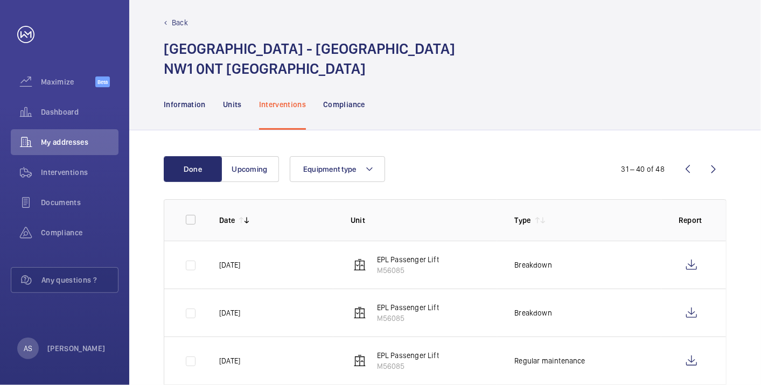
click at [717, 169] on wm-front-icon-button at bounding box center [714, 169] width 26 height 26
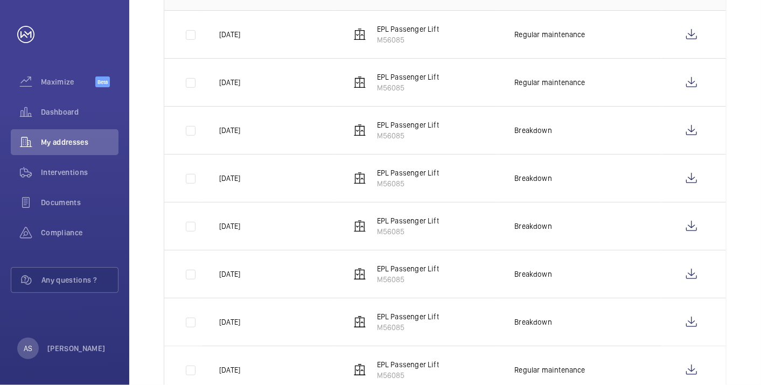
scroll to position [248, 0]
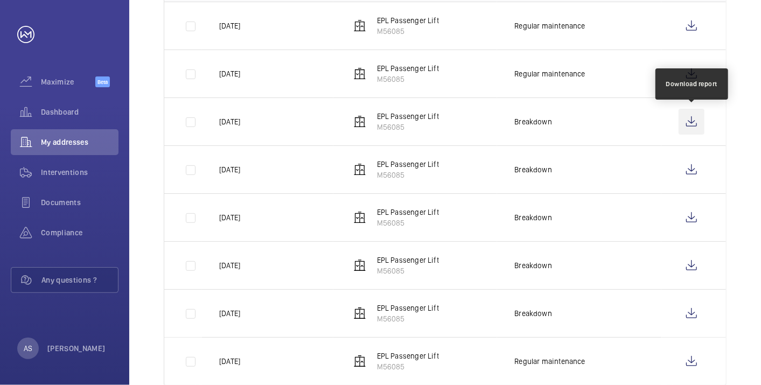
click at [686, 123] on wm-front-icon-button at bounding box center [692, 122] width 26 height 26
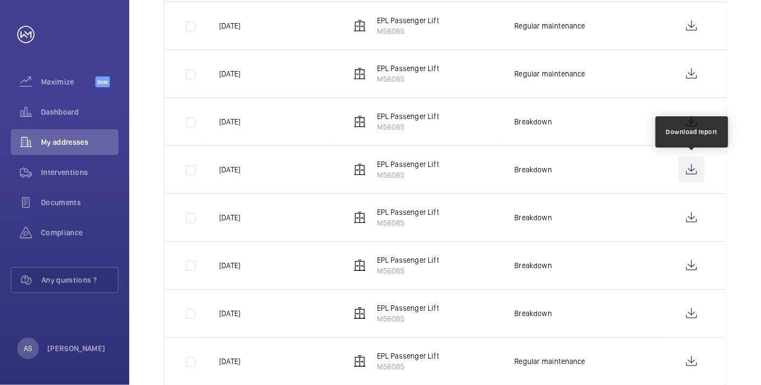
click at [683, 173] on wm-front-icon-button at bounding box center [692, 170] width 26 height 26
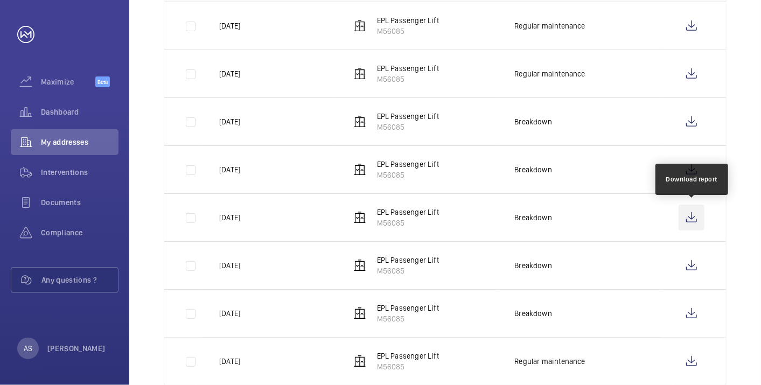
click at [688, 217] on wm-front-icon-button at bounding box center [692, 218] width 26 height 26
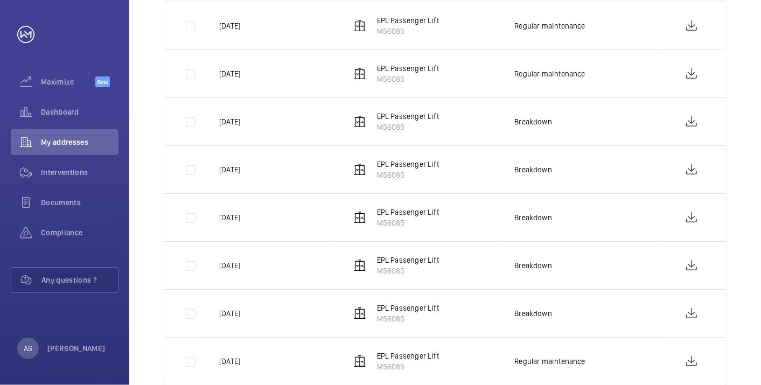
click at [746, 253] on div "Done Upcoming Equipment type 41 – 48 of 48 Date Unit Type Report [DATE] EPL Pas…" at bounding box center [445, 151] width 632 height 520
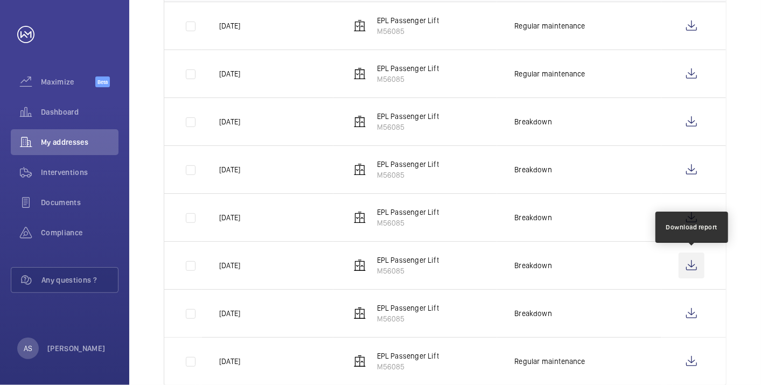
click at [692, 263] on wm-front-icon-button at bounding box center [692, 266] width 26 height 26
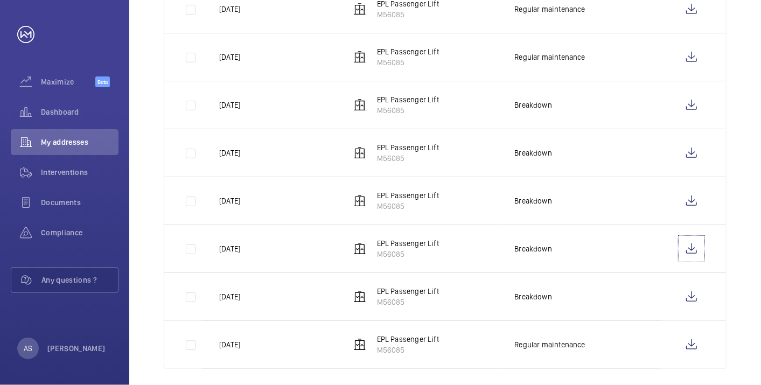
scroll to position [272, 0]
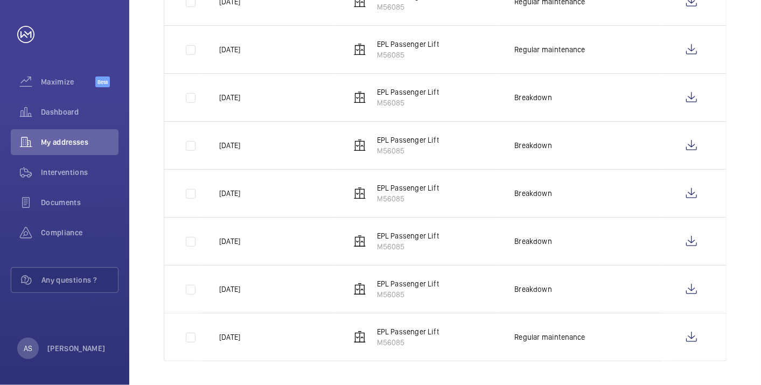
click at [736, 288] on div "Done Upcoming Equipment type 41 – 48 of 48 Date Unit Type Report [DATE] EPL Pas…" at bounding box center [445, 127] width 632 height 520
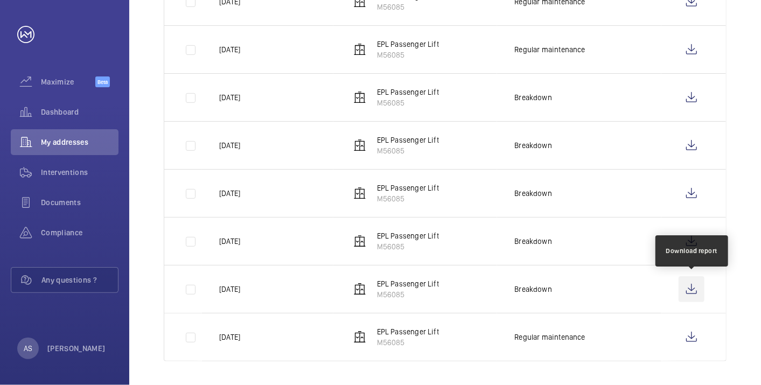
click at [692, 288] on wm-front-icon-button at bounding box center [692, 289] width 26 height 26
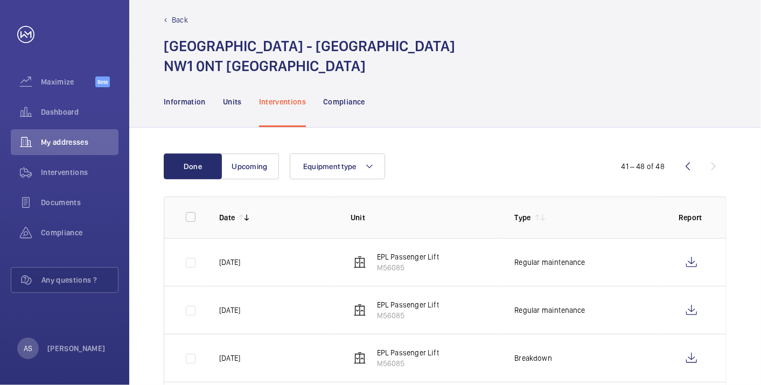
scroll to position [0, 0]
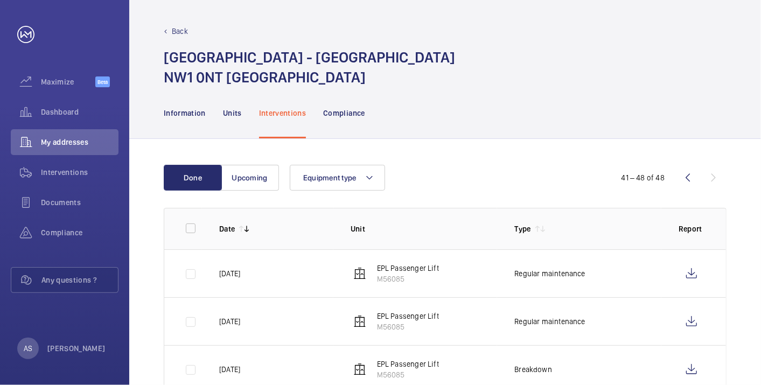
drag, startPoint x: 66, startPoint y: 112, endPoint x: 95, endPoint y: 123, distance: 31.7
click at [66, 113] on span "Dashboard" at bounding box center [80, 112] width 78 height 11
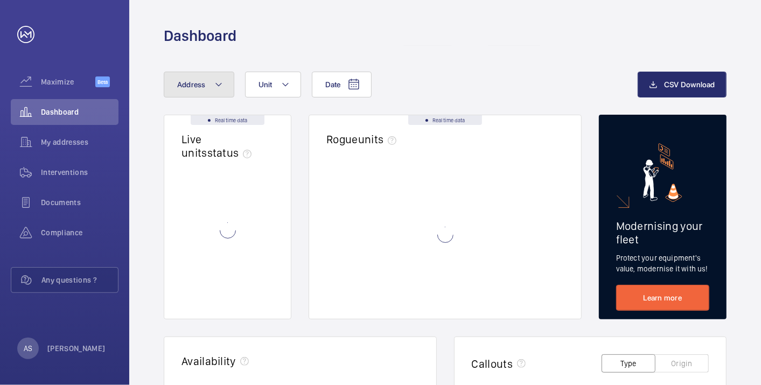
click at [207, 92] on button "Address" at bounding box center [199, 85] width 71 height 26
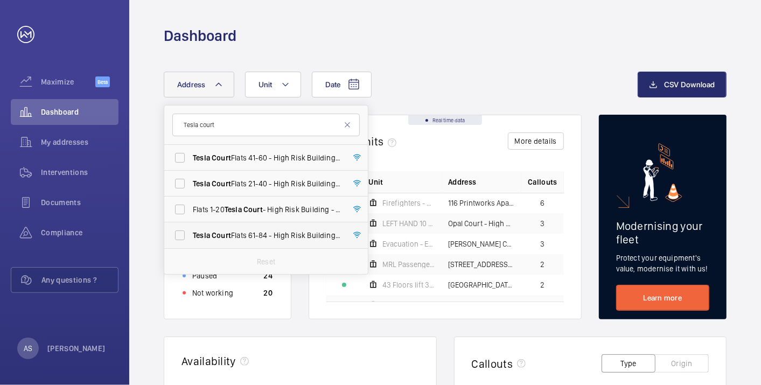
type input "Tesla court"
click at [288, 239] on span "Tesla Court Flats [STREET_ADDRESS]" at bounding box center [267, 235] width 148 height 11
drag, startPoint x: 288, startPoint y: 239, endPoint x: 246, endPoint y: 238, distance: 42.0
click at [246, 238] on span "Tesla Court Flats [STREET_ADDRESS]" at bounding box center [267, 235] width 148 height 11
click at [191, 238] on input "Tesla Court Flats [STREET_ADDRESS]" at bounding box center [180, 236] width 22 height 22
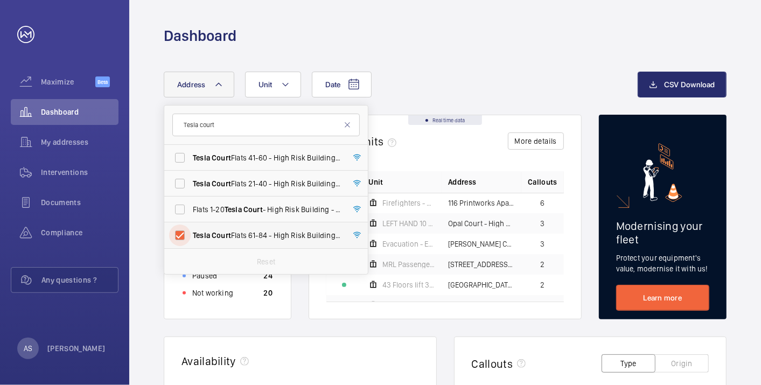
checkbox input "true"
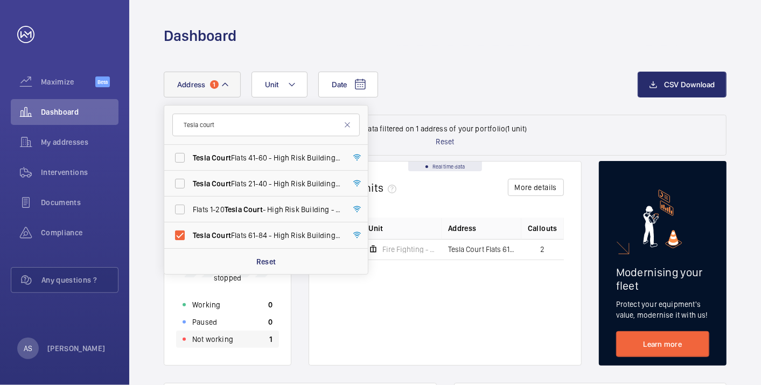
click at [240, 340] on div "Not working 1" at bounding box center [227, 339] width 103 height 17
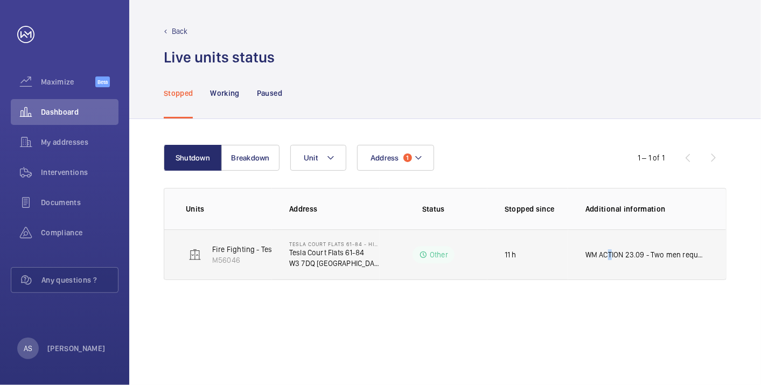
click at [606, 245] on td "WM ACTION 23.09 - Two men required, ETA TBC." at bounding box center [647, 254] width 158 height 51
